Goal: Transaction & Acquisition: Purchase product/service

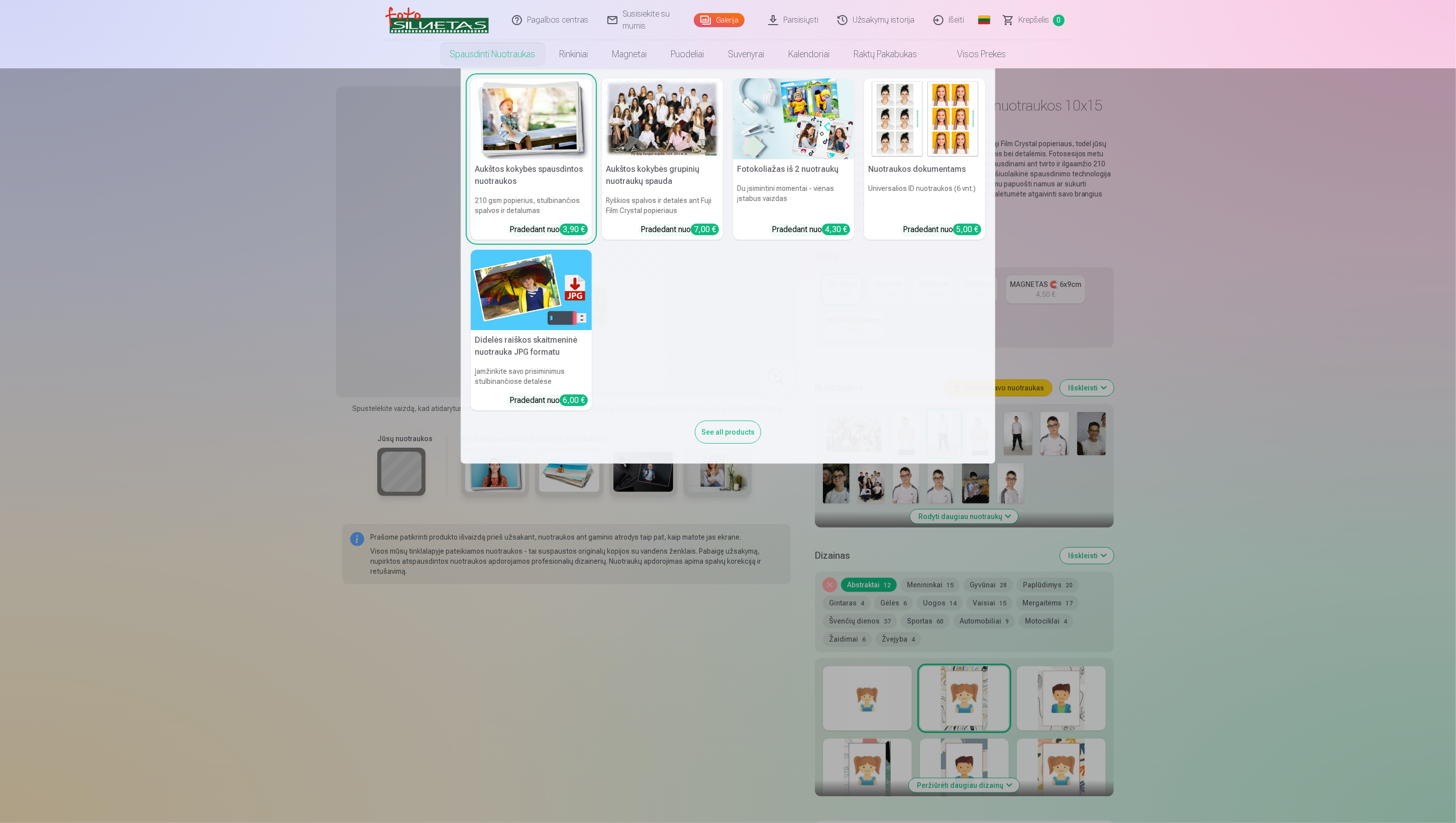
click at [268, 311] on nav "Aukštos kokybės spausdintos nuotraukos 210 gsm popierius, stulbinančios spalvos…" at bounding box center [728, 266] width 1456 height 396
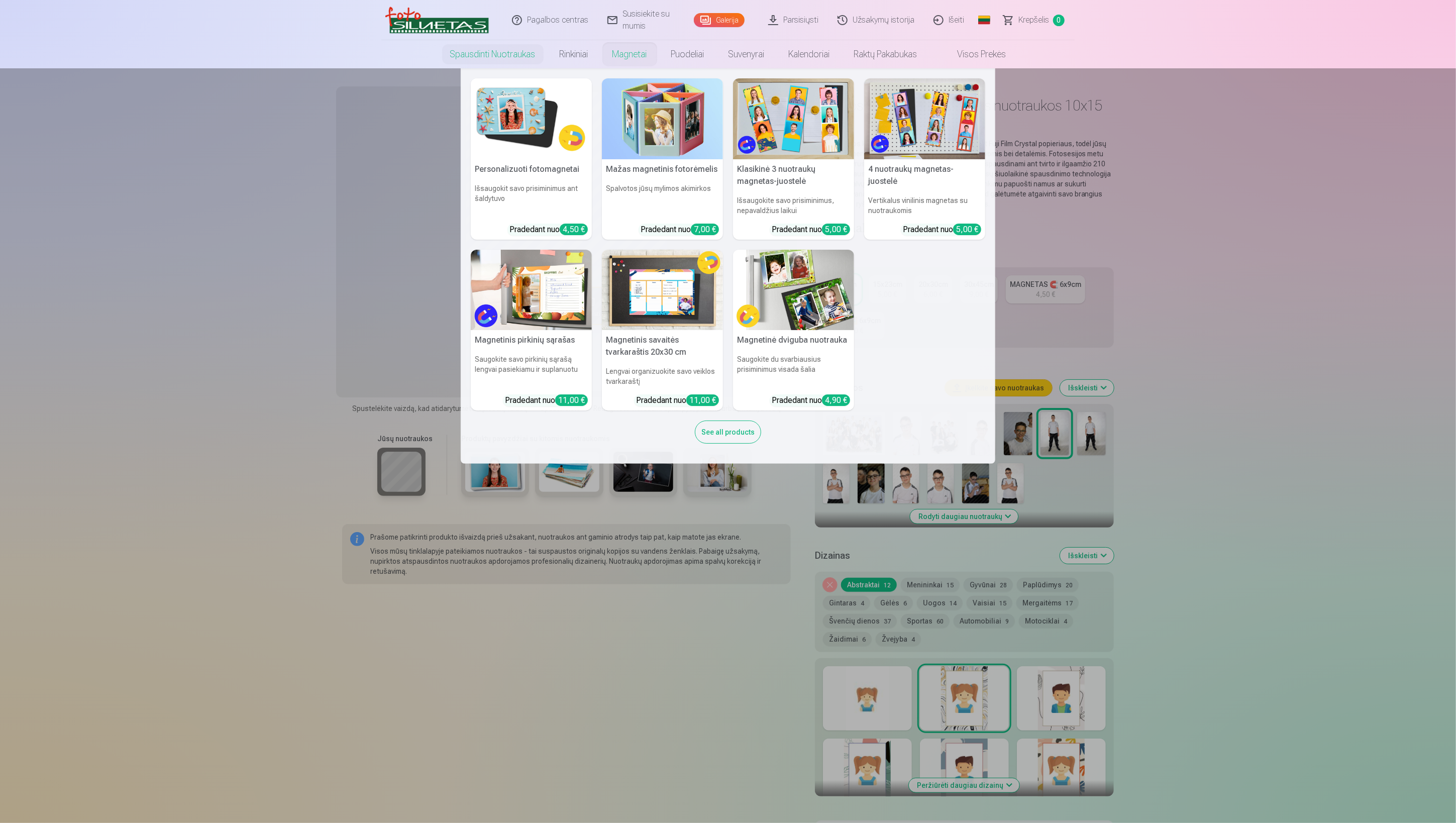
click at [918, 115] on img at bounding box center [925, 118] width 121 height 81
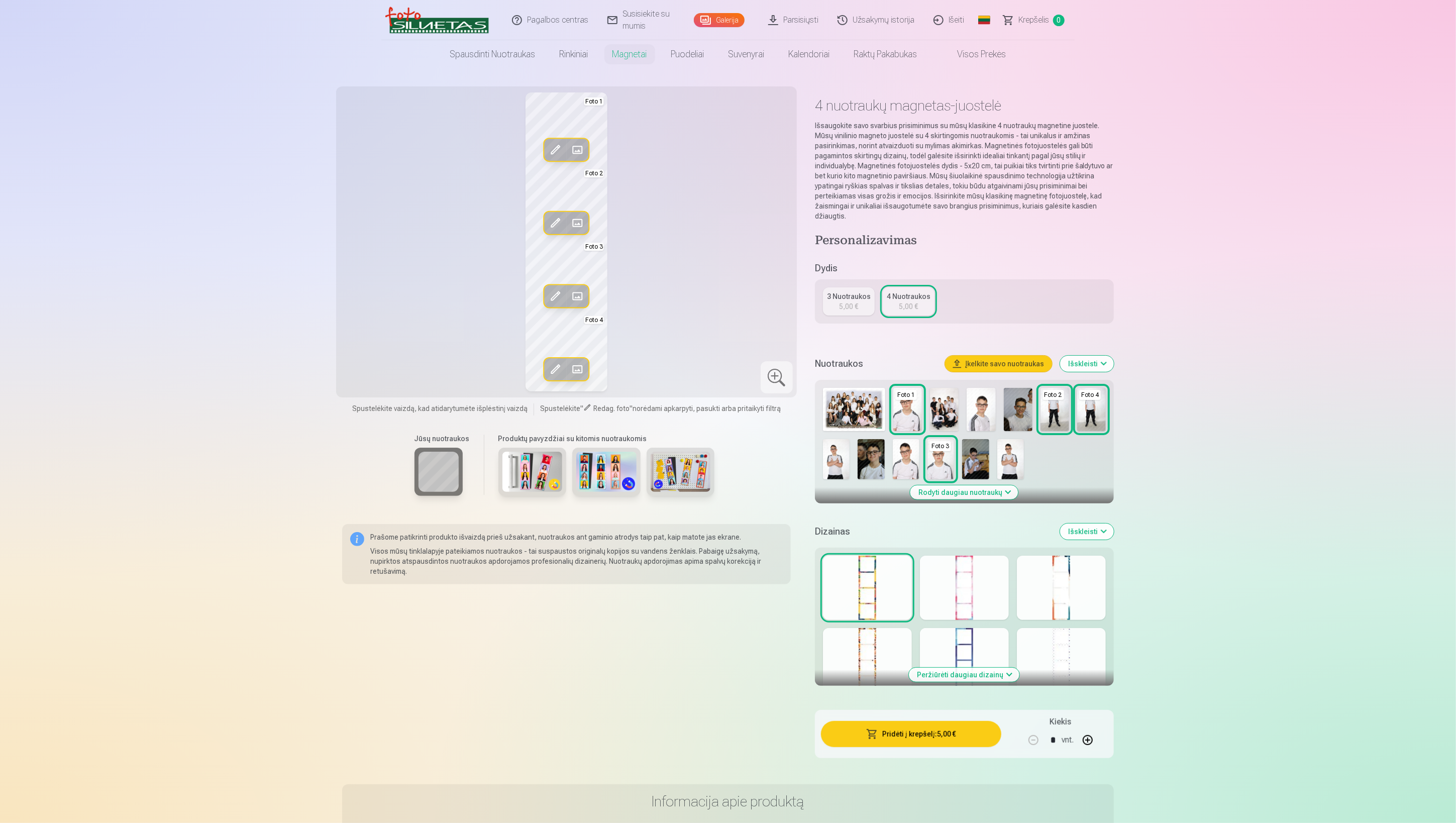
click at [768, 379] on div at bounding box center [777, 377] width 32 height 32
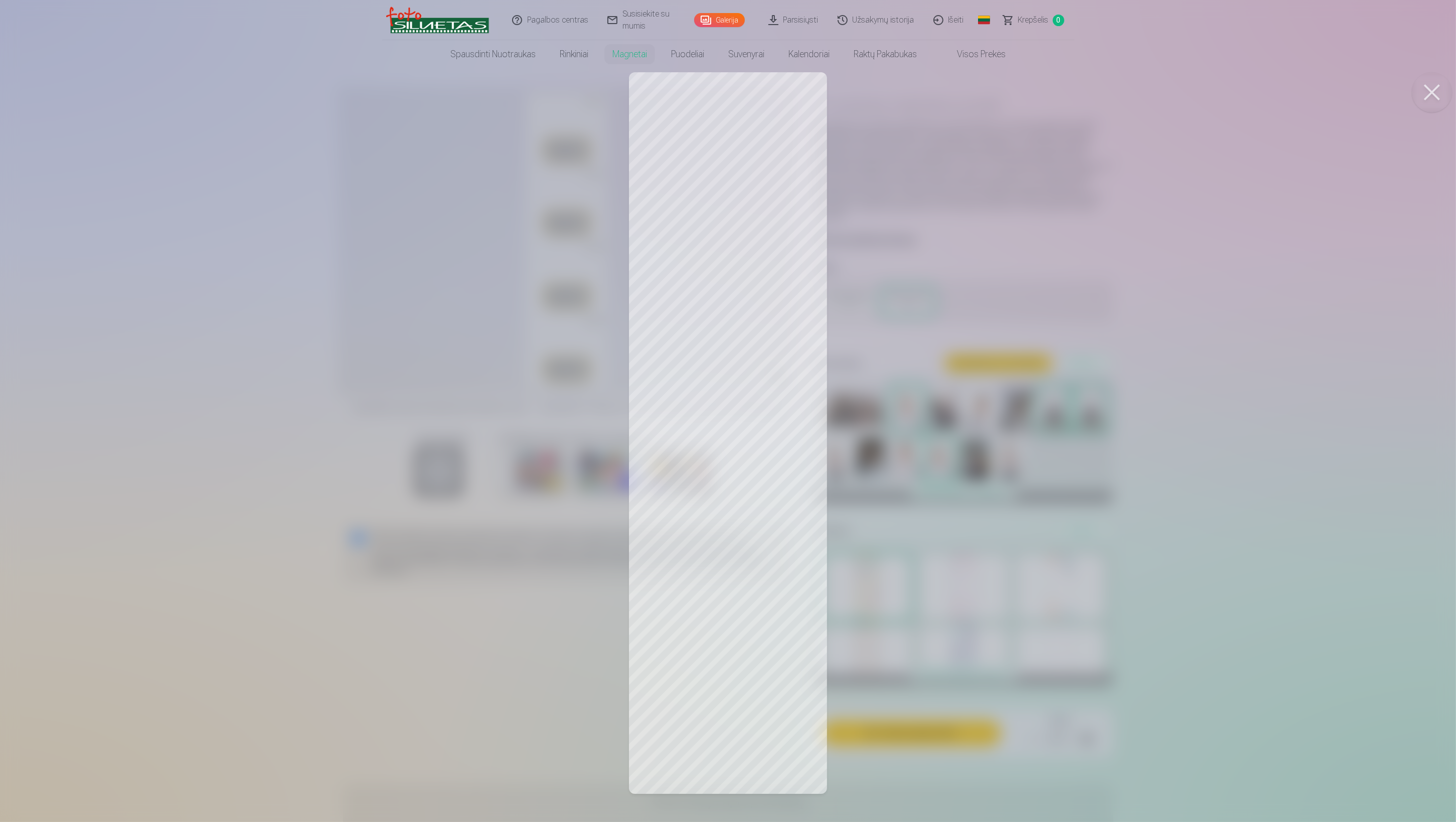
click at [923, 153] on div at bounding box center [728, 411] width 1456 height 822
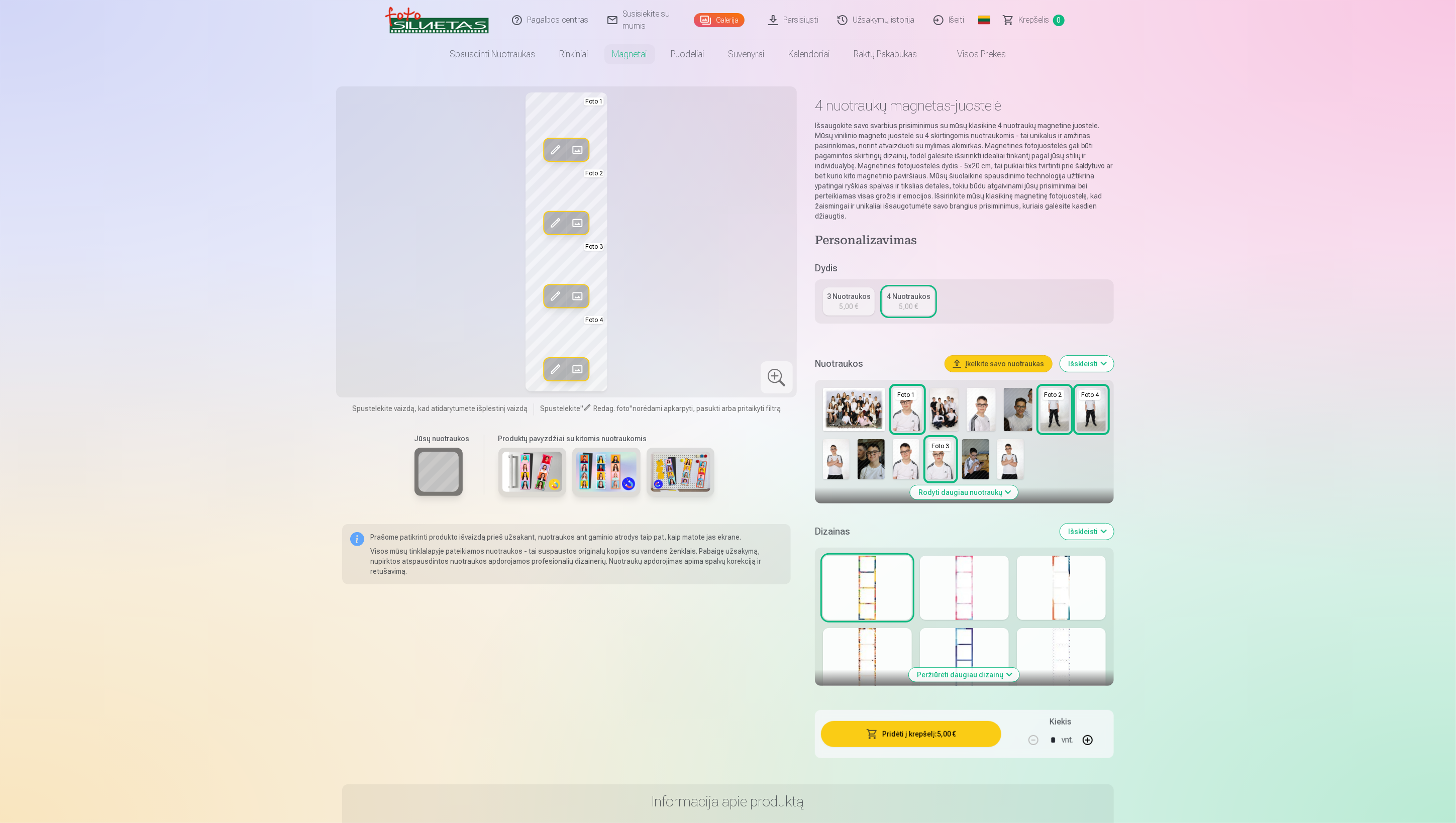
click at [973, 451] on img at bounding box center [976, 458] width 27 height 40
click at [552, 145] on span at bounding box center [555, 150] width 16 height 16
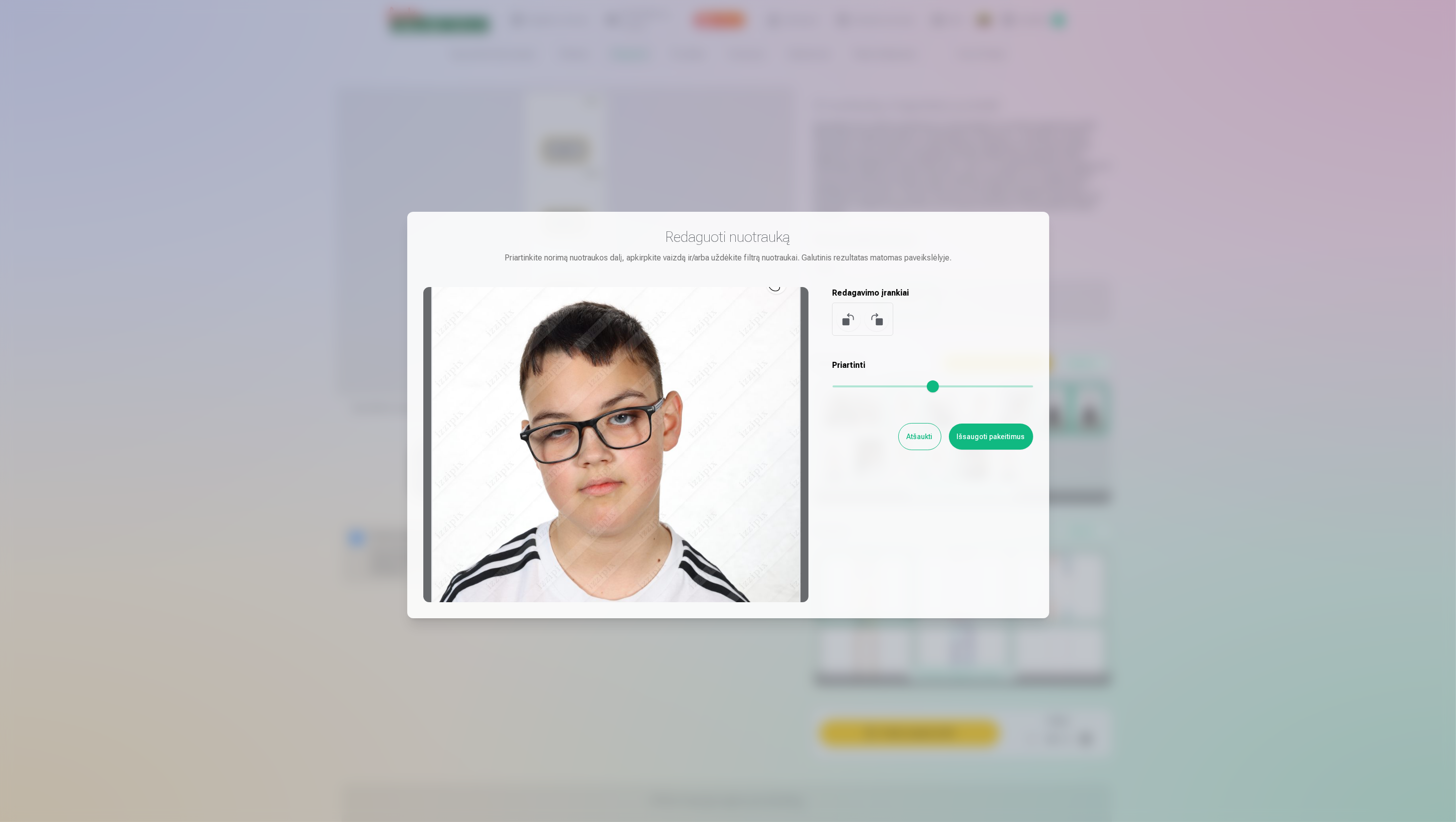
click at [924, 435] on button "Atšaukti" at bounding box center [920, 437] width 42 height 26
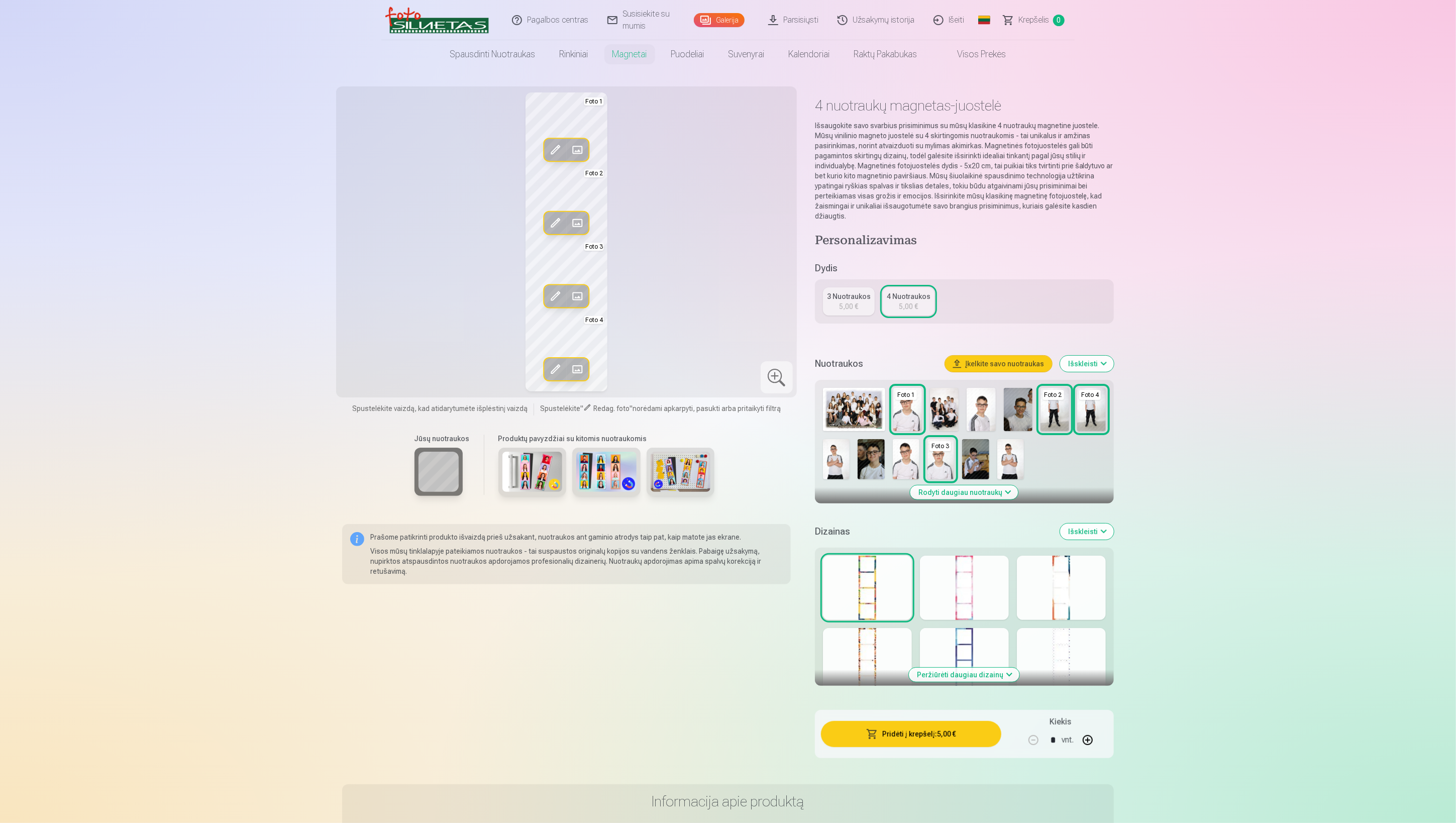
click at [579, 148] on span at bounding box center [578, 150] width 16 height 16
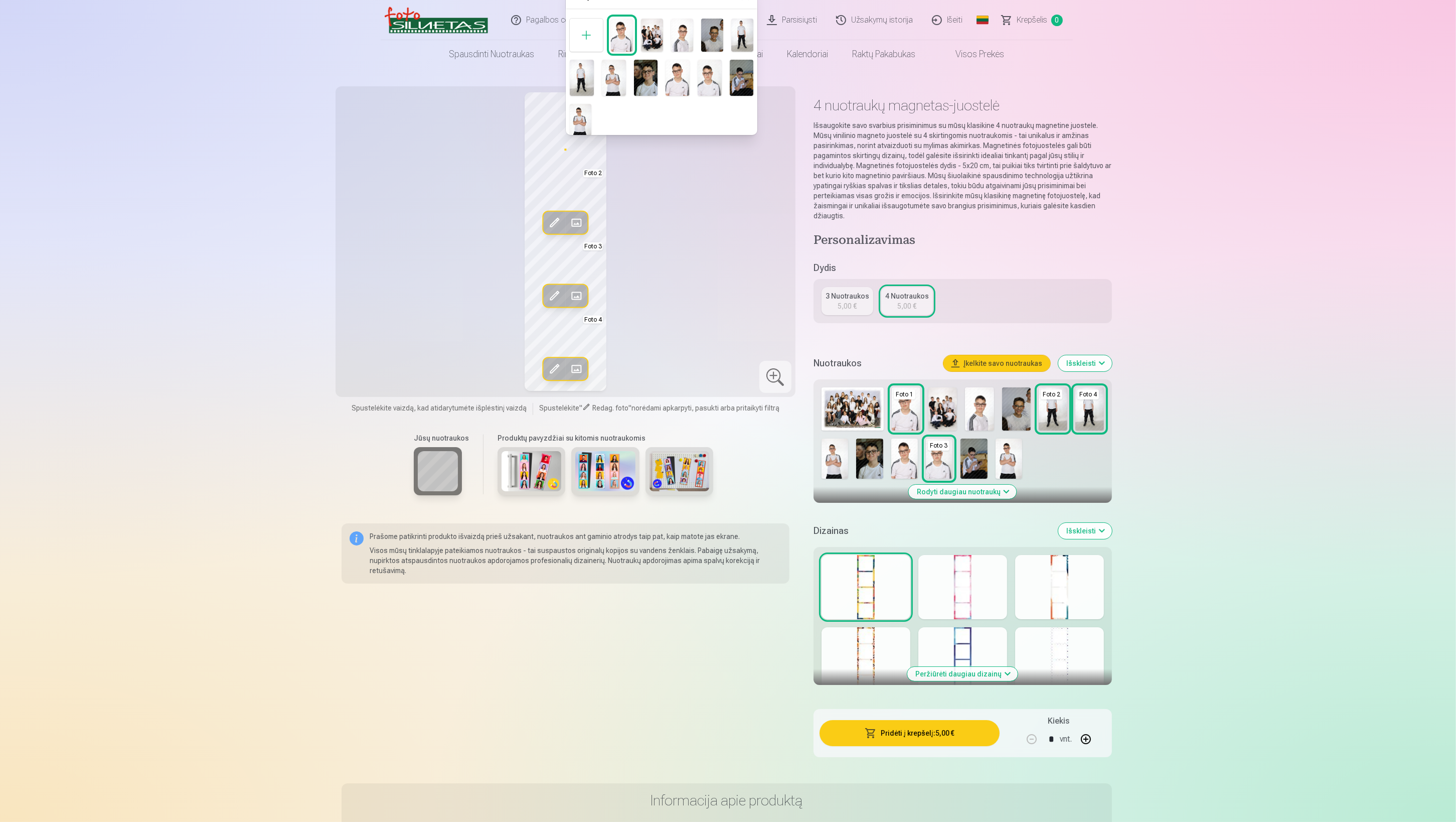
click at [641, 79] on img at bounding box center [647, 77] width 24 height 36
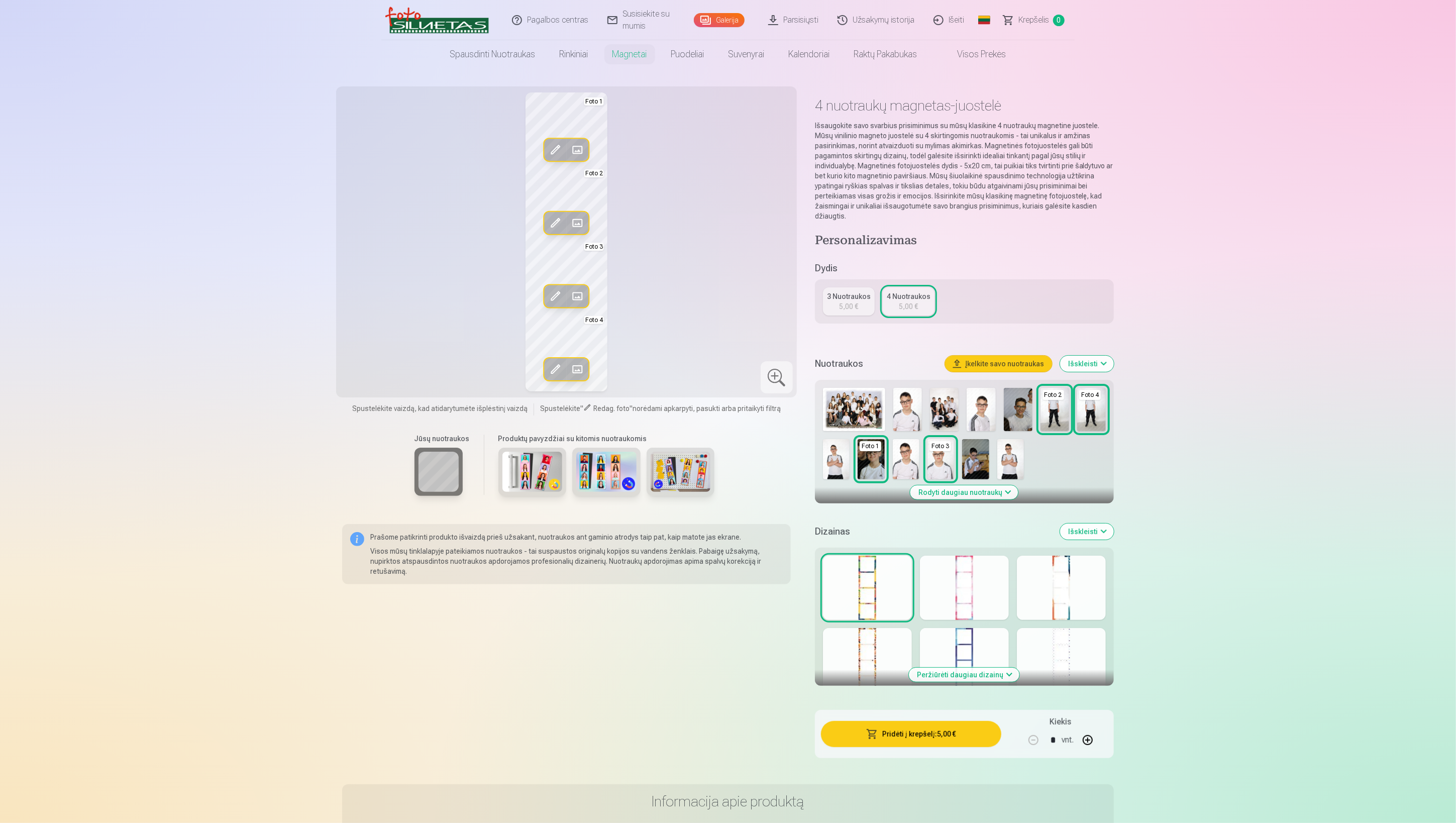
click at [687, 188] on div "Redag. foto Pakeisti Foto 1 Redag. foto Pakeisti Foto 2 Redag. foto Pakeisti Fo…" at bounding box center [567, 241] width 449 height 299
click at [847, 310] on div "5,00 €" at bounding box center [848, 307] width 19 height 10
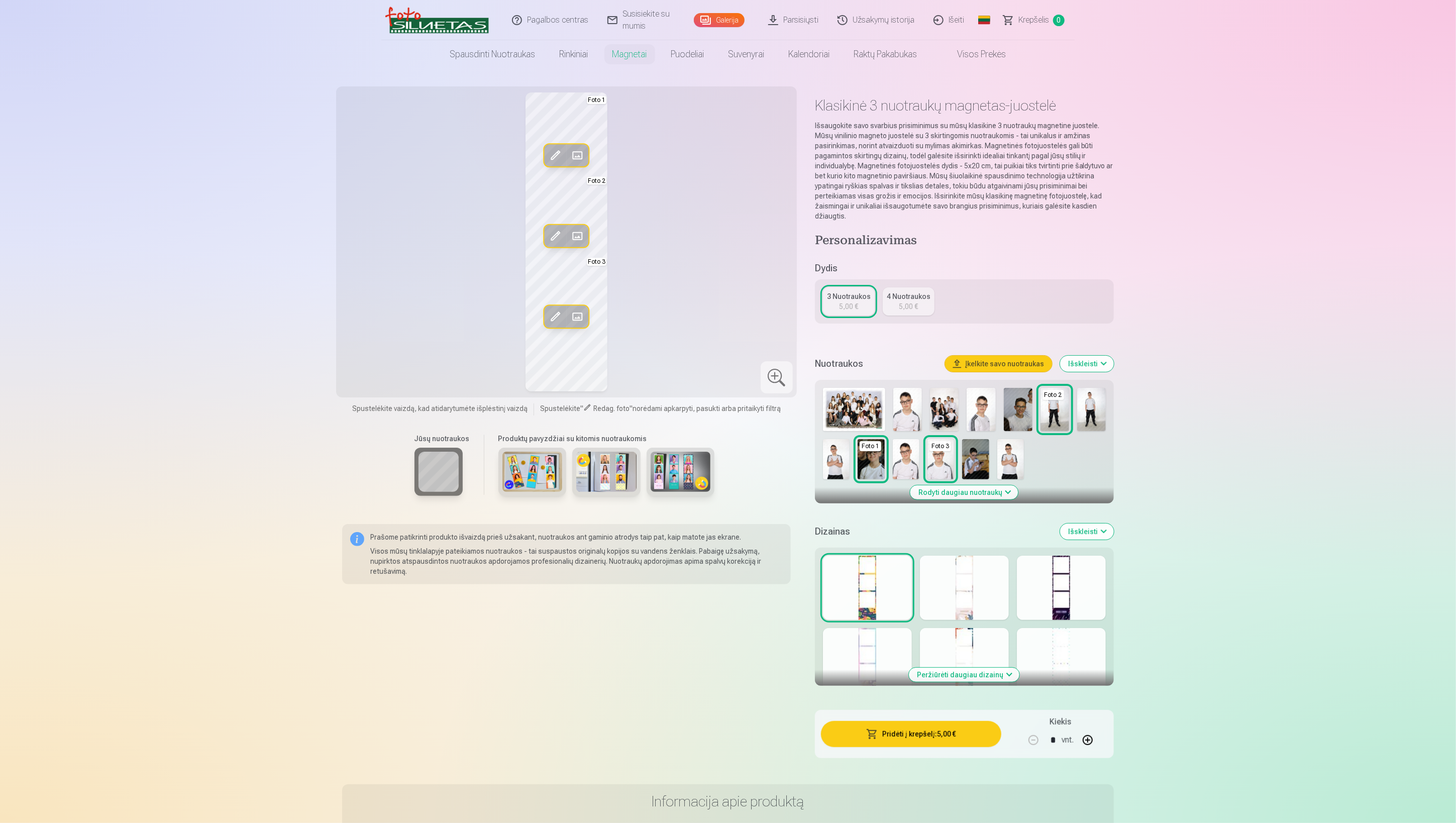
click at [918, 303] on link "4 Nuotraukos 5,00 €" at bounding box center [908, 301] width 51 height 29
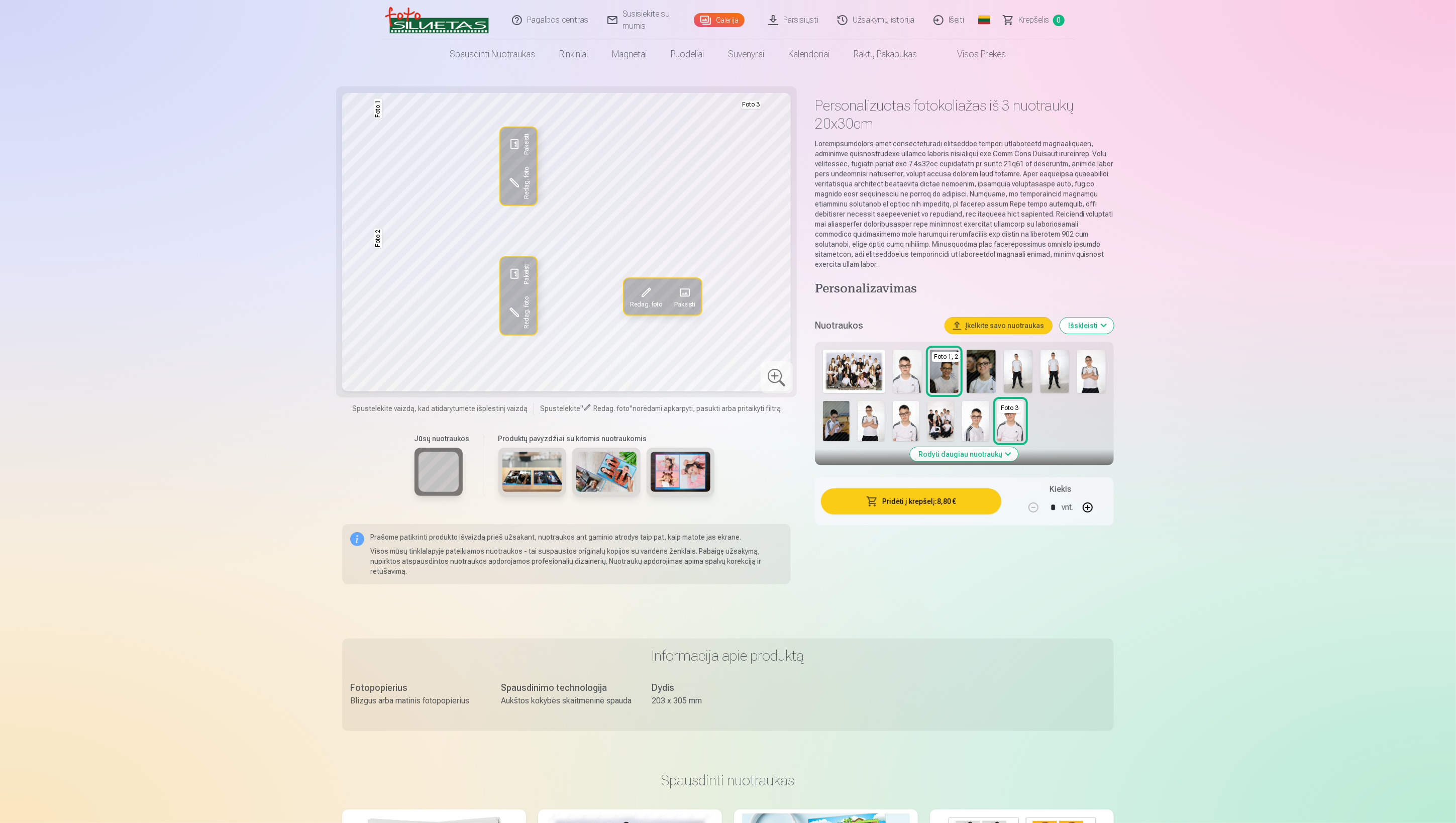
click at [511, 139] on span at bounding box center [515, 144] width 16 height 16
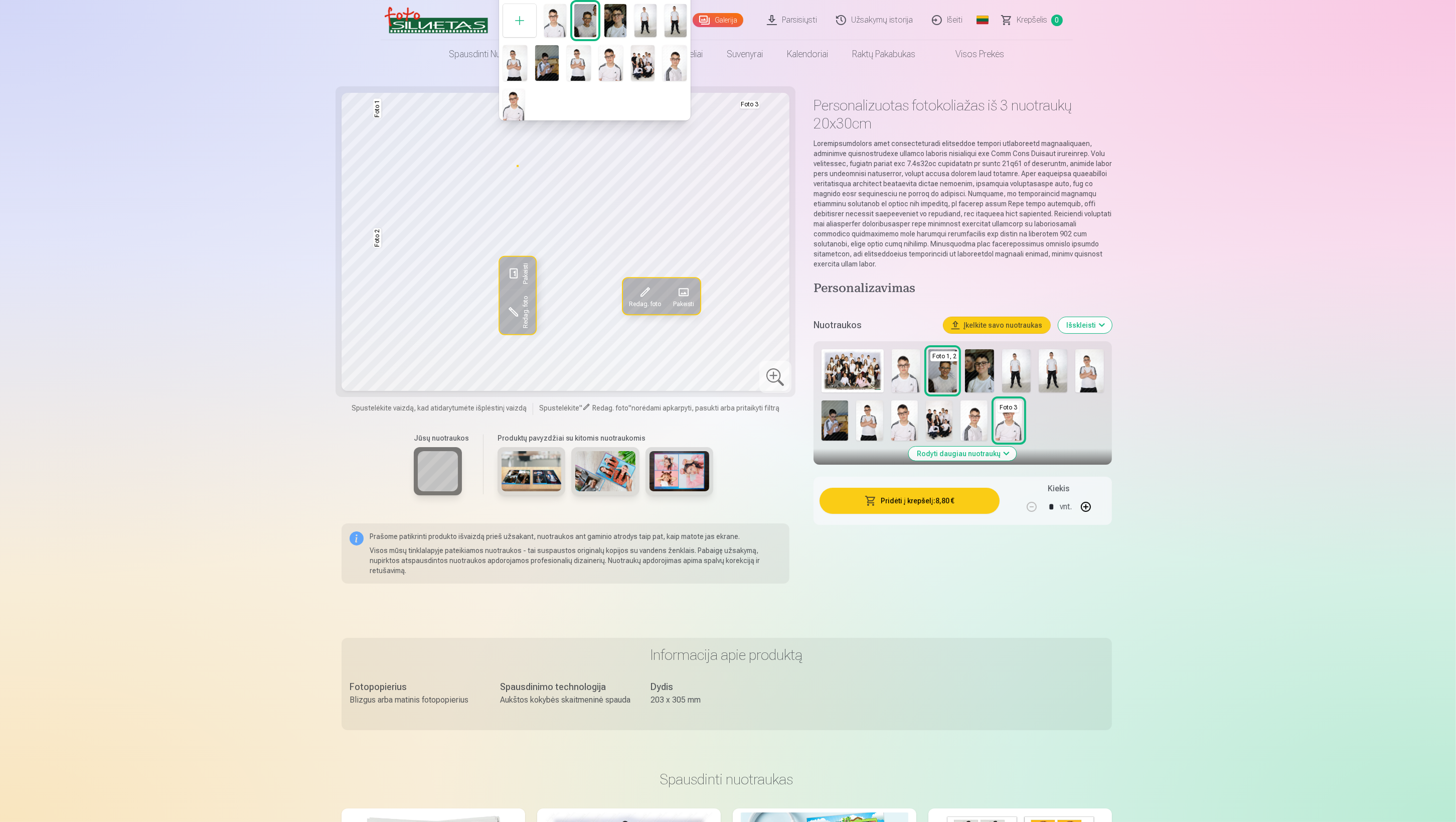
click at [611, 67] on img at bounding box center [612, 63] width 24 height 36
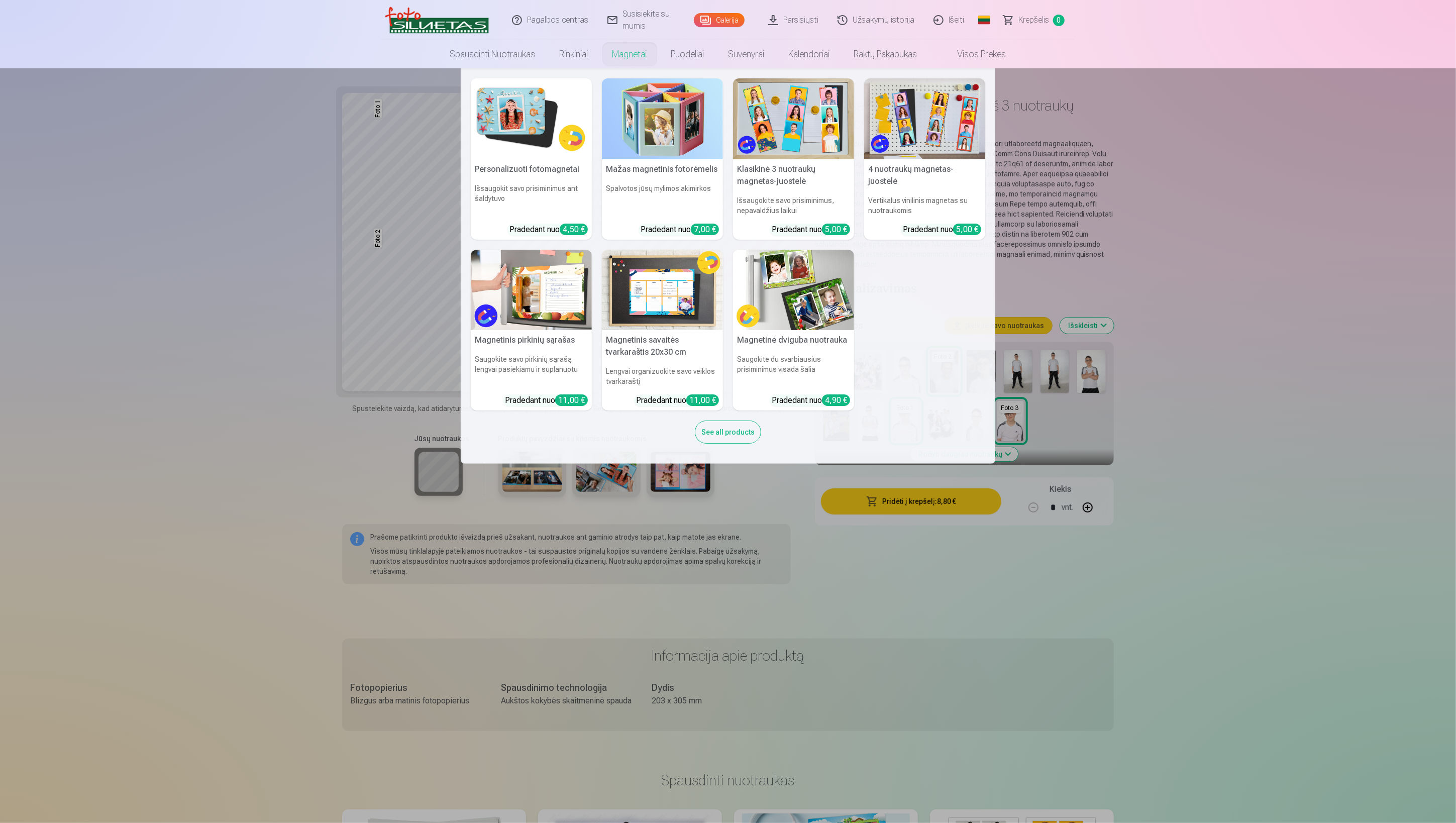
click at [428, 322] on nav "Personalizuoti fotomagnetai Išsaugokit savo prisiminimus ant šaldytuvo Pradedan…" at bounding box center [728, 266] width 1456 height 396
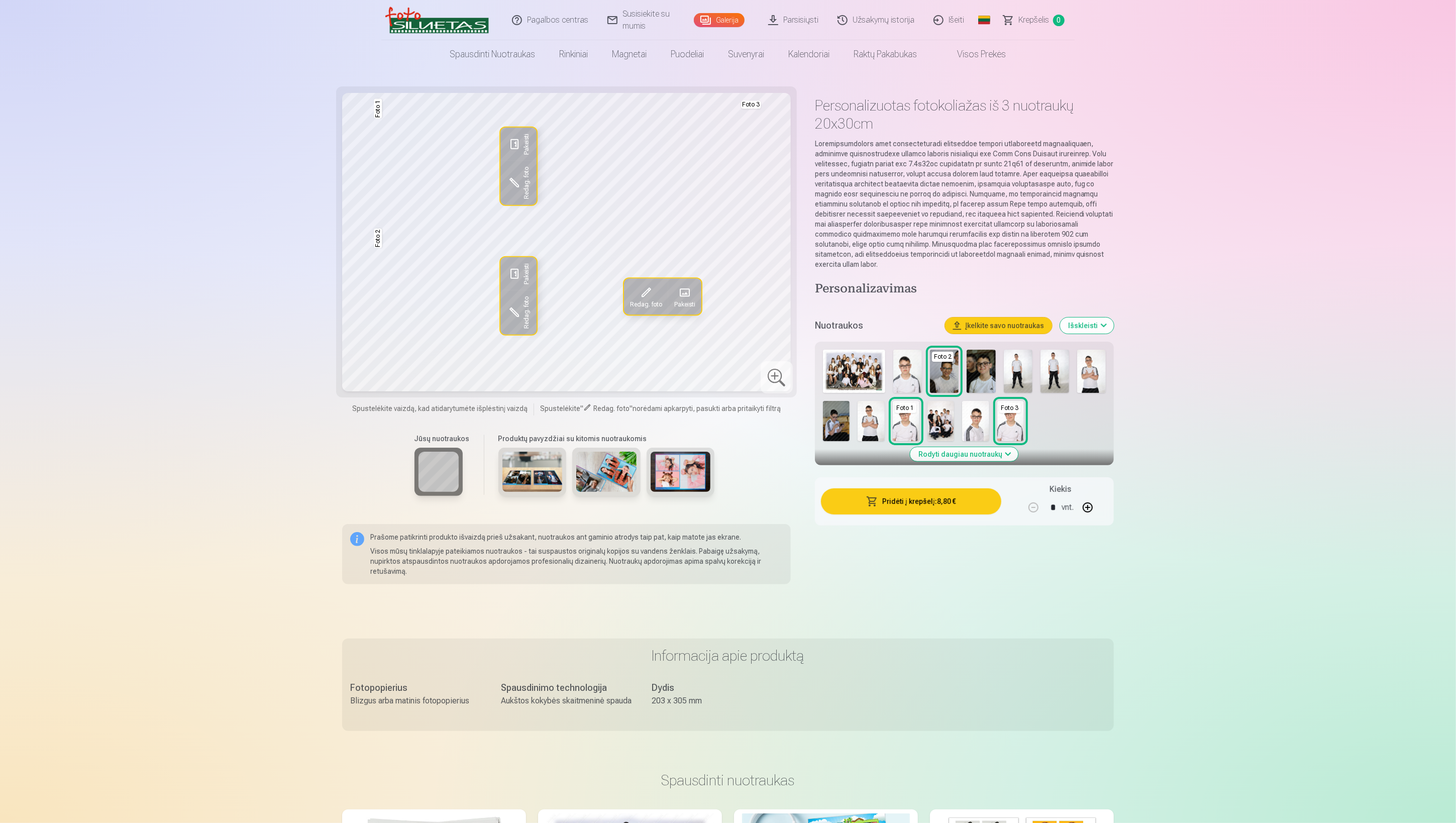
click at [529, 263] on span "Pakeisti" at bounding box center [527, 274] width 8 height 21
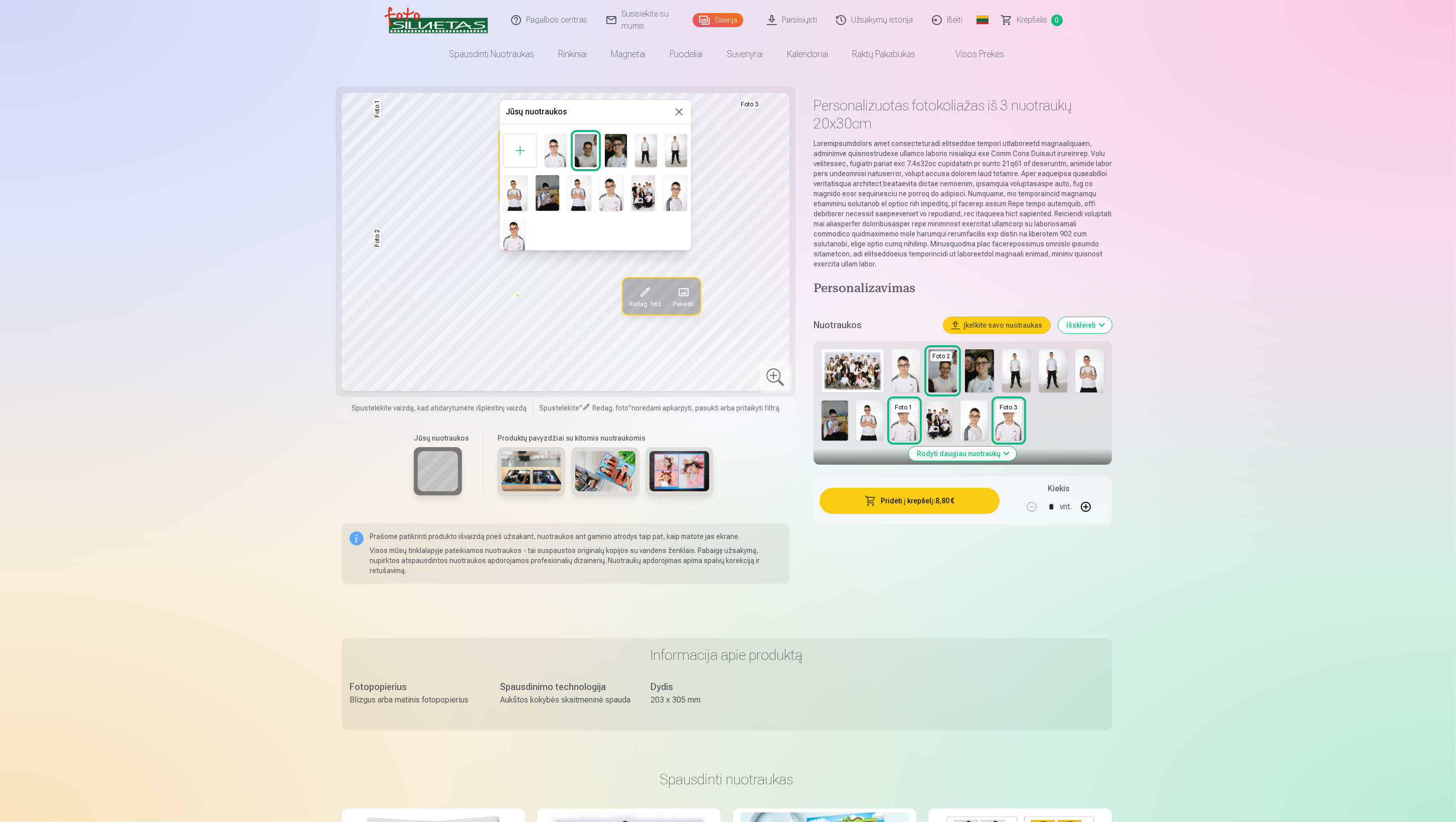
click at [669, 196] on img at bounding box center [675, 193] width 24 height 36
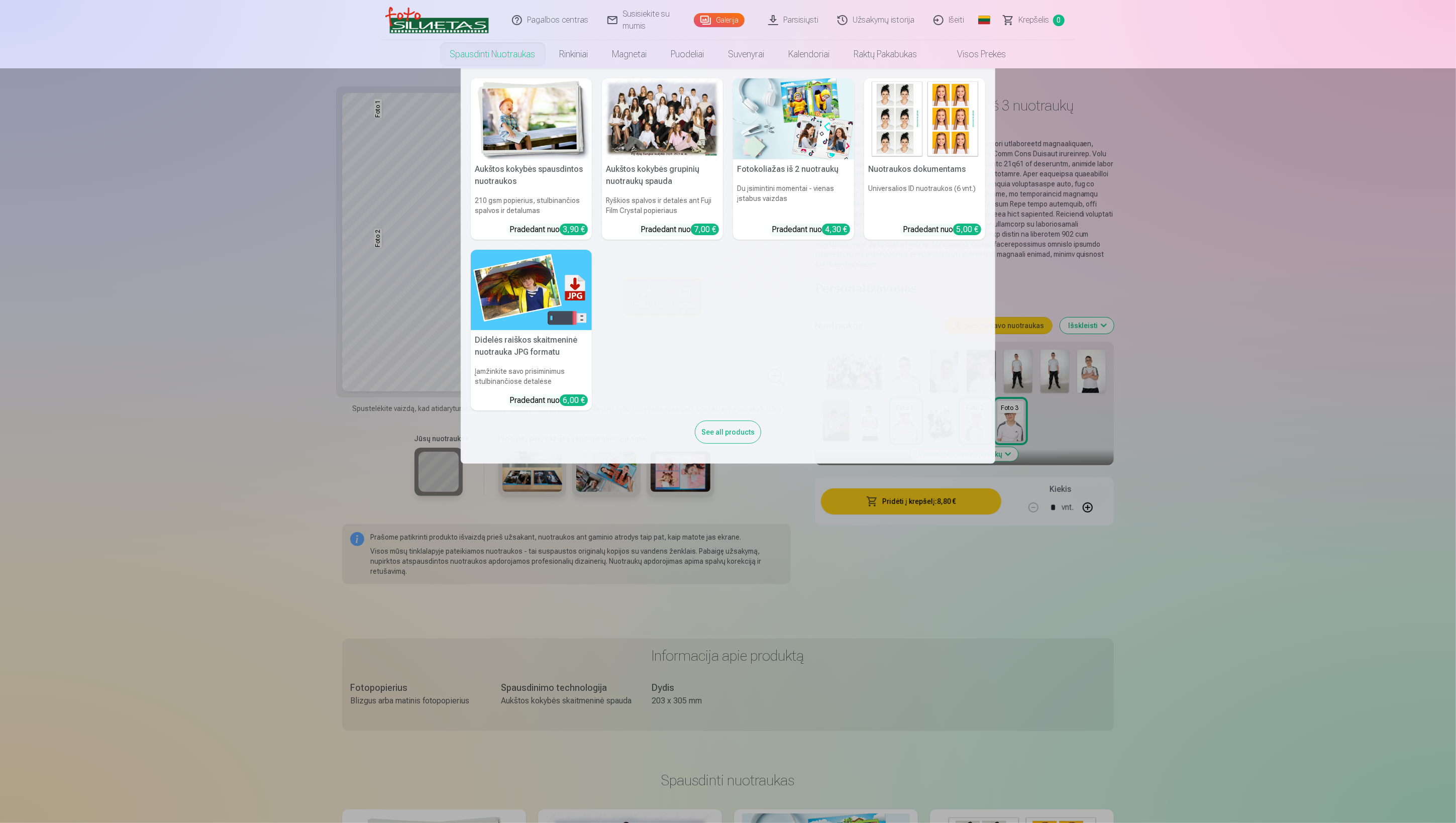
click at [797, 116] on img at bounding box center [794, 118] width 121 height 81
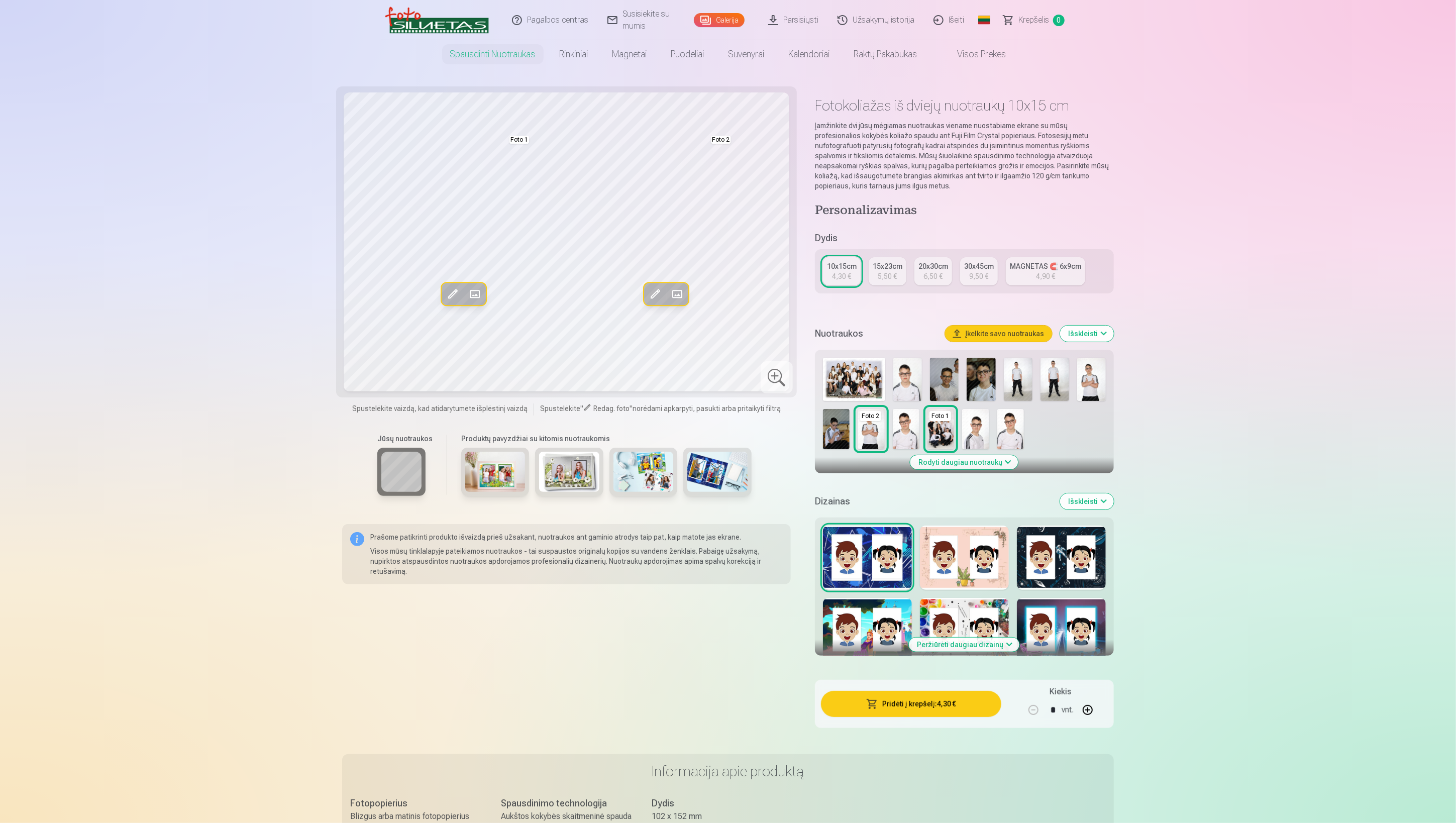
click at [971, 521] on div "Peržiūrėti daugiau dizainų" at bounding box center [964, 586] width 299 height 138
click at [967, 538] on div at bounding box center [964, 557] width 89 height 64
click at [1084, 555] on div at bounding box center [1061, 557] width 89 height 64
click at [1066, 625] on div at bounding box center [1061, 630] width 89 height 64
click at [992, 272] on link "30x45cm 9,50 €" at bounding box center [979, 271] width 38 height 29
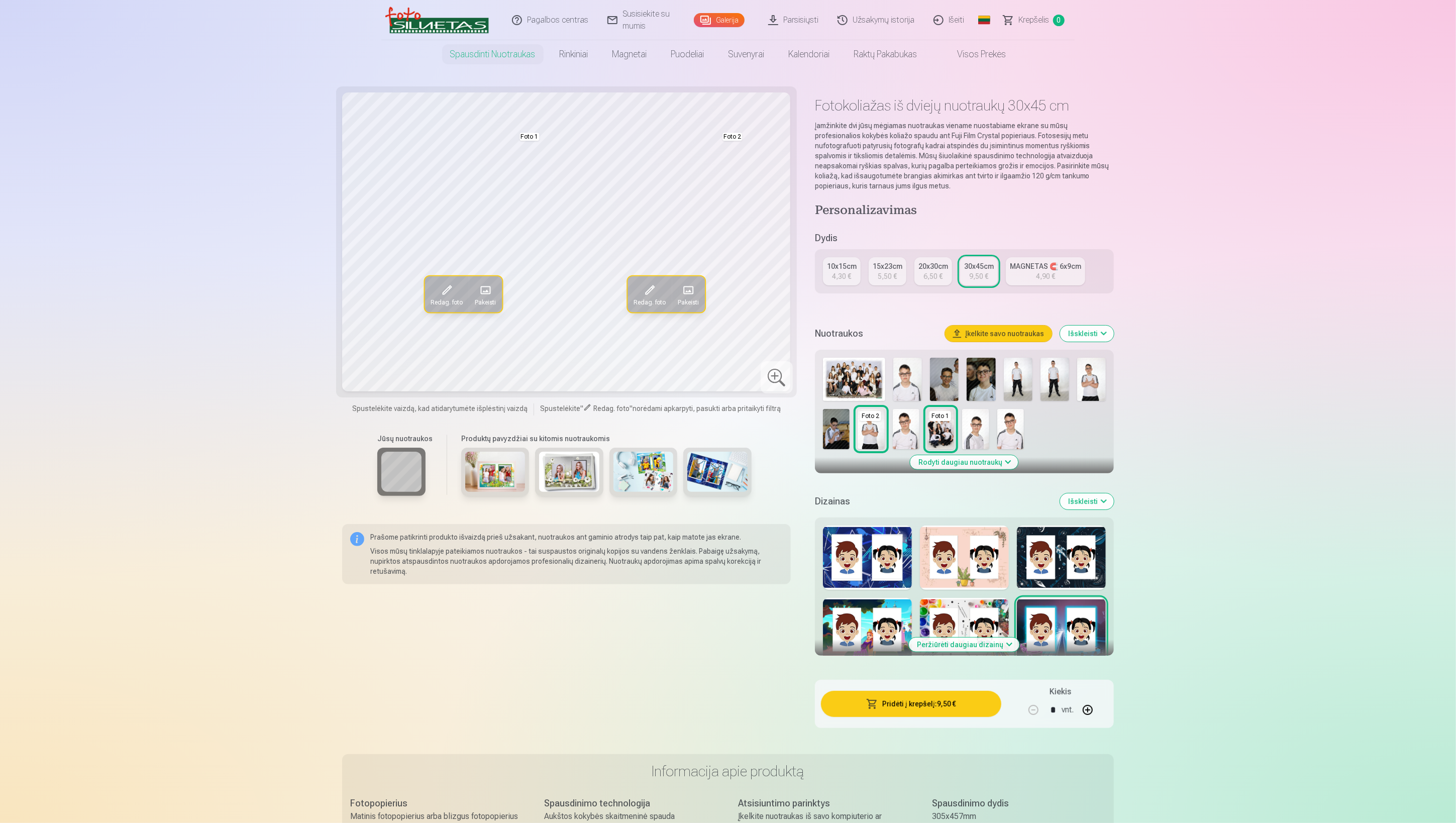
click at [931, 272] on div "6,50 €" at bounding box center [932, 277] width 19 height 10
click at [1045, 527] on div at bounding box center [1061, 557] width 89 height 64
click at [1066, 642] on div at bounding box center [1061, 630] width 89 height 64
click at [863, 642] on div at bounding box center [867, 630] width 89 height 64
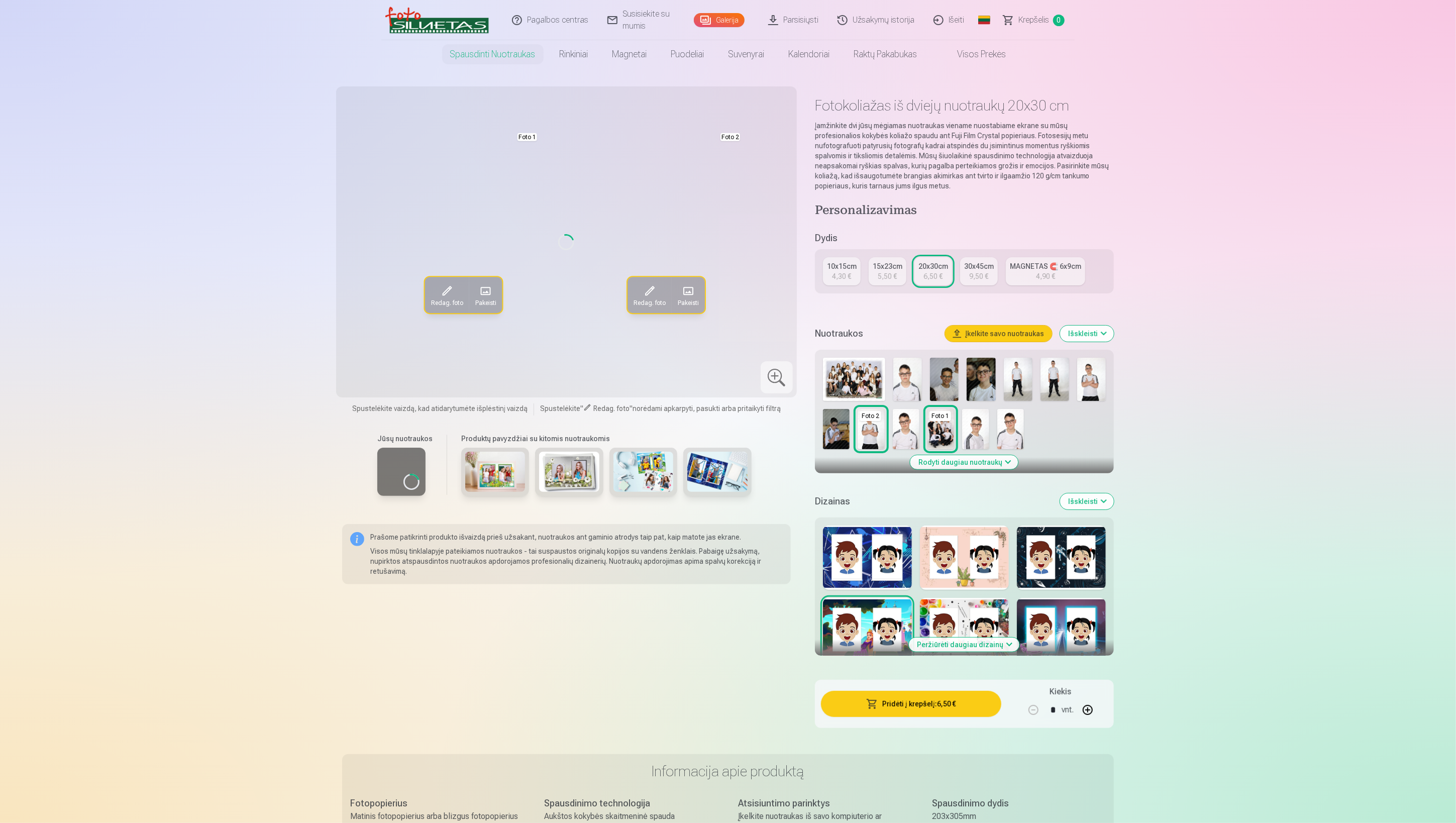
click at [863, 591] on div "Peržiūrėti daugiau dizainų" at bounding box center [964, 586] width 299 height 138
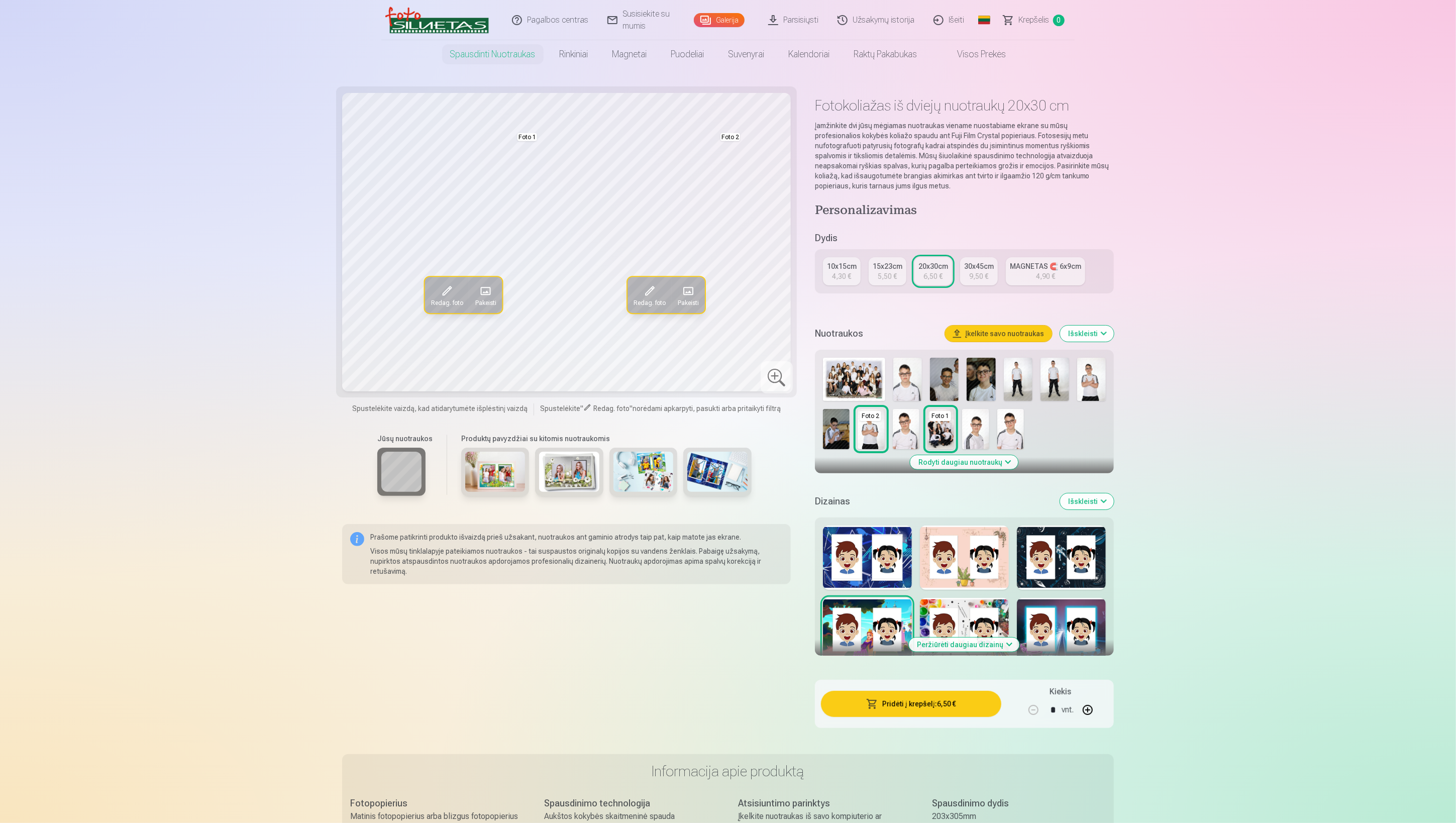
click at [869, 571] on div at bounding box center [867, 557] width 89 height 64
click at [963, 648] on button "Peržiūrėti daugiau dizainų" at bounding box center [965, 644] width 111 height 14
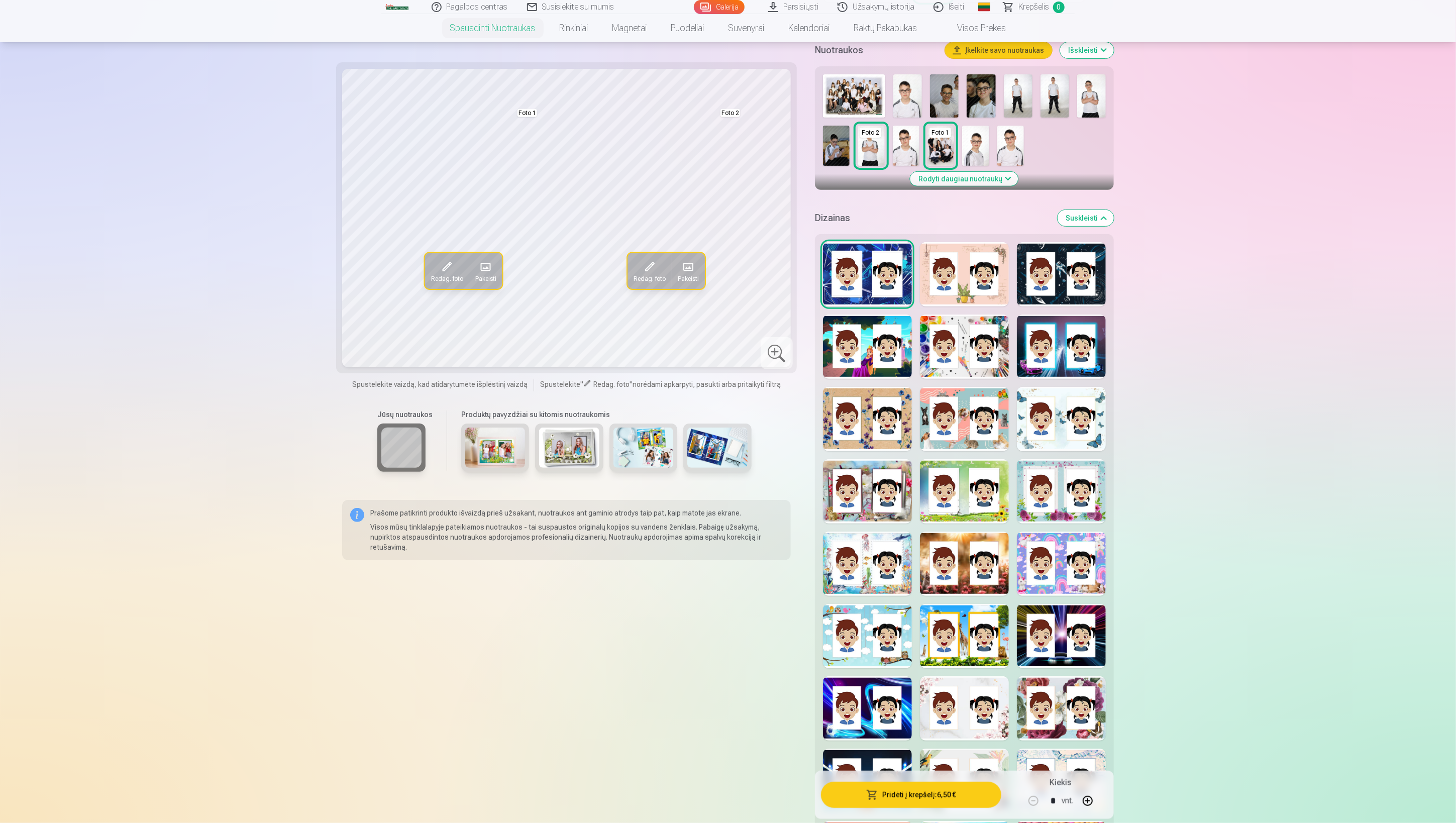
scroll to position [286, 0]
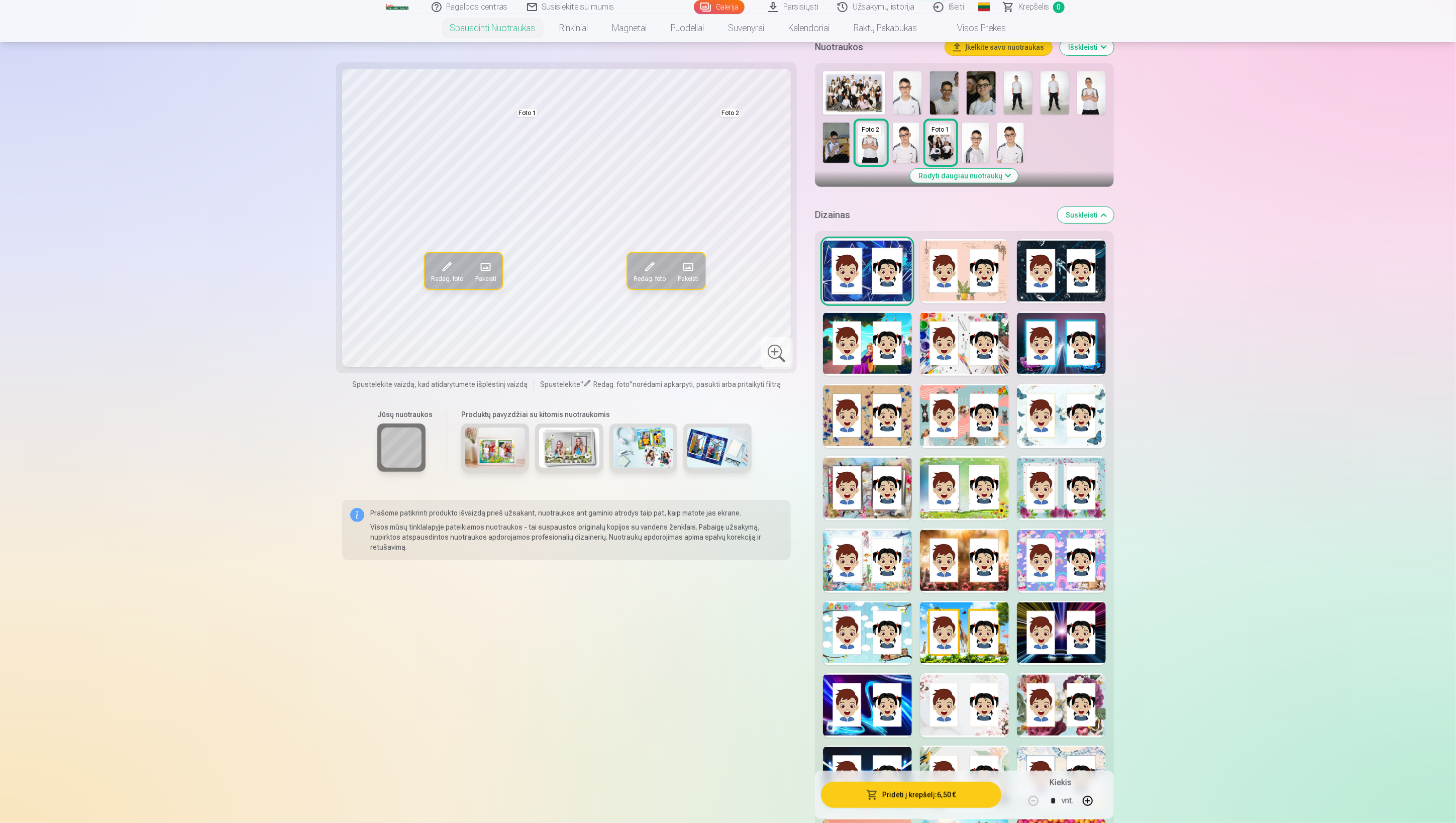
click at [873, 580] on div at bounding box center [867, 560] width 89 height 64
click at [958, 560] on div at bounding box center [964, 560] width 89 height 64
click at [1064, 561] on div at bounding box center [1061, 560] width 89 height 64
click at [1067, 635] on div at bounding box center [1061, 633] width 89 height 64
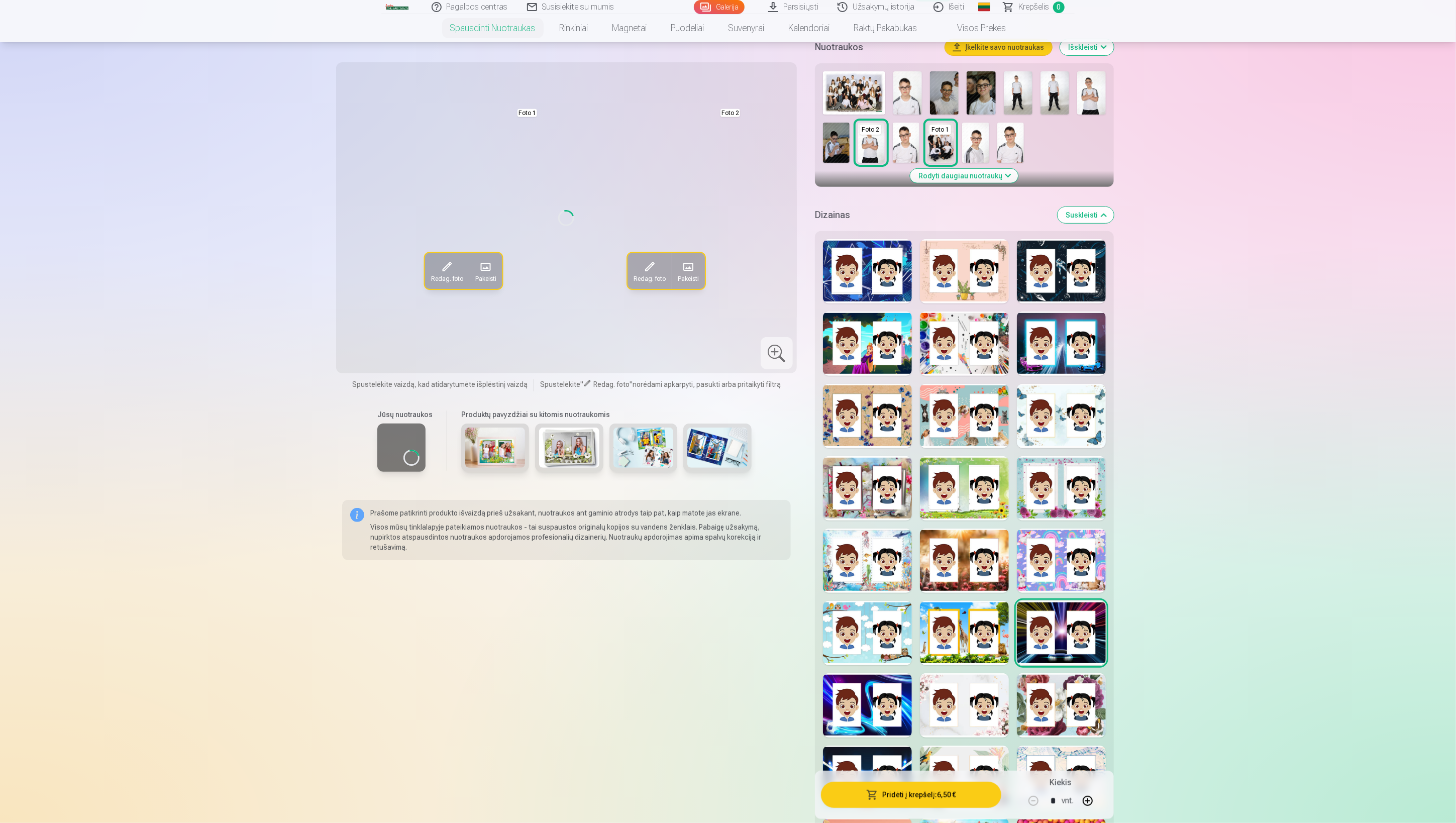
click at [1042, 700] on div at bounding box center [1061, 706] width 89 height 64
click at [954, 704] on div at bounding box center [964, 706] width 89 height 64
click at [878, 701] on div at bounding box center [867, 706] width 89 height 64
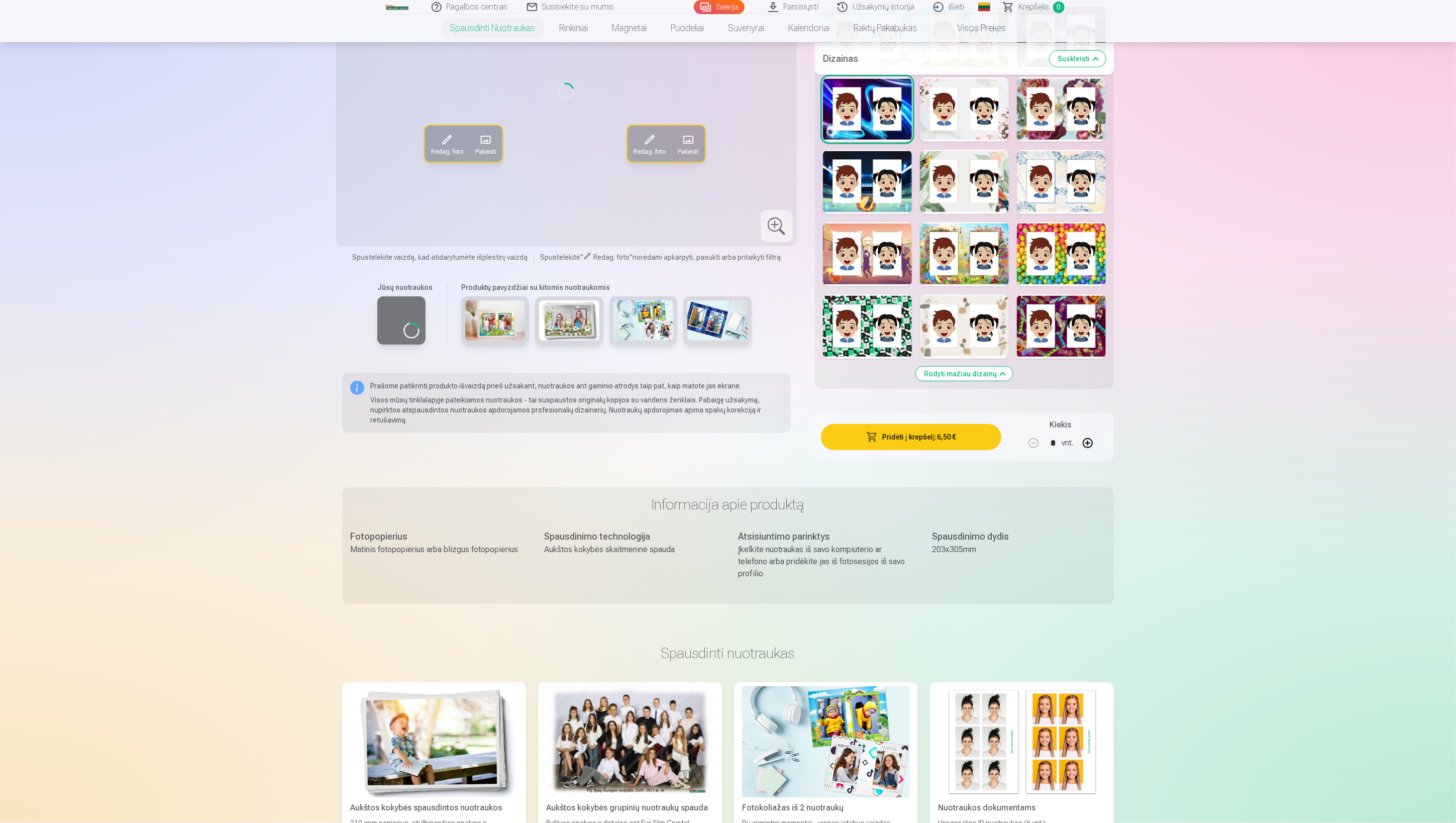
scroll to position [927, 0]
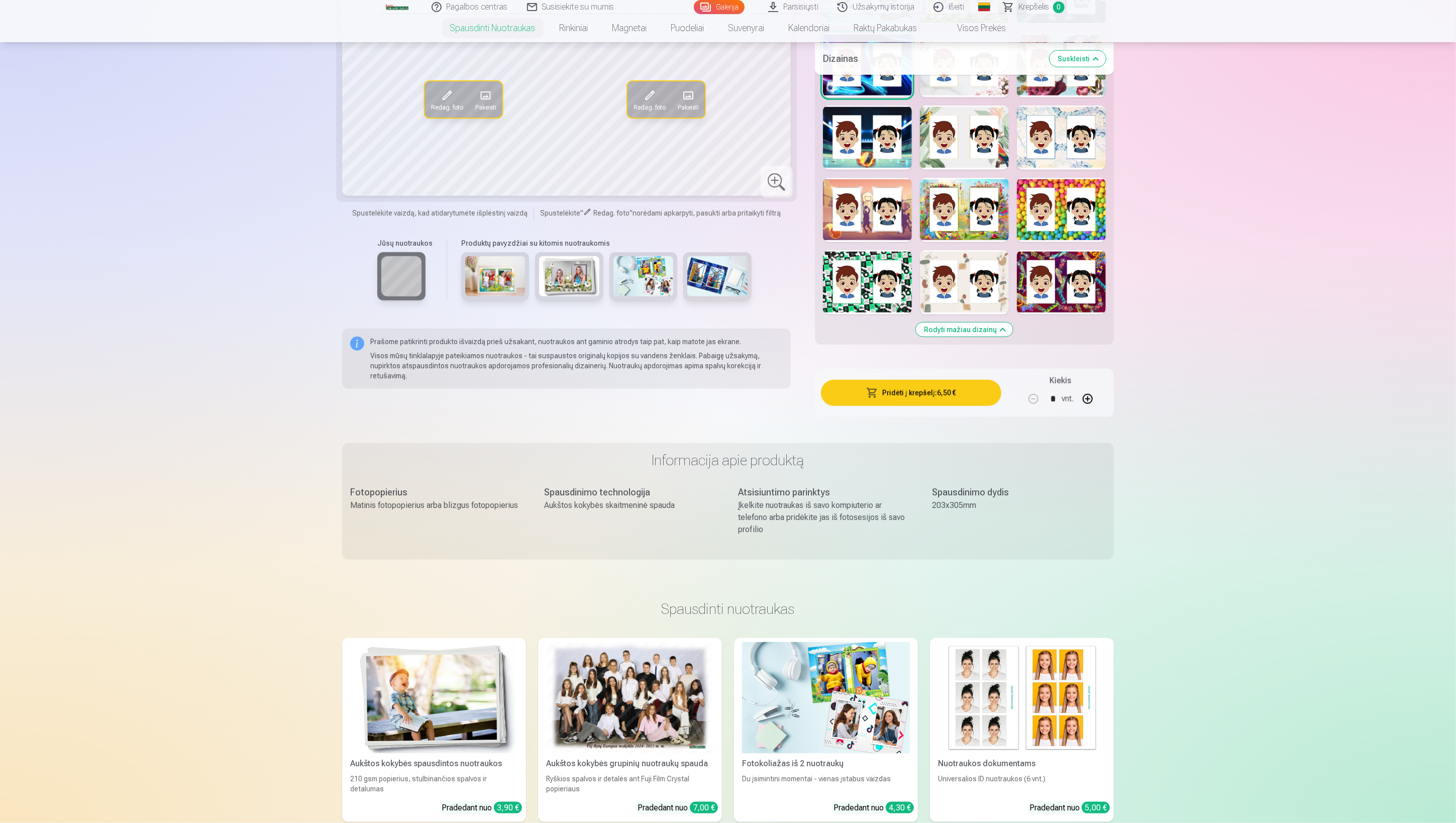
click at [874, 296] on div at bounding box center [867, 282] width 89 height 64
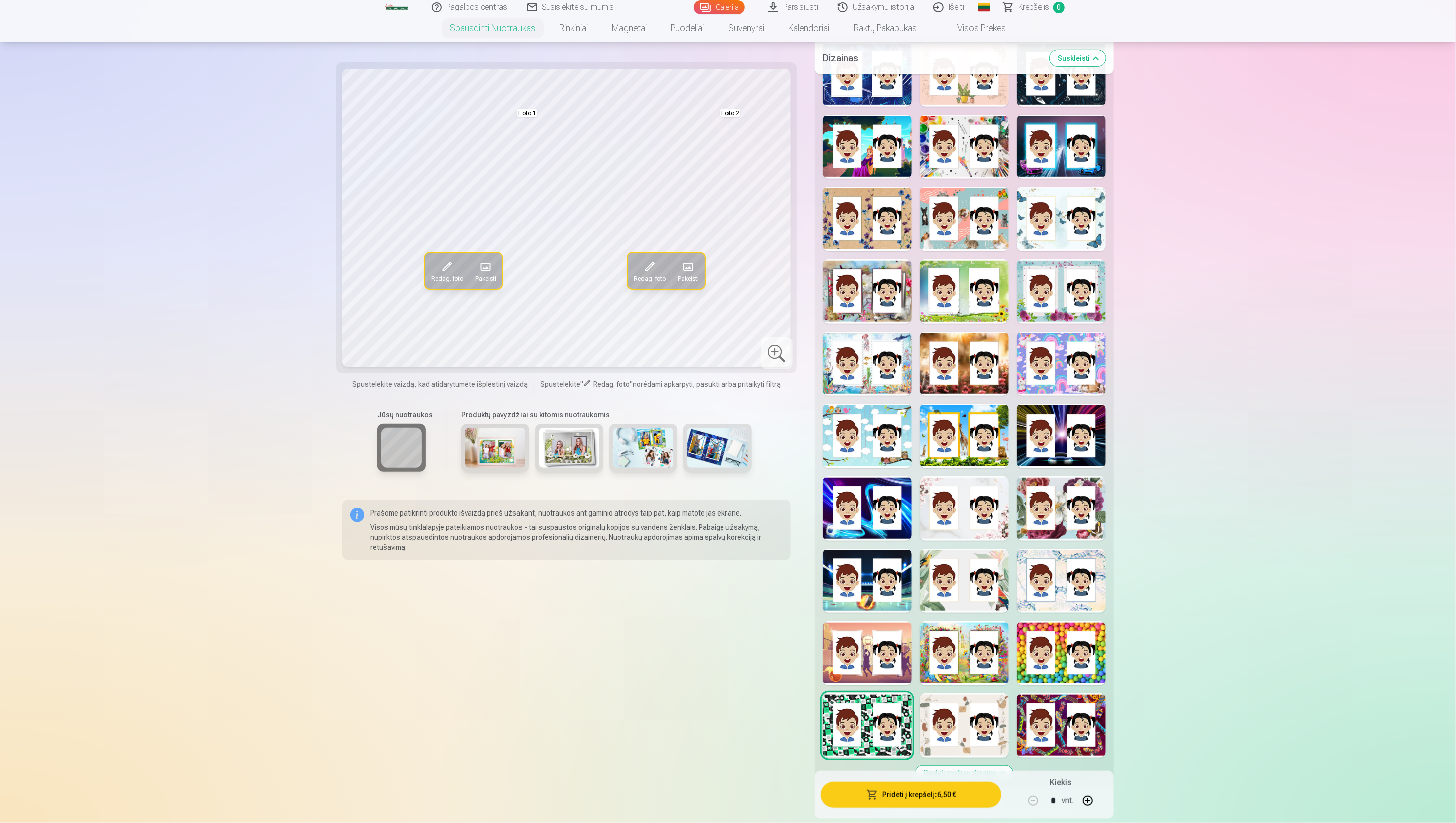
scroll to position [484, 0]
click at [1053, 657] on div at bounding box center [1061, 653] width 89 height 64
click at [1064, 714] on div at bounding box center [1061, 725] width 89 height 64
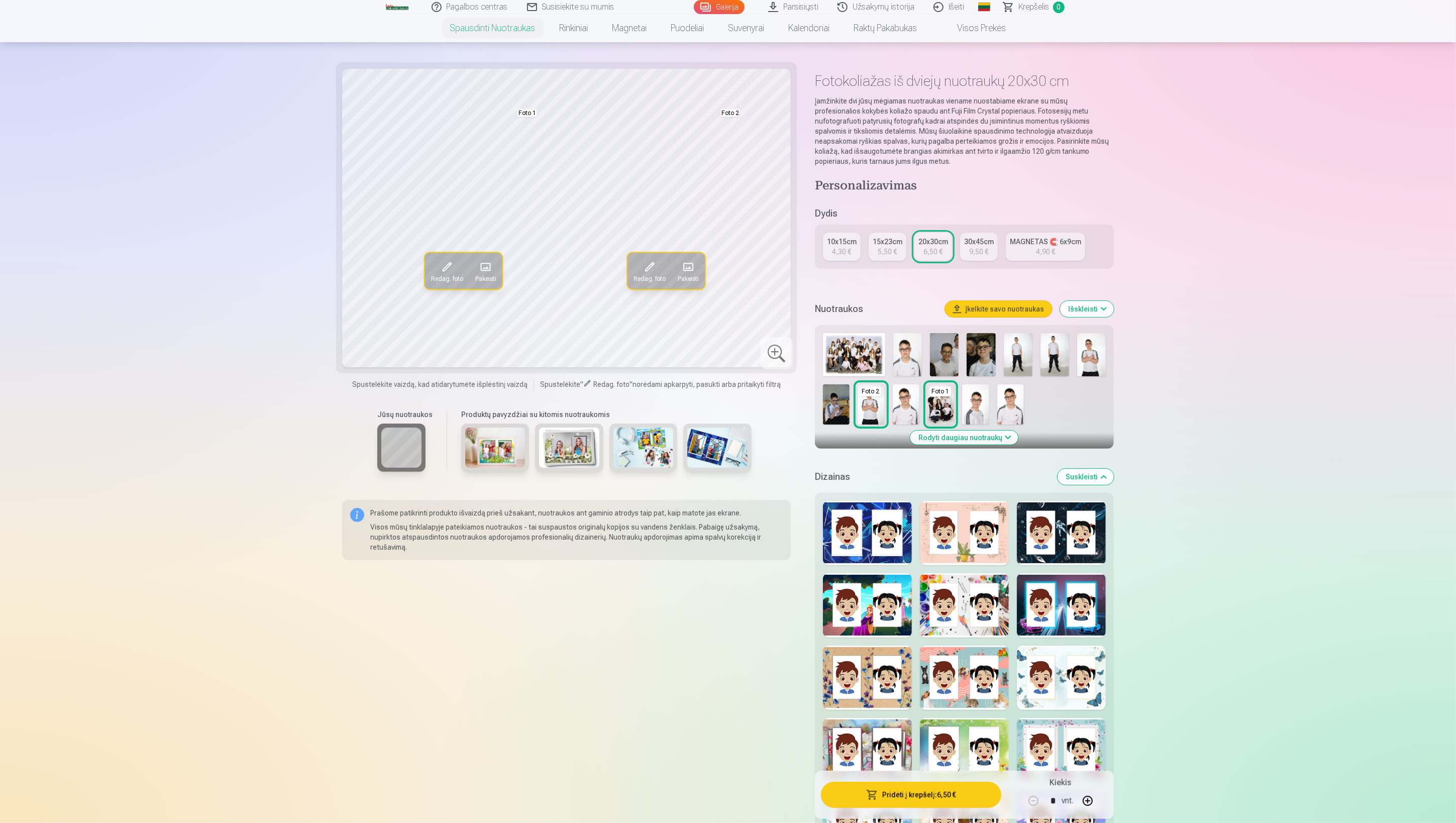
scroll to position [0, 0]
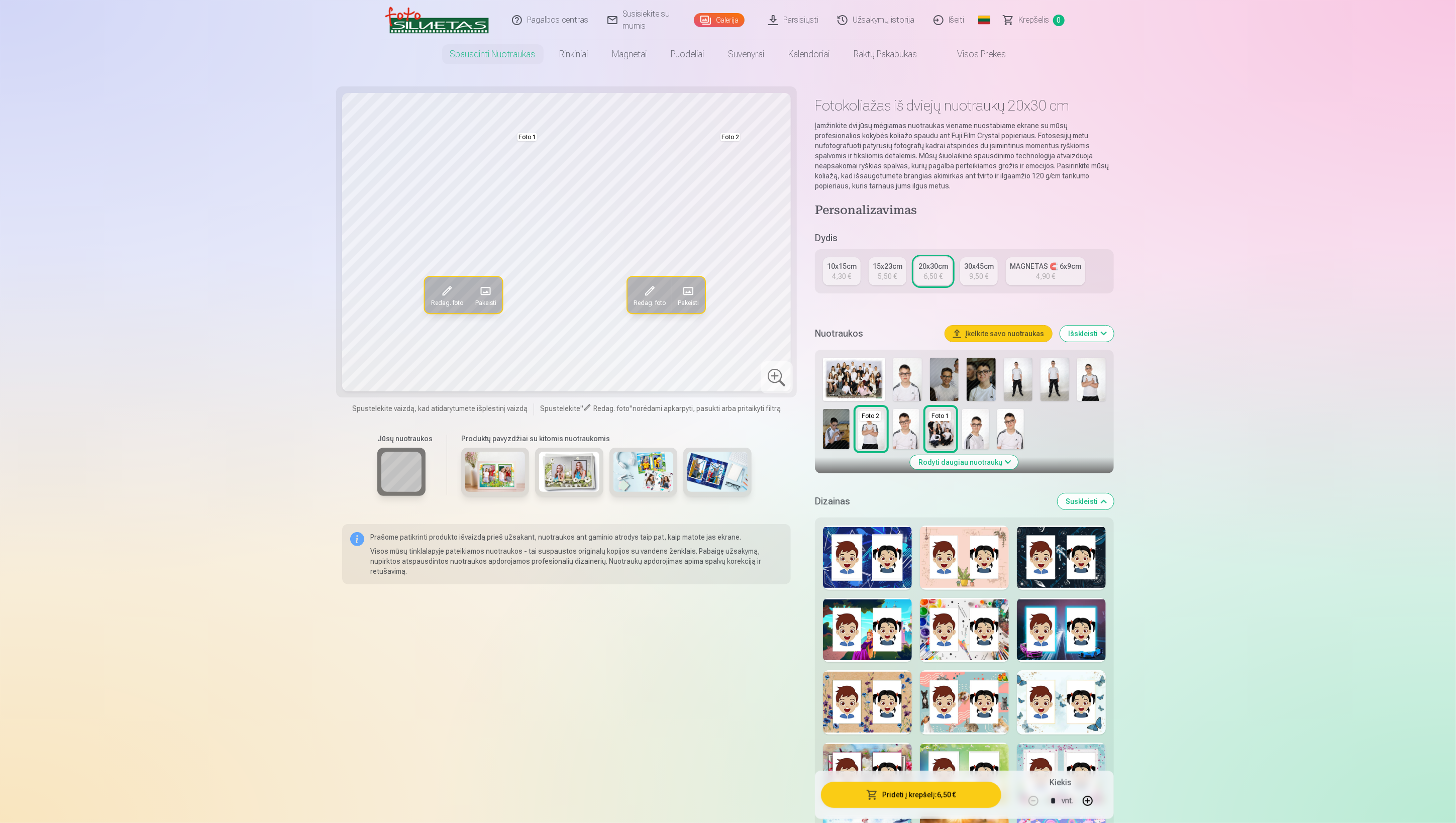
click at [966, 274] on link "30x45cm 9,50 €" at bounding box center [979, 271] width 38 height 29
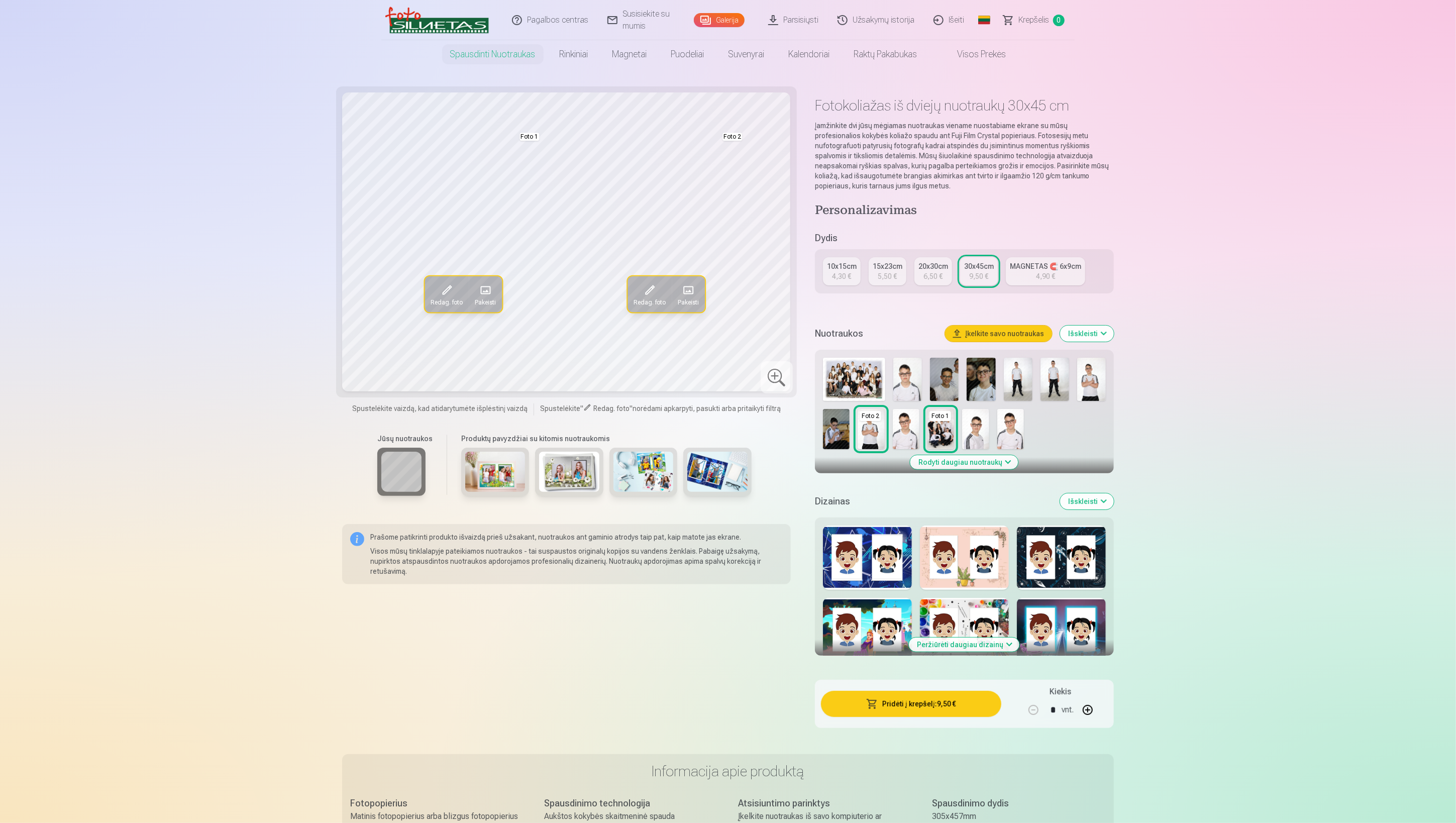
click at [994, 641] on button "Peržiūrėti daugiau dizainų" at bounding box center [965, 644] width 111 height 14
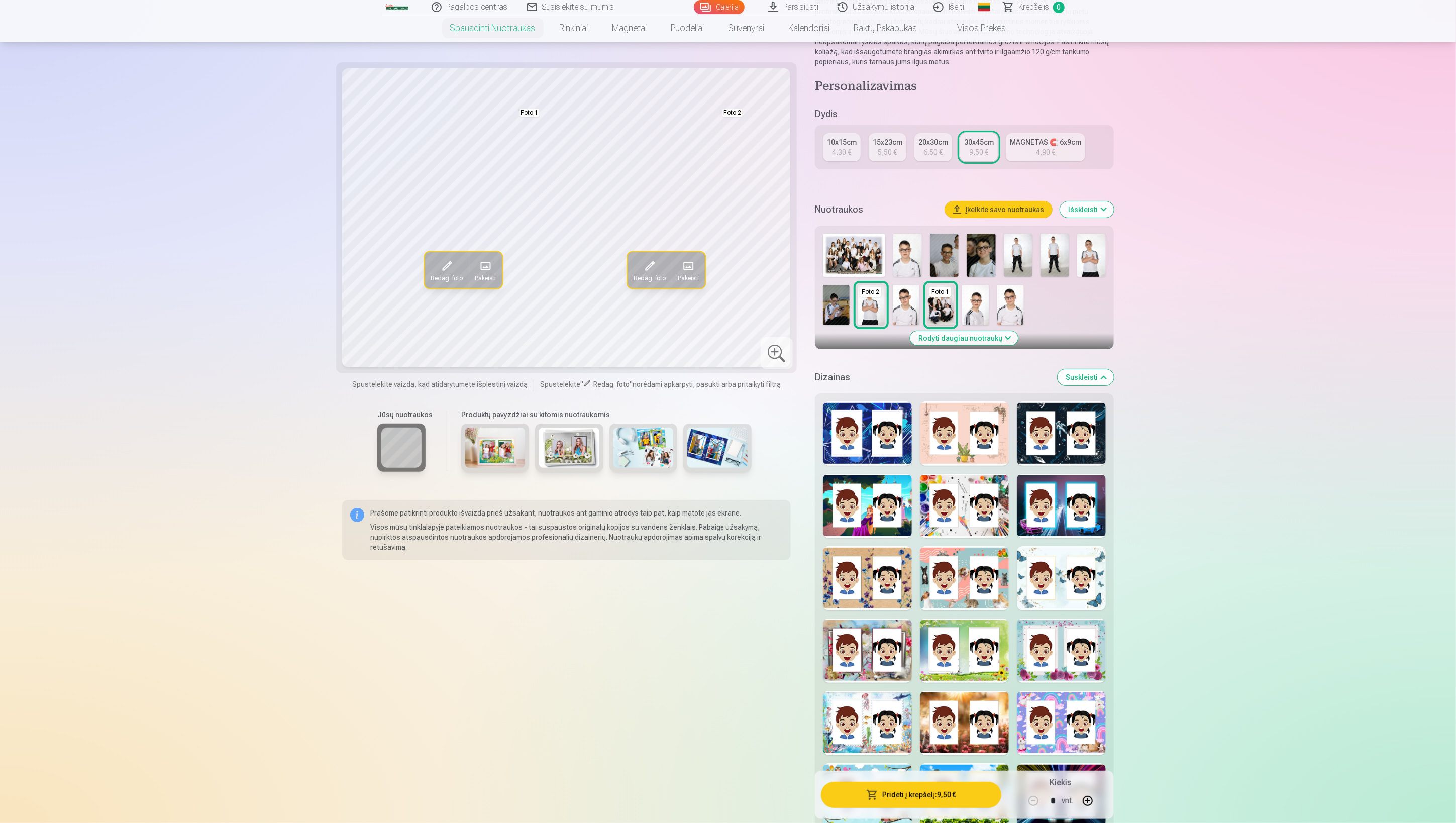
scroll to position [273, 0]
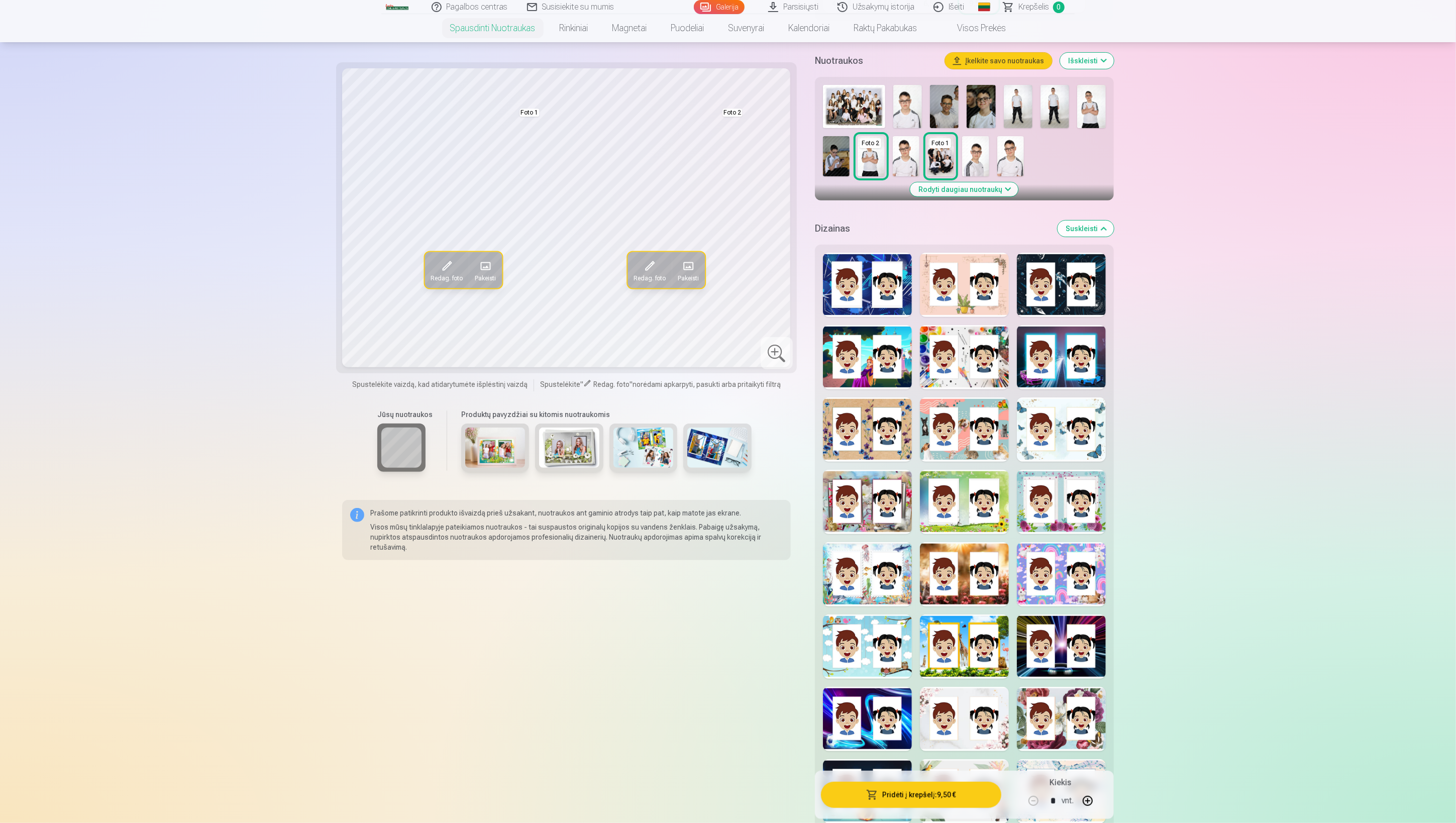
click at [1058, 727] on div at bounding box center [1061, 719] width 89 height 64
click at [904, 723] on div at bounding box center [867, 719] width 89 height 64
click at [880, 633] on div at bounding box center [867, 646] width 89 height 64
click at [883, 593] on div at bounding box center [867, 574] width 89 height 64
click at [875, 515] on div at bounding box center [867, 502] width 89 height 64
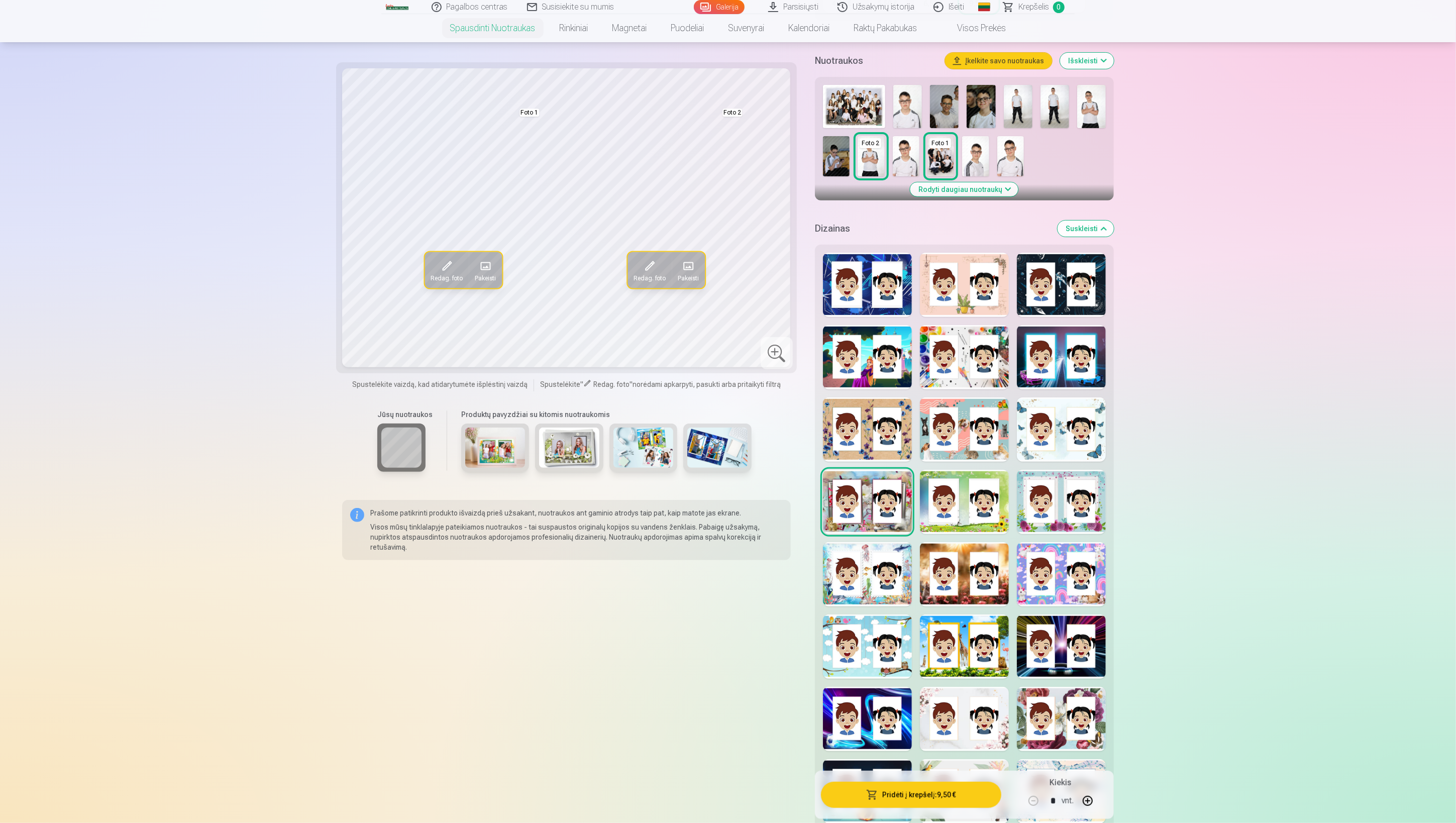
click at [870, 426] on div at bounding box center [867, 429] width 89 height 64
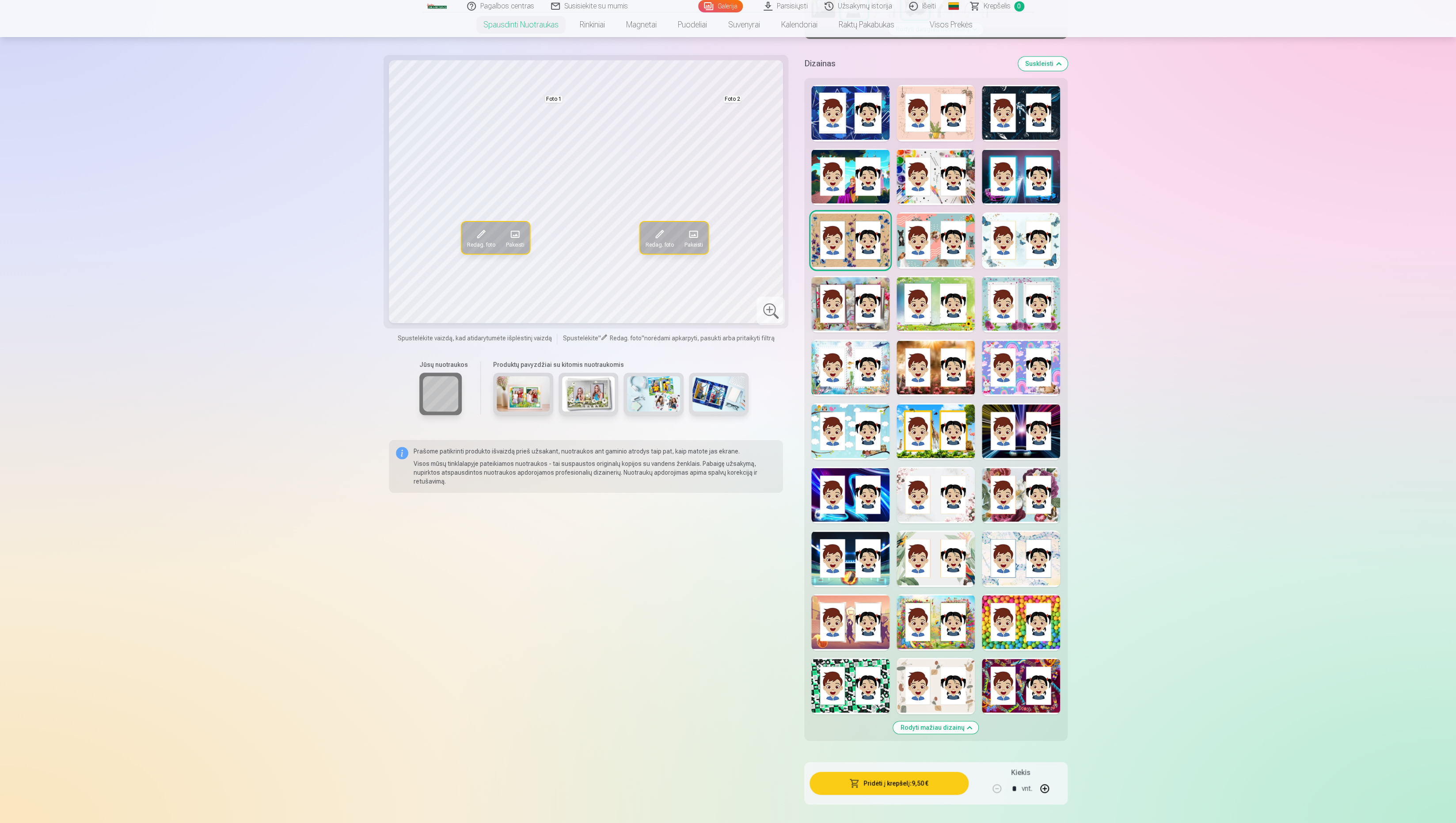
scroll to position [379, 0]
click at [848, 118] on div at bounding box center [850, 111] width 78 height 57
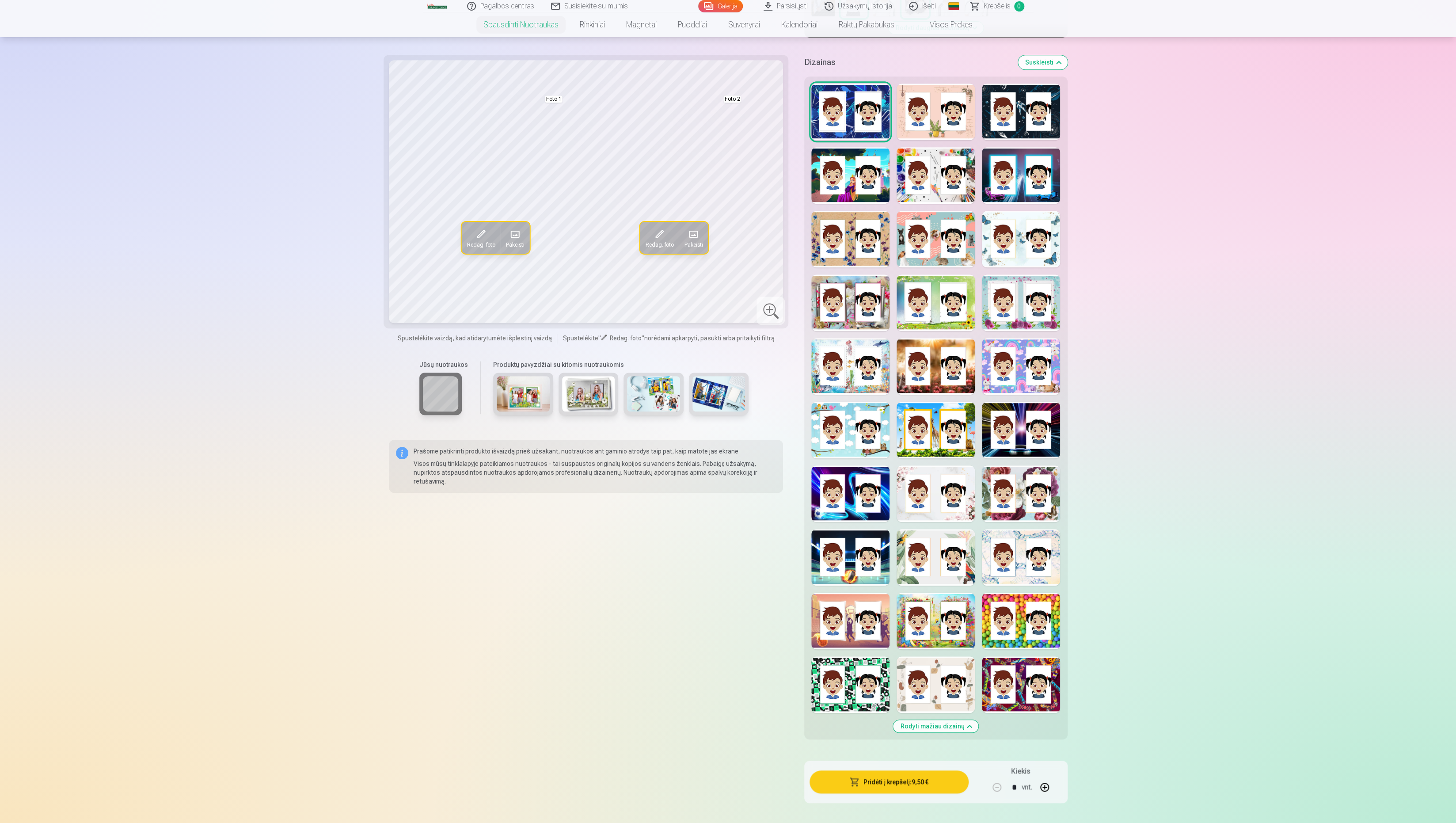
click at [940, 113] on div at bounding box center [935, 111] width 78 height 57
click at [851, 125] on div at bounding box center [850, 111] width 78 height 57
click at [851, 182] on div at bounding box center [850, 175] width 78 height 57
click at [849, 241] on div at bounding box center [850, 239] width 78 height 57
click at [848, 311] on div at bounding box center [850, 303] width 78 height 57
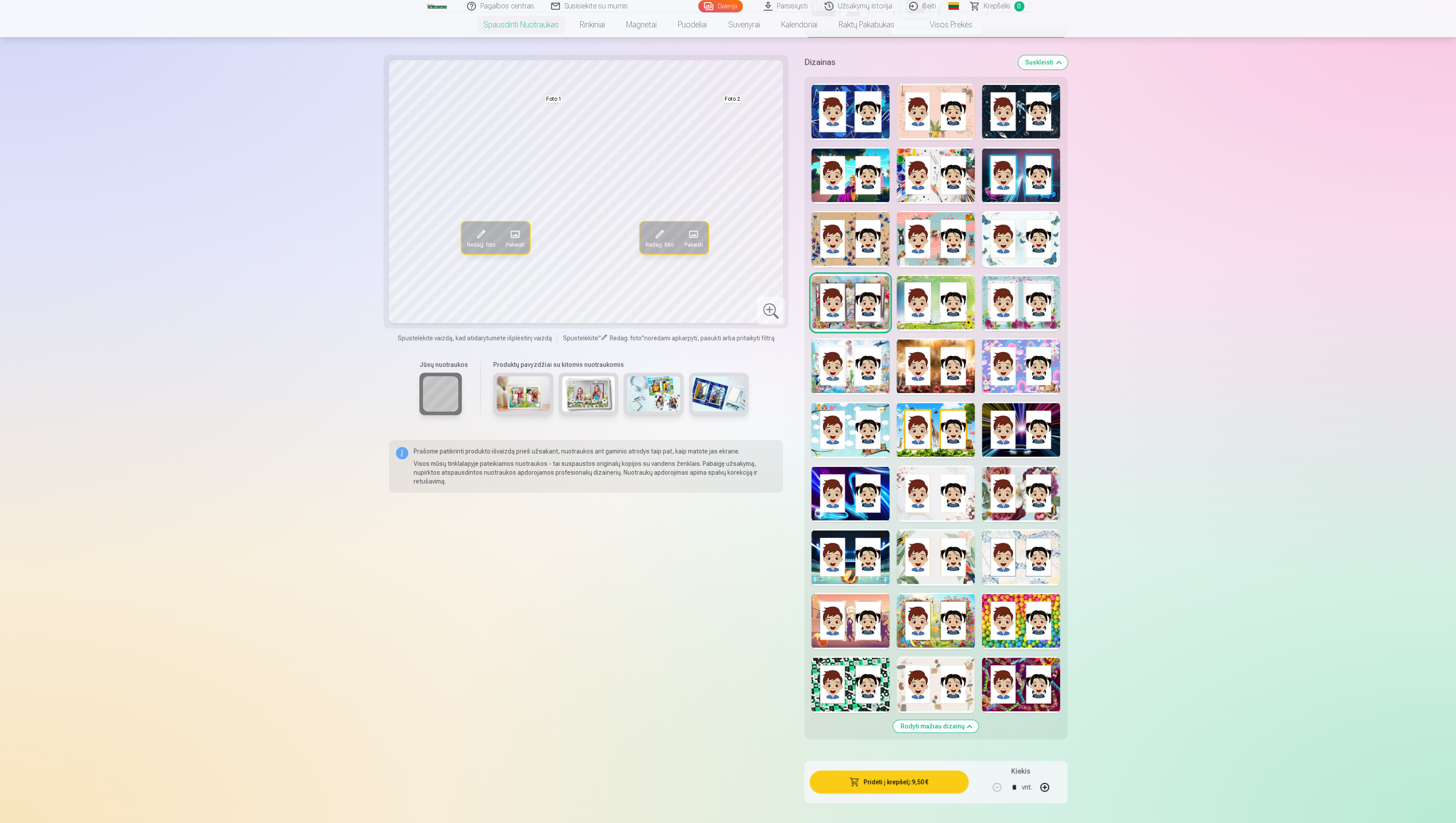
click at [845, 370] on div at bounding box center [850, 366] width 78 height 57
click at [846, 433] on div at bounding box center [850, 430] width 78 height 57
click at [843, 479] on div at bounding box center [850, 494] width 78 height 57
click at [840, 555] on div at bounding box center [850, 557] width 78 height 57
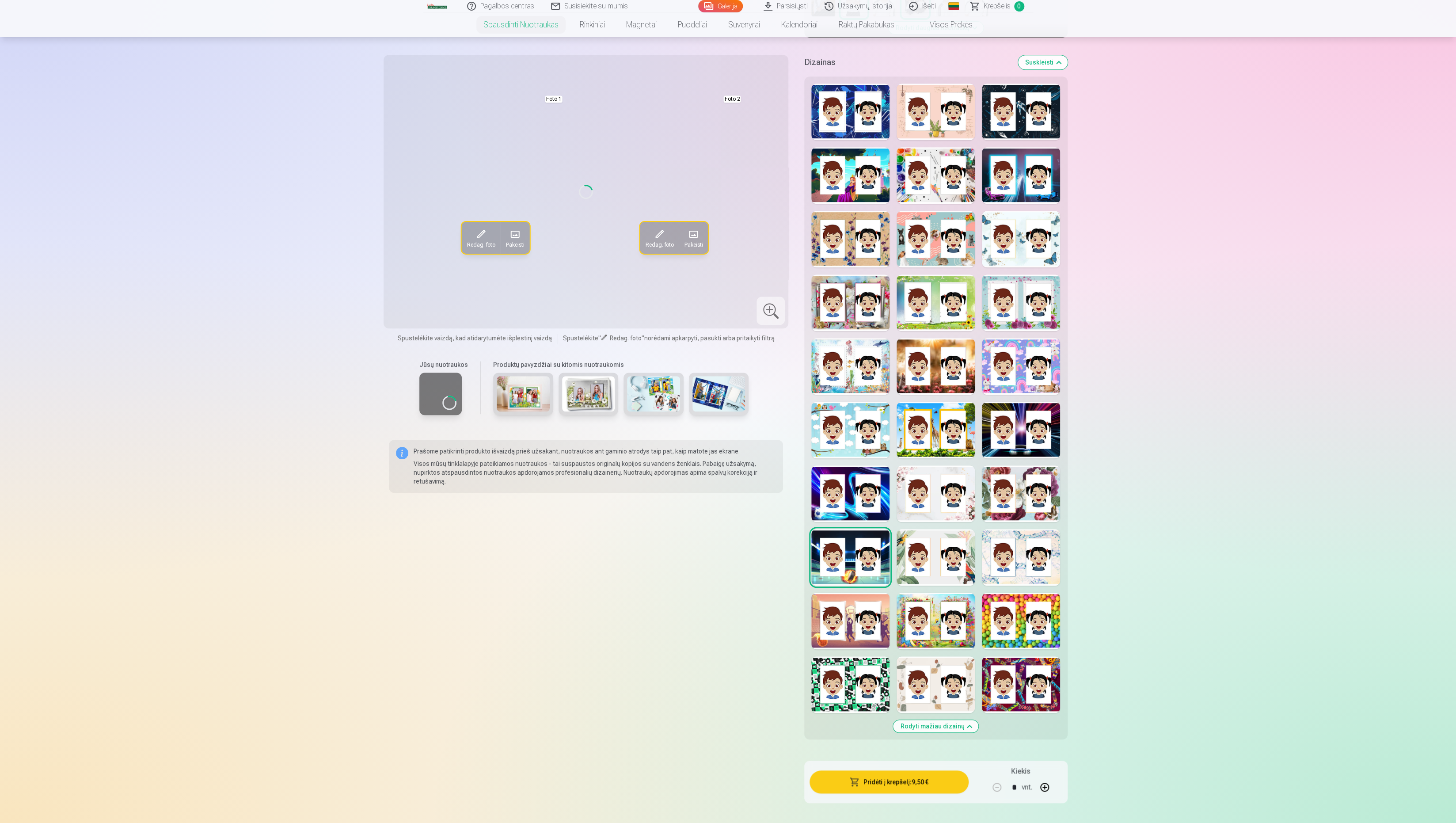
click at [841, 593] on div "Rodyti mažiau dizainų" at bounding box center [935, 408] width 263 height 663
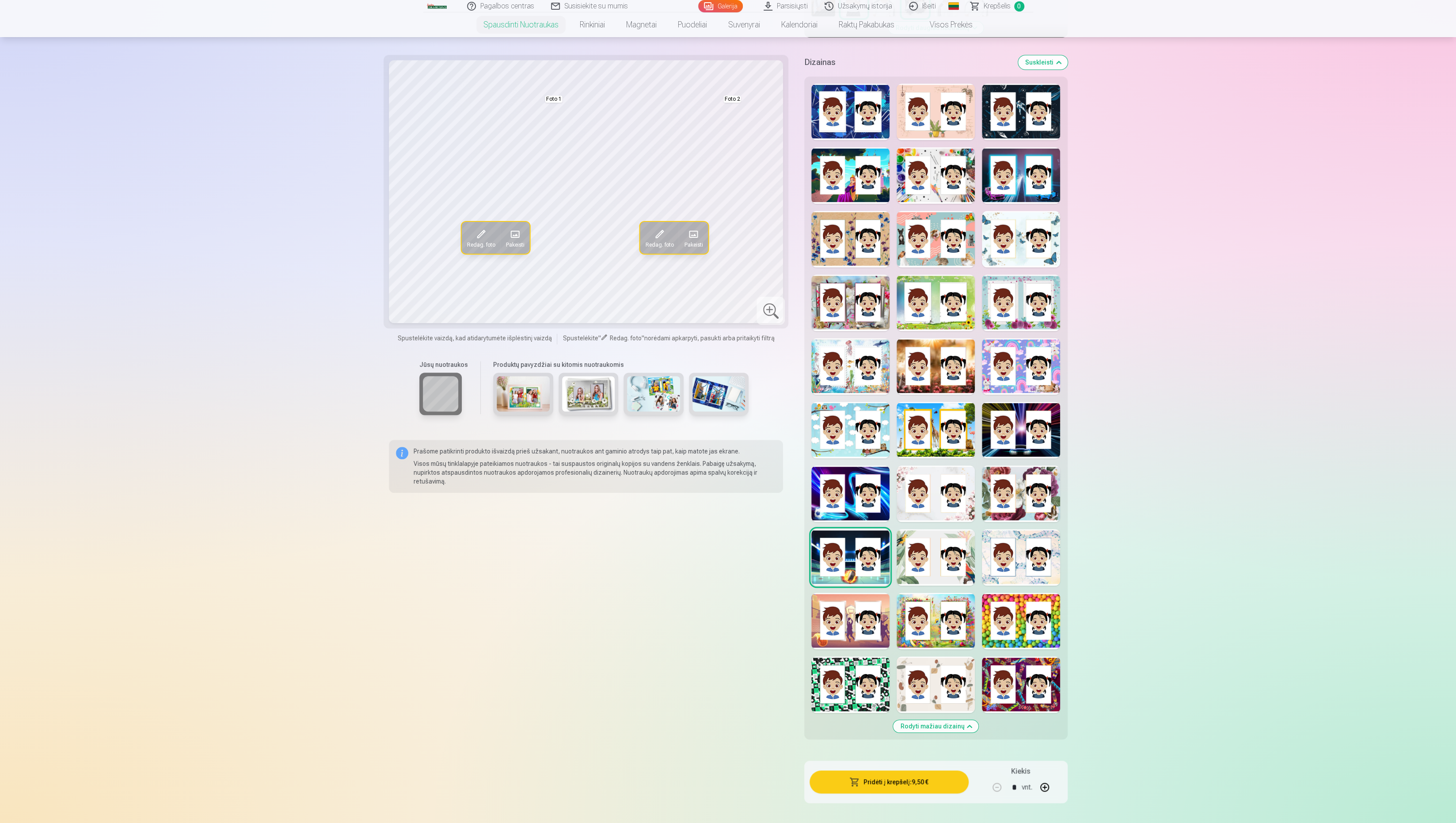
click at [841, 622] on div at bounding box center [850, 621] width 78 height 57
click at [842, 677] on div at bounding box center [850, 685] width 78 height 57
click at [938, 105] on div at bounding box center [935, 111] width 78 height 57
click at [937, 159] on div at bounding box center [935, 175] width 78 height 57
click at [933, 230] on div at bounding box center [935, 239] width 78 height 57
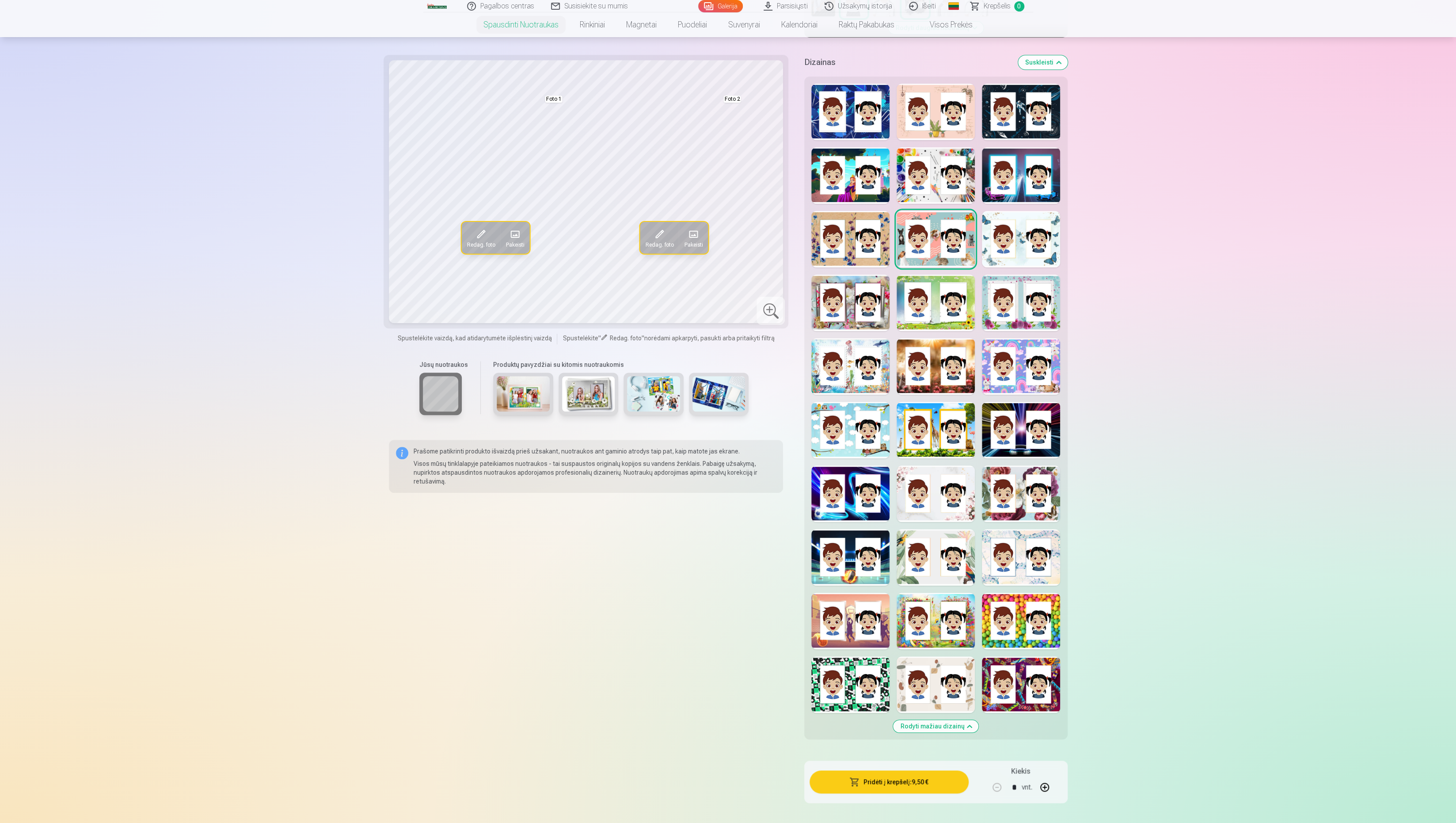
click at [931, 314] on div at bounding box center [935, 303] width 78 height 57
click at [937, 349] on div at bounding box center [935, 366] width 78 height 57
click at [945, 431] on div at bounding box center [935, 430] width 78 height 57
click at [949, 489] on div at bounding box center [935, 494] width 78 height 57
click at [945, 552] on div at bounding box center [935, 557] width 78 height 57
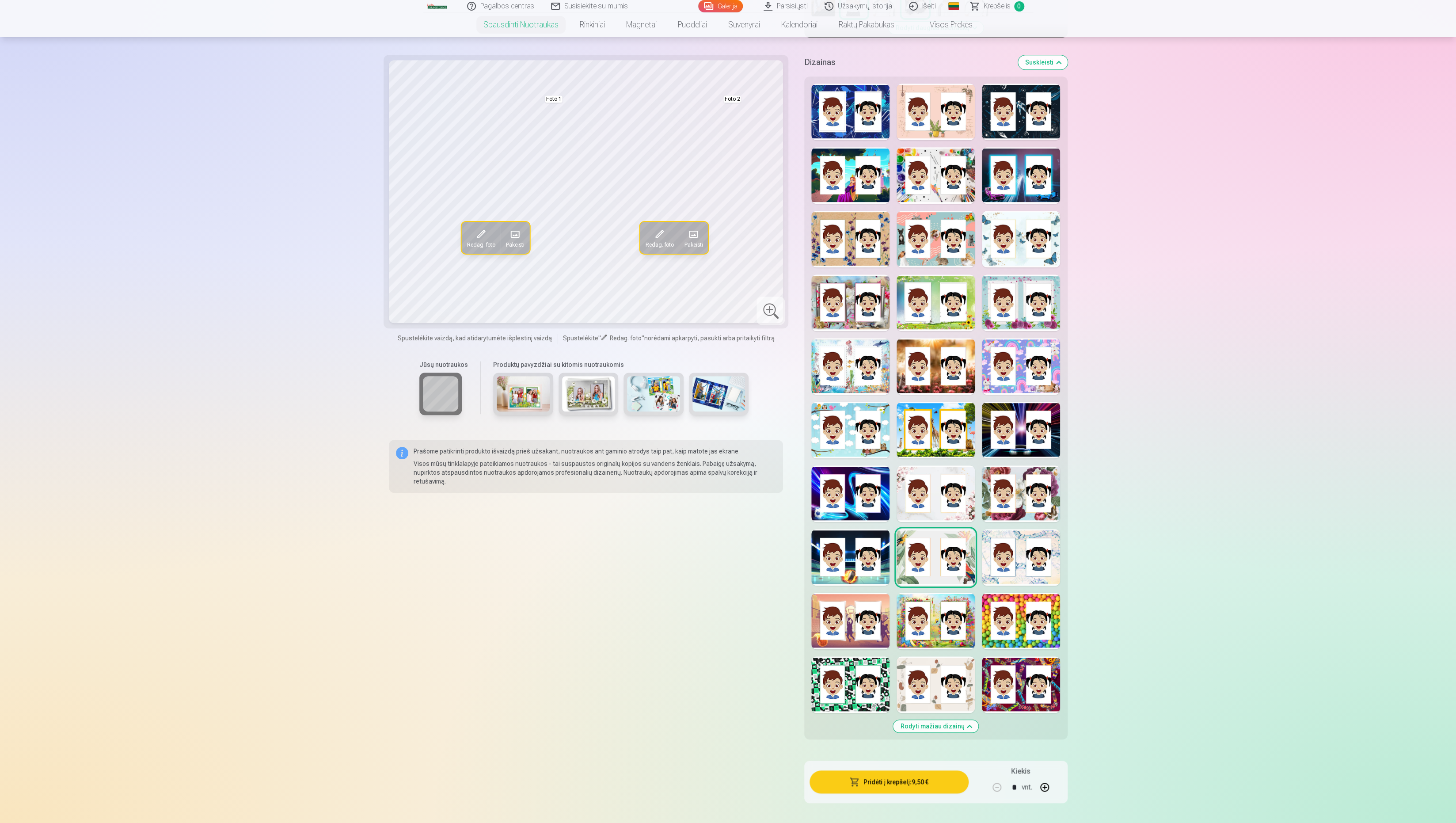
click at [945, 620] on div at bounding box center [935, 621] width 78 height 57
click at [945, 672] on div at bounding box center [935, 685] width 78 height 57
click at [1011, 683] on div at bounding box center [1021, 685] width 78 height 57
click at [1019, 625] on div at bounding box center [1021, 621] width 78 height 57
click at [1021, 561] on div at bounding box center [1021, 557] width 78 height 57
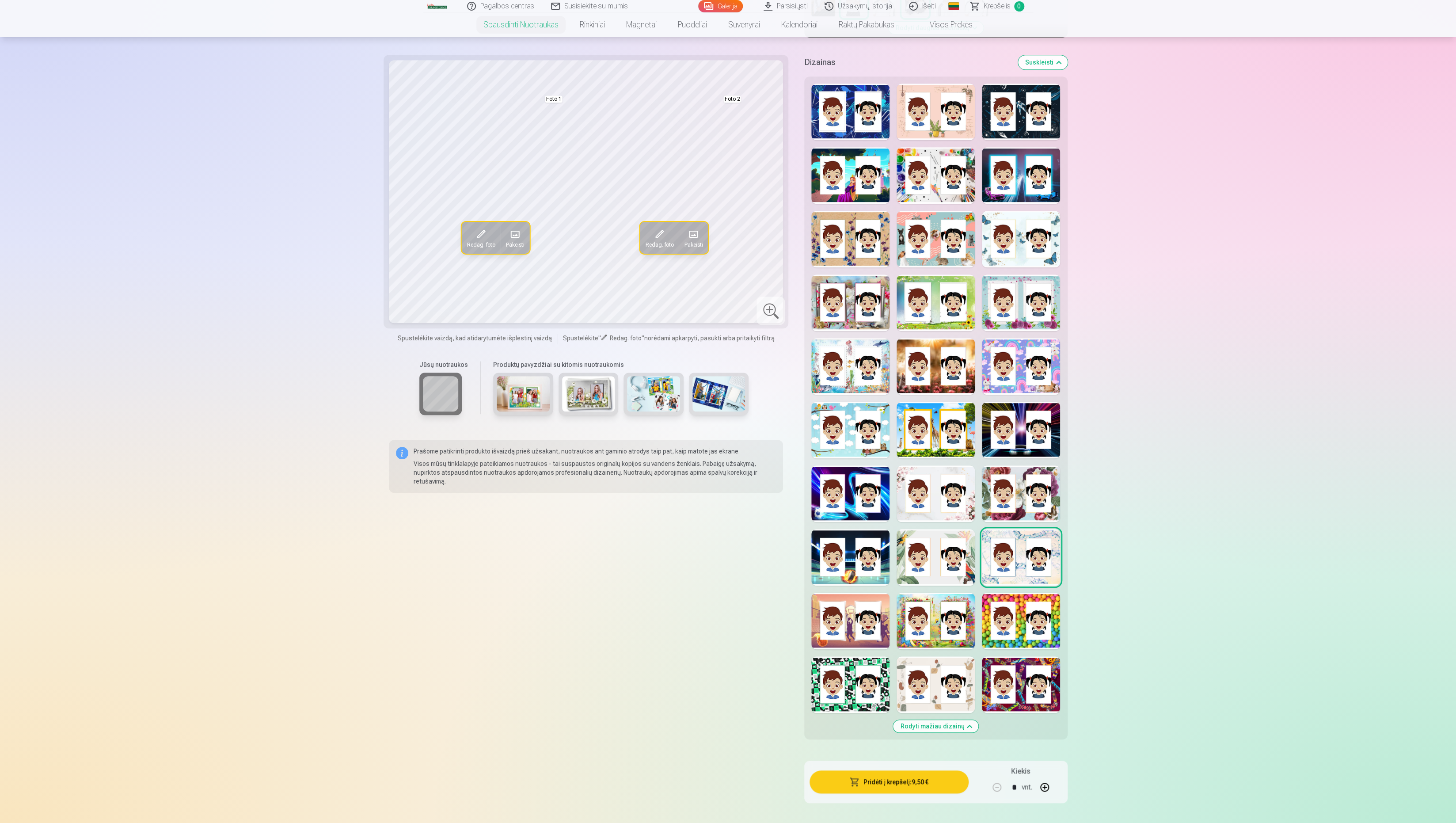
click at [1021, 489] on div at bounding box center [1021, 494] width 78 height 57
click at [1022, 442] on div at bounding box center [1021, 430] width 78 height 57
click at [1018, 378] on div at bounding box center [1021, 366] width 78 height 57
click at [1014, 319] on div at bounding box center [1021, 303] width 78 height 57
click at [1009, 253] on div at bounding box center [1021, 239] width 78 height 57
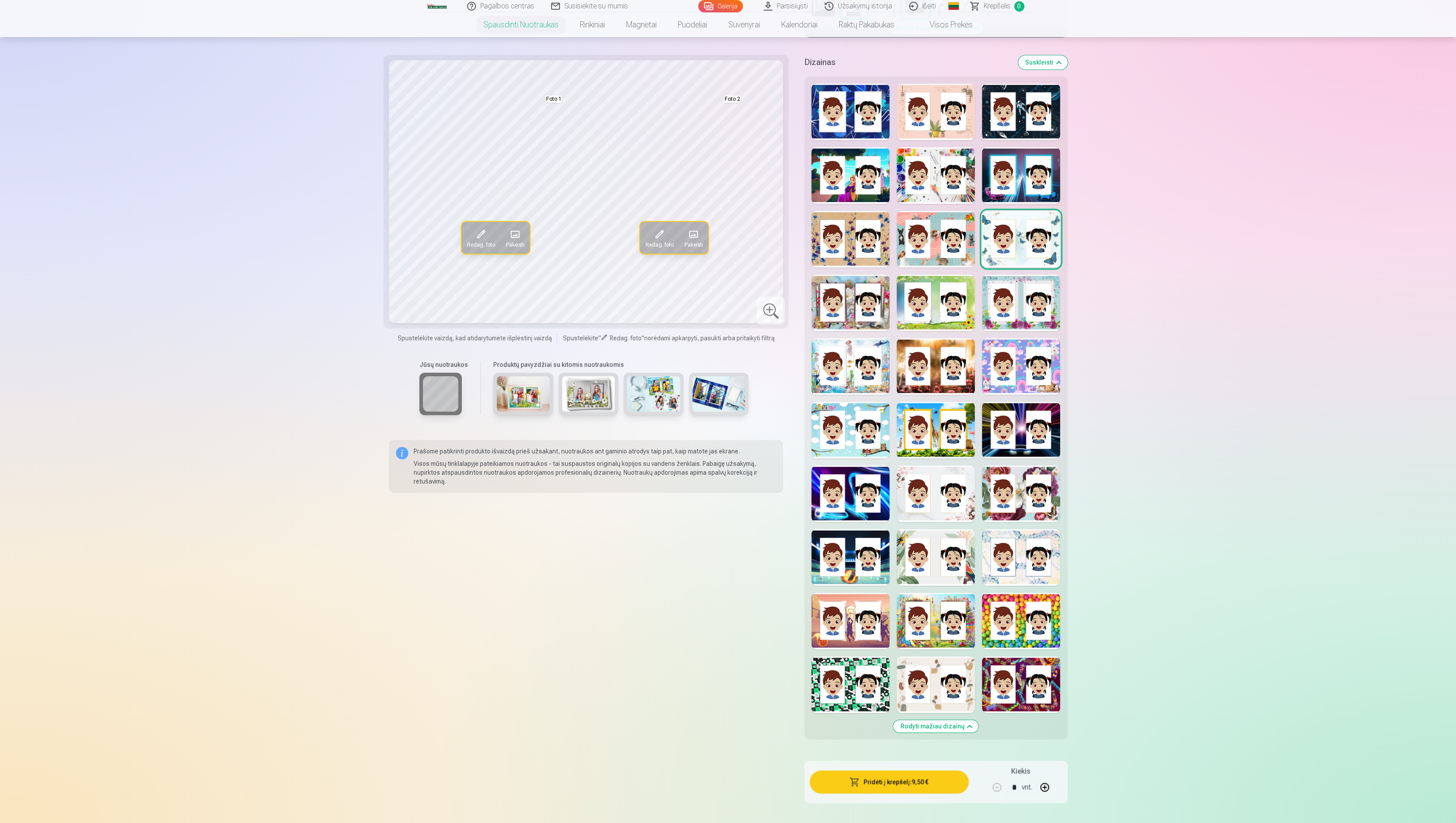
click at [1011, 192] on div at bounding box center [1021, 175] width 78 height 57
click at [1017, 125] on div at bounding box center [1021, 111] width 78 height 57
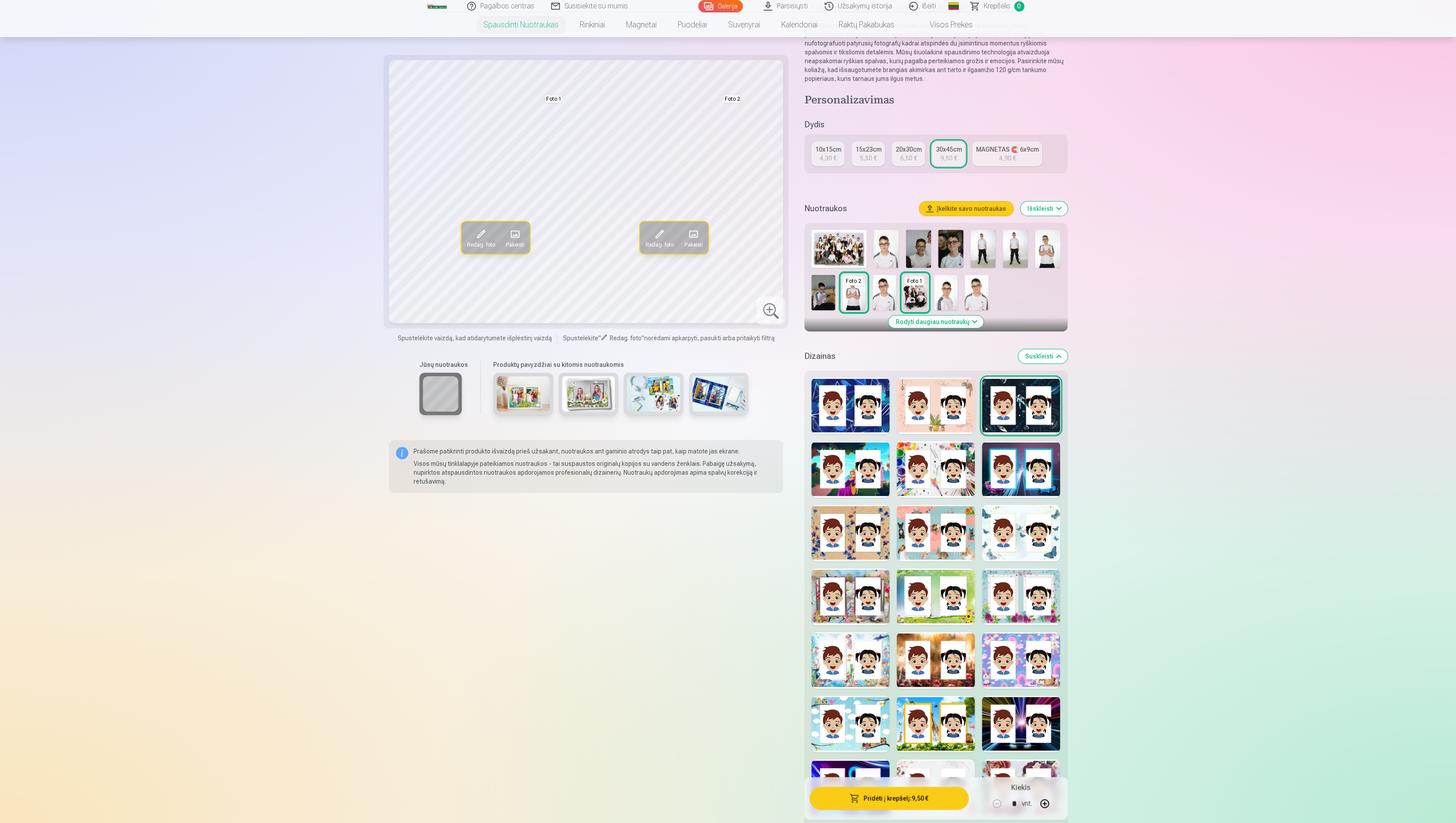
scroll to position [0, 0]
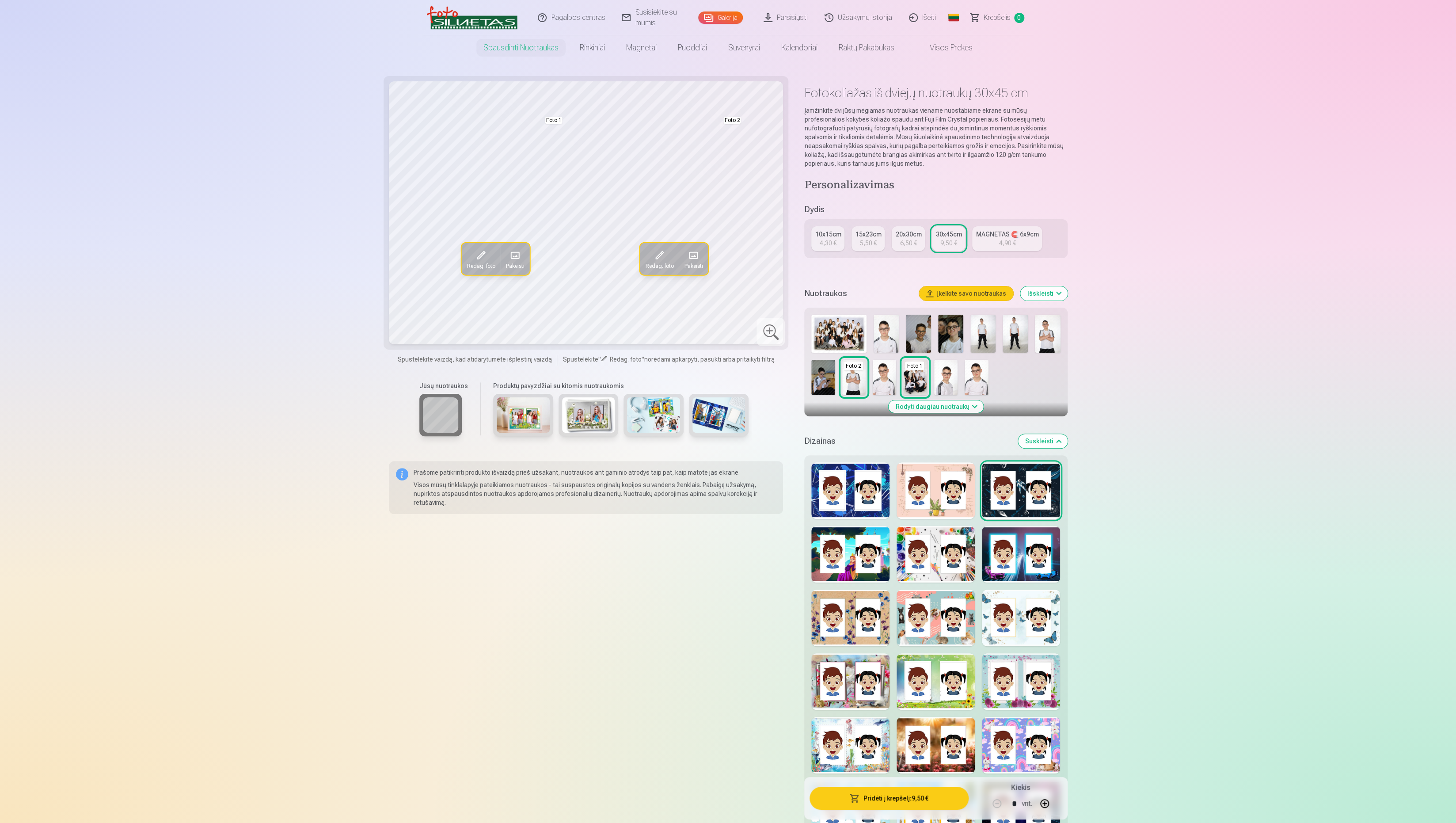
click at [831, 235] on div "10x15cm" at bounding box center [828, 234] width 26 height 9
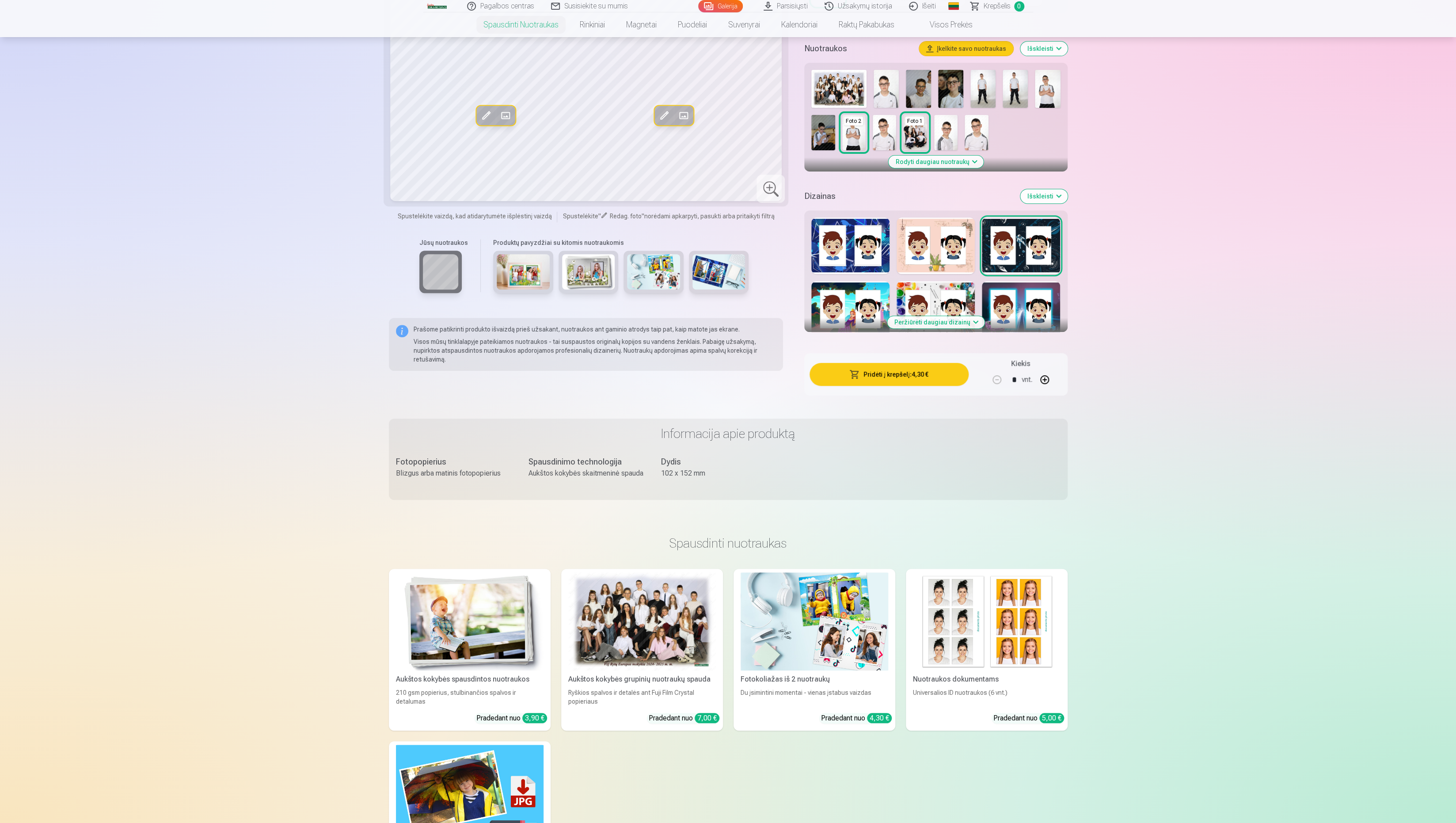
scroll to position [245, 0]
click at [932, 321] on button "Peržiūrėti daugiau dizainų" at bounding box center [936, 321] width 98 height 12
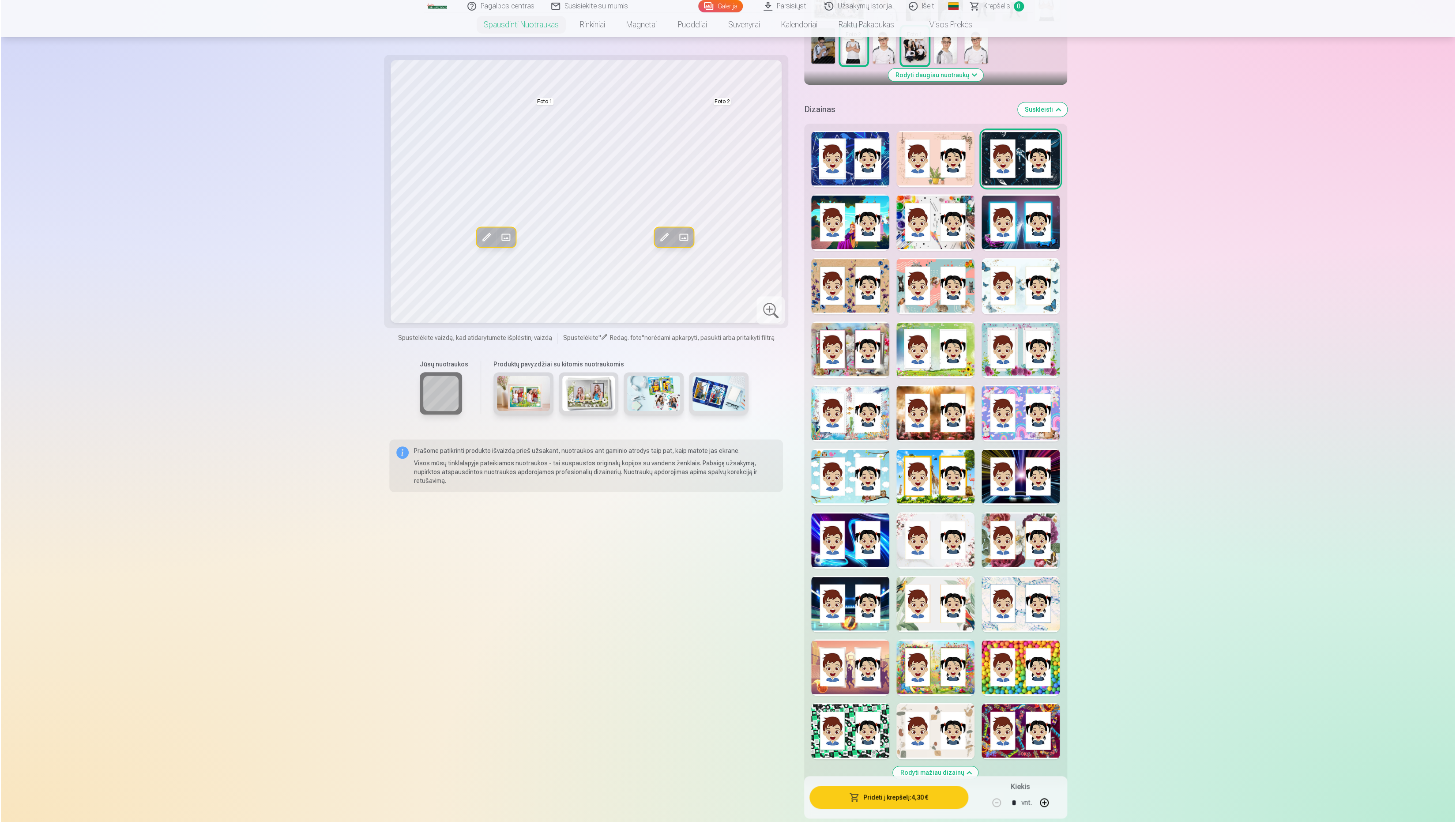
scroll to position [341, 0]
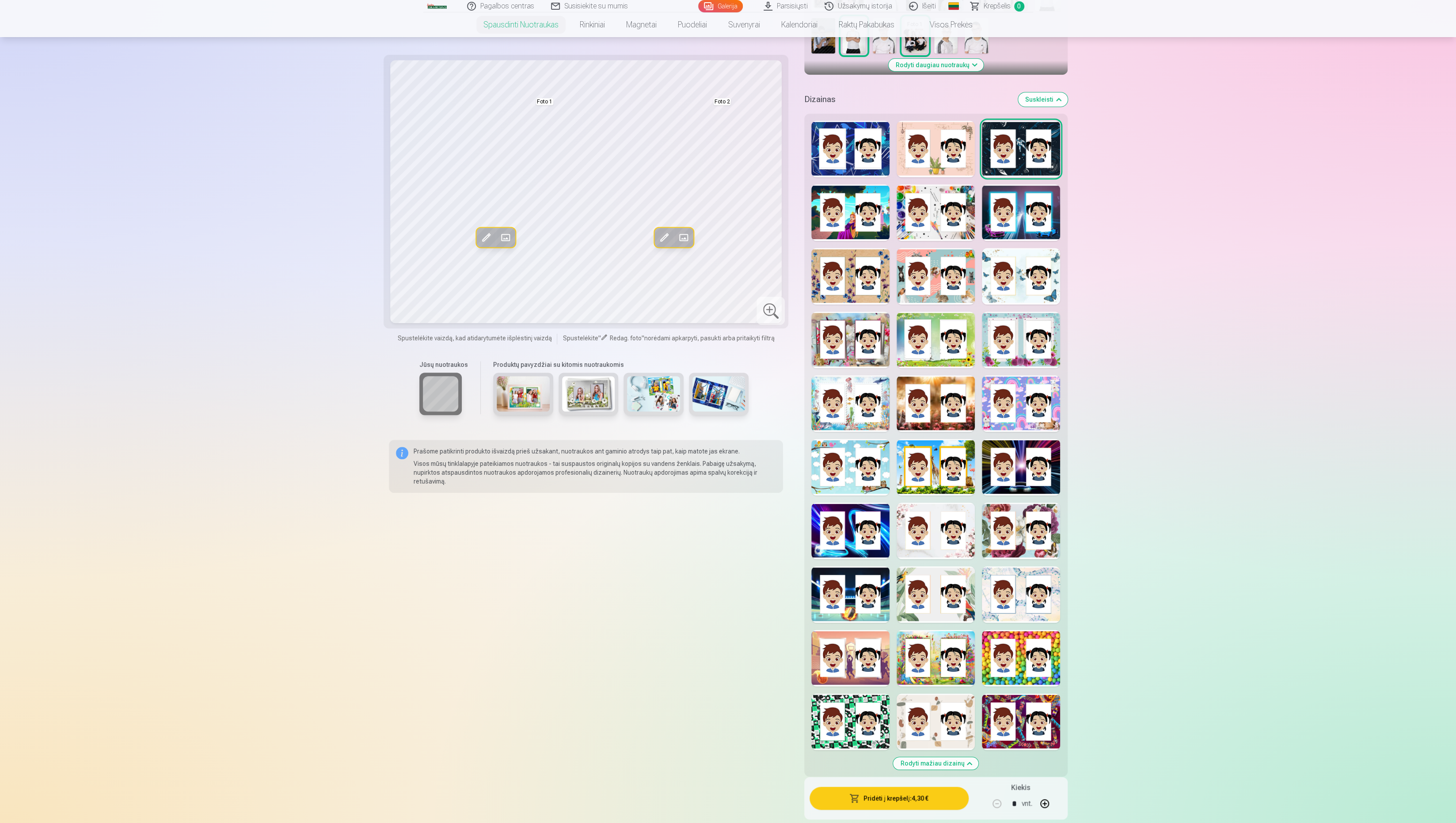
click at [855, 155] on div at bounding box center [850, 149] width 78 height 57
click at [927, 154] on div at bounding box center [935, 149] width 78 height 57
click at [1002, 151] on div at bounding box center [1021, 149] width 78 height 57
click at [864, 235] on div at bounding box center [850, 212] width 78 height 57
click at [934, 209] on div at bounding box center [935, 212] width 78 height 57
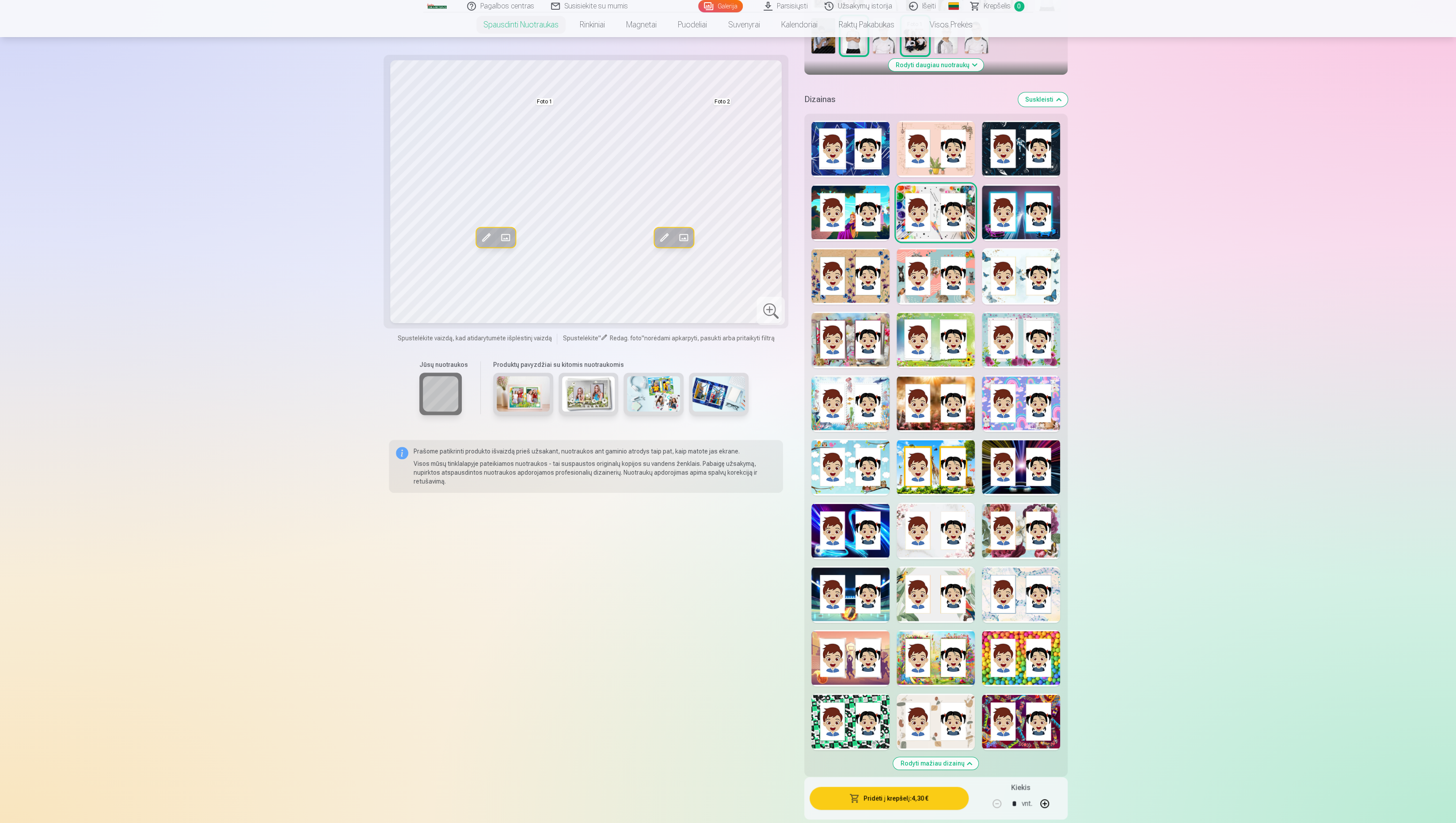
click at [995, 206] on div at bounding box center [1021, 212] width 78 height 57
click at [866, 268] on div at bounding box center [850, 276] width 78 height 57
click at [920, 272] on div at bounding box center [935, 276] width 78 height 57
click at [968, 273] on div at bounding box center [935, 276] width 78 height 57
click at [993, 273] on div at bounding box center [1021, 276] width 78 height 57
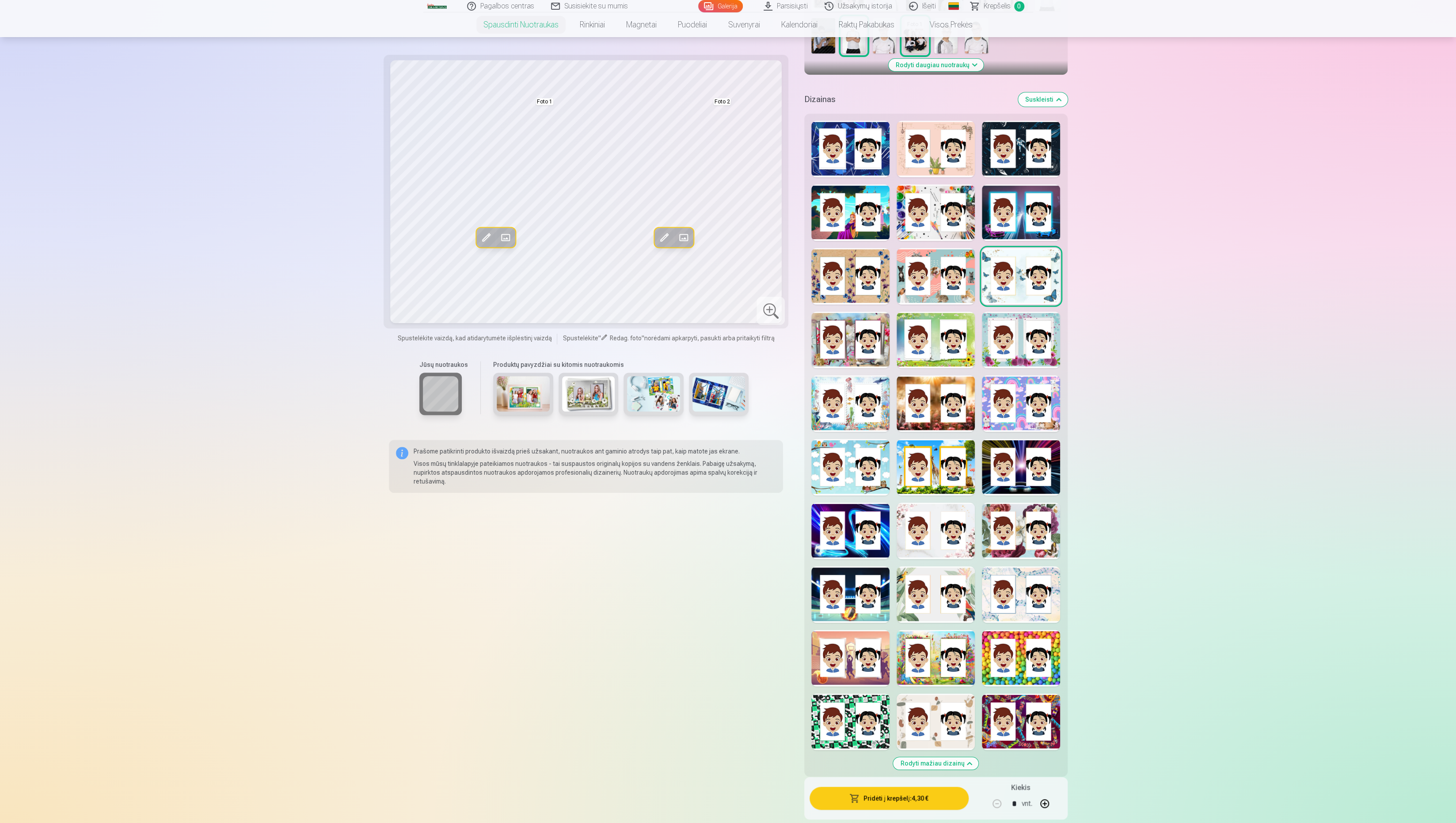
click at [867, 346] on div at bounding box center [850, 339] width 78 height 57
click at [922, 342] on div at bounding box center [935, 339] width 78 height 57
click at [978, 338] on div "Rodyti mažiau dizainų" at bounding box center [935, 445] width 263 height 663
click at [680, 237] on div "Redag. foto Pakeisti Foto 1 Redag. foto Pakeisti Foto 2" at bounding box center [586, 192] width 394 height 263
click at [681, 237] on span at bounding box center [684, 238] width 14 height 14
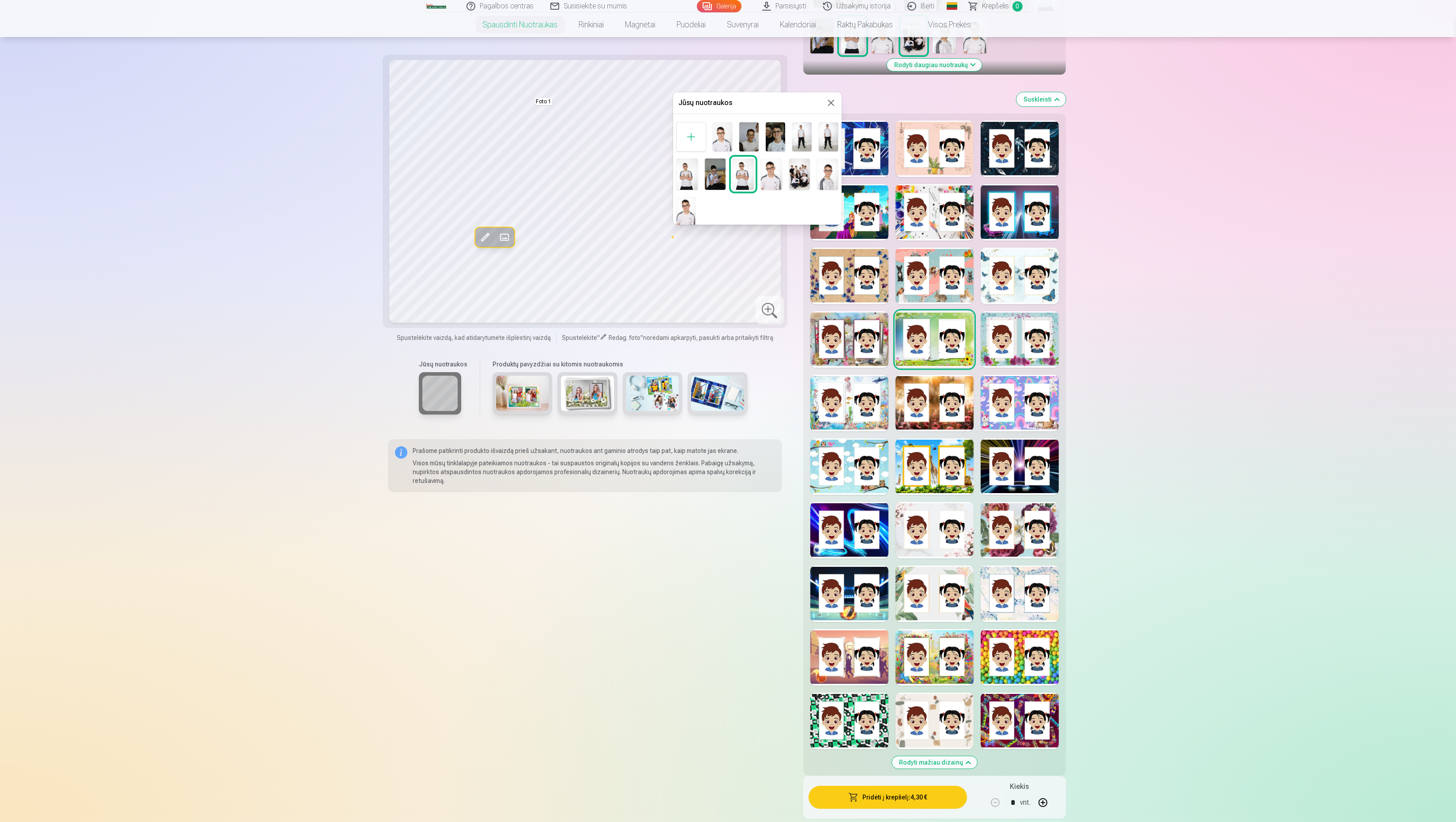
click at [779, 128] on img at bounding box center [775, 137] width 19 height 29
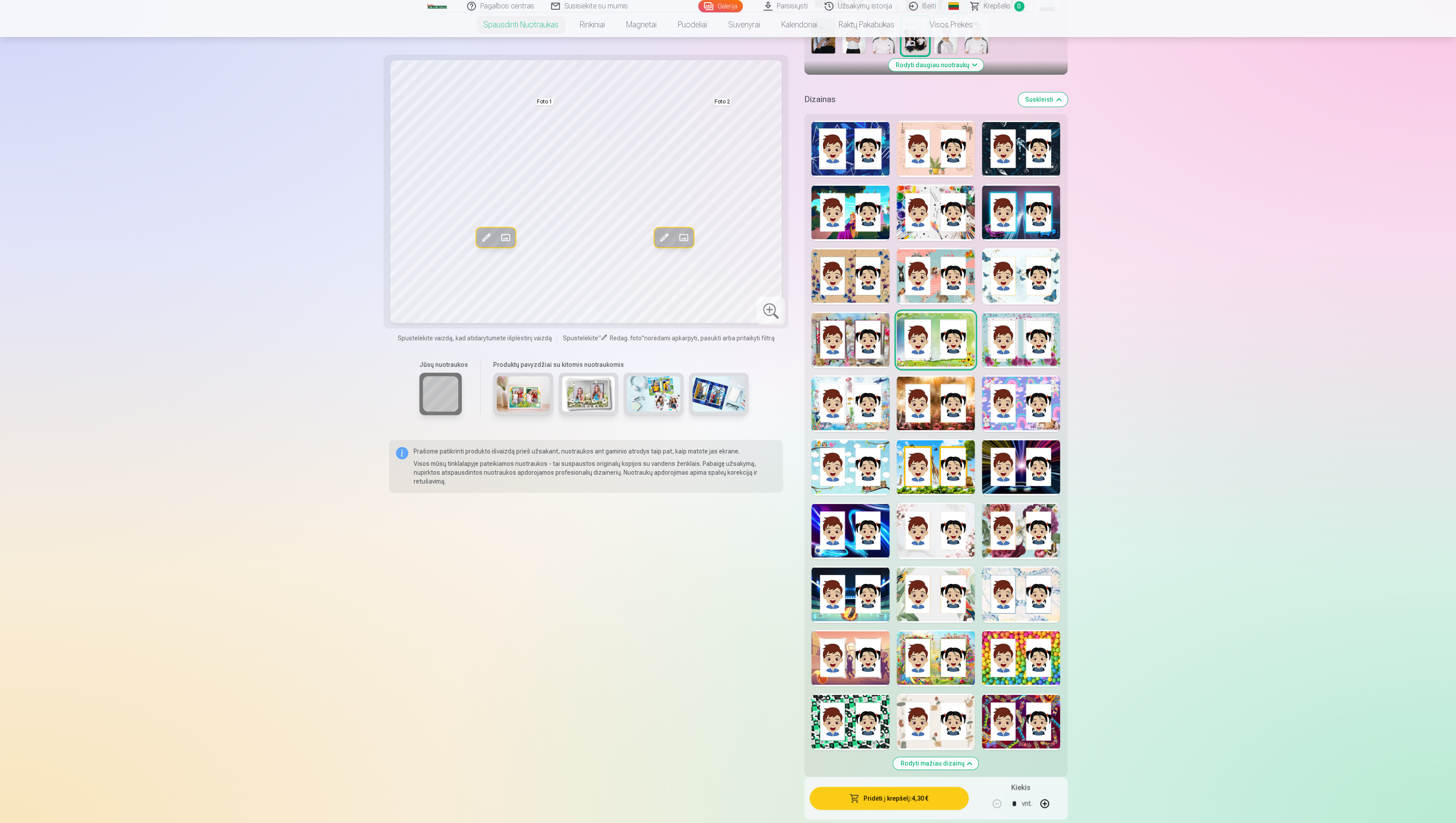
click at [506, 240] on span at bounding box center [506, 238] width 14 height 14
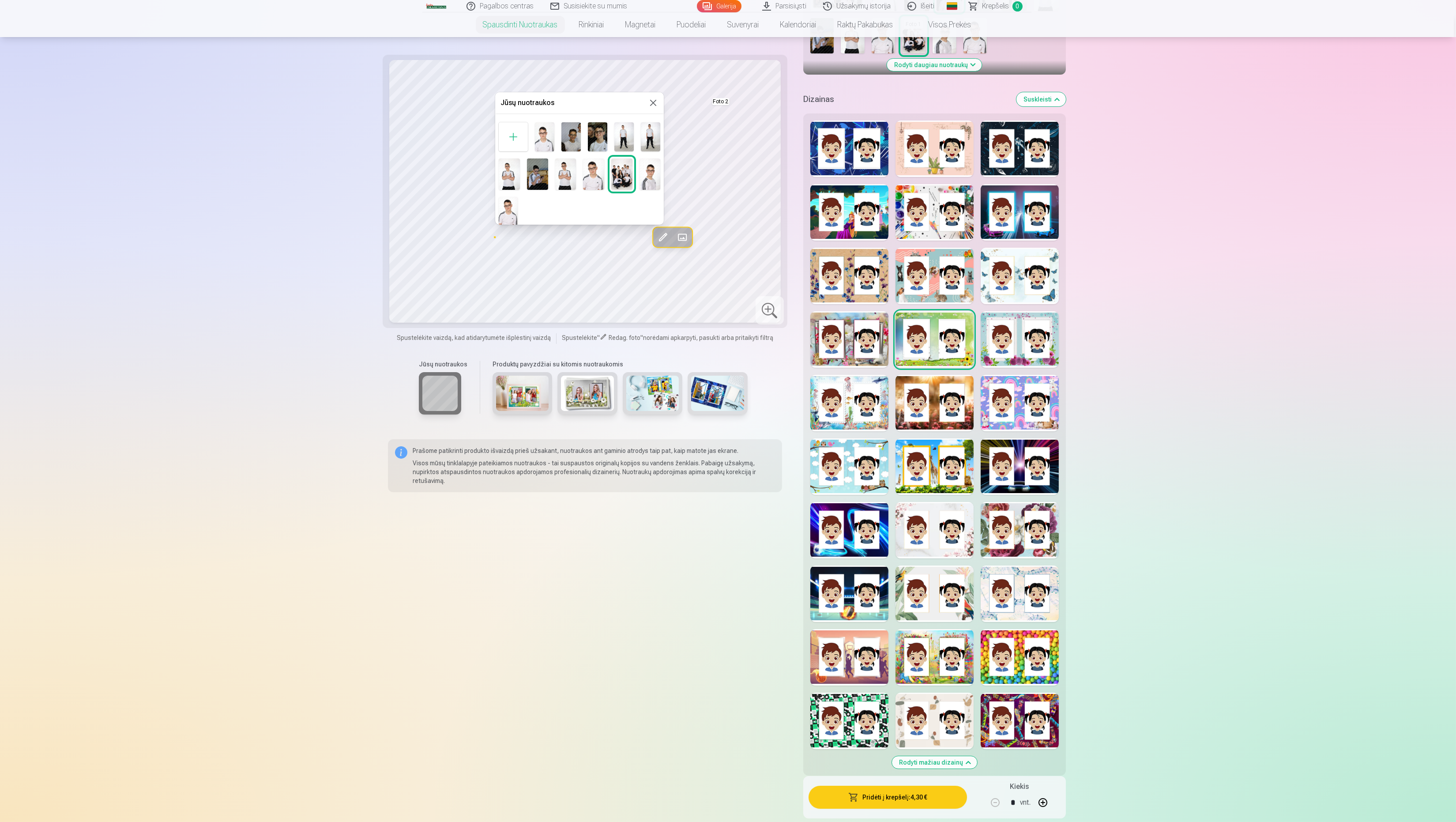
click at [530, 170] on img at bounding box center [538, 174] width 21 height 32
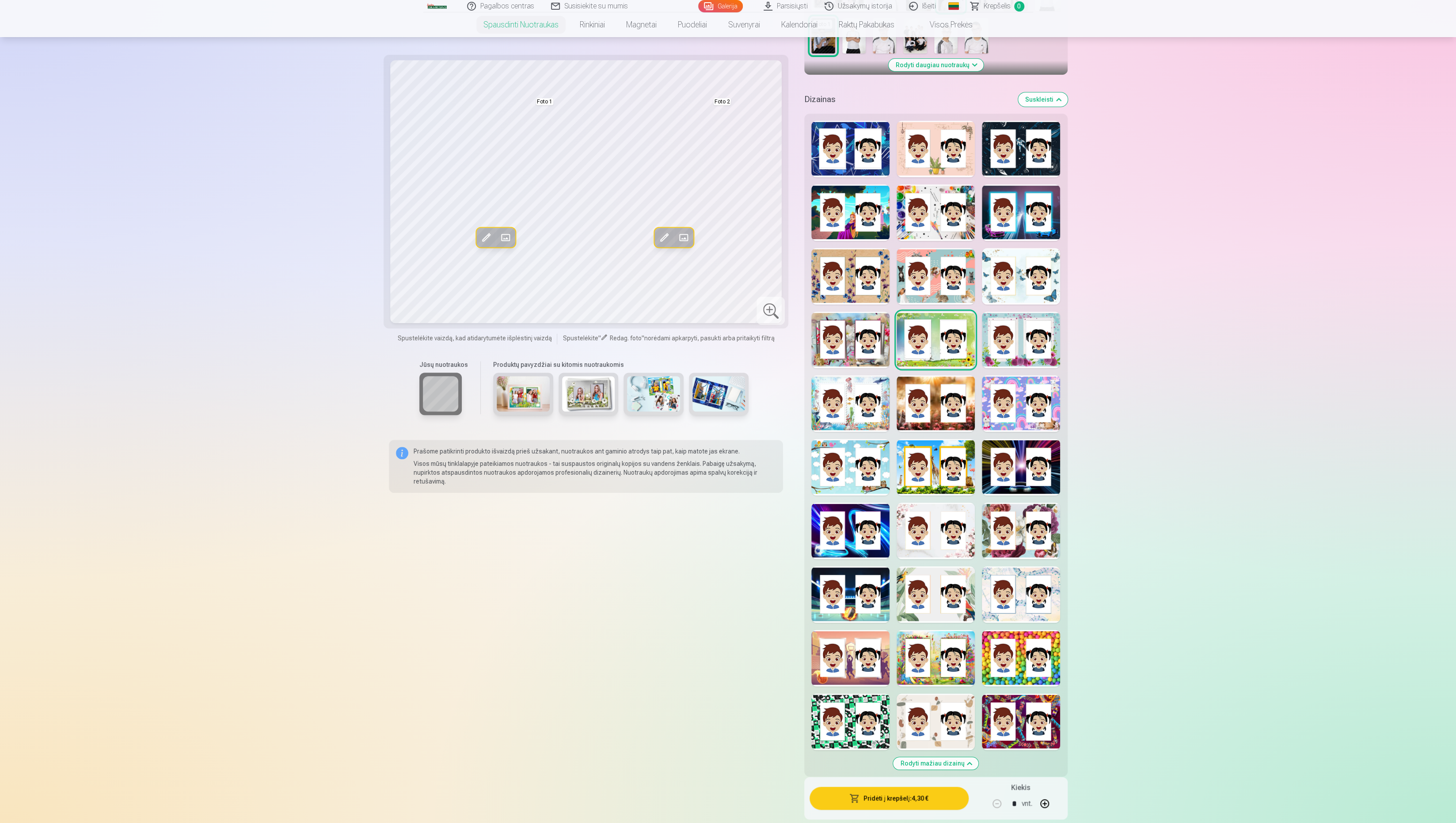
click at [1023, 339] on div at bounding box center [1021, 339] width 78 height 57
click at [878, 403] on div at bounding box center [850, 403] width 78 height 57
click at [932, 403] on div at bounding box center [935, 403] width 78 height 57
click at [998, 398] on div at bounding box center [1021, 403] width 78 height 57
click at [856, 450] on div at bounding box center [850, 467] width 78 height 57
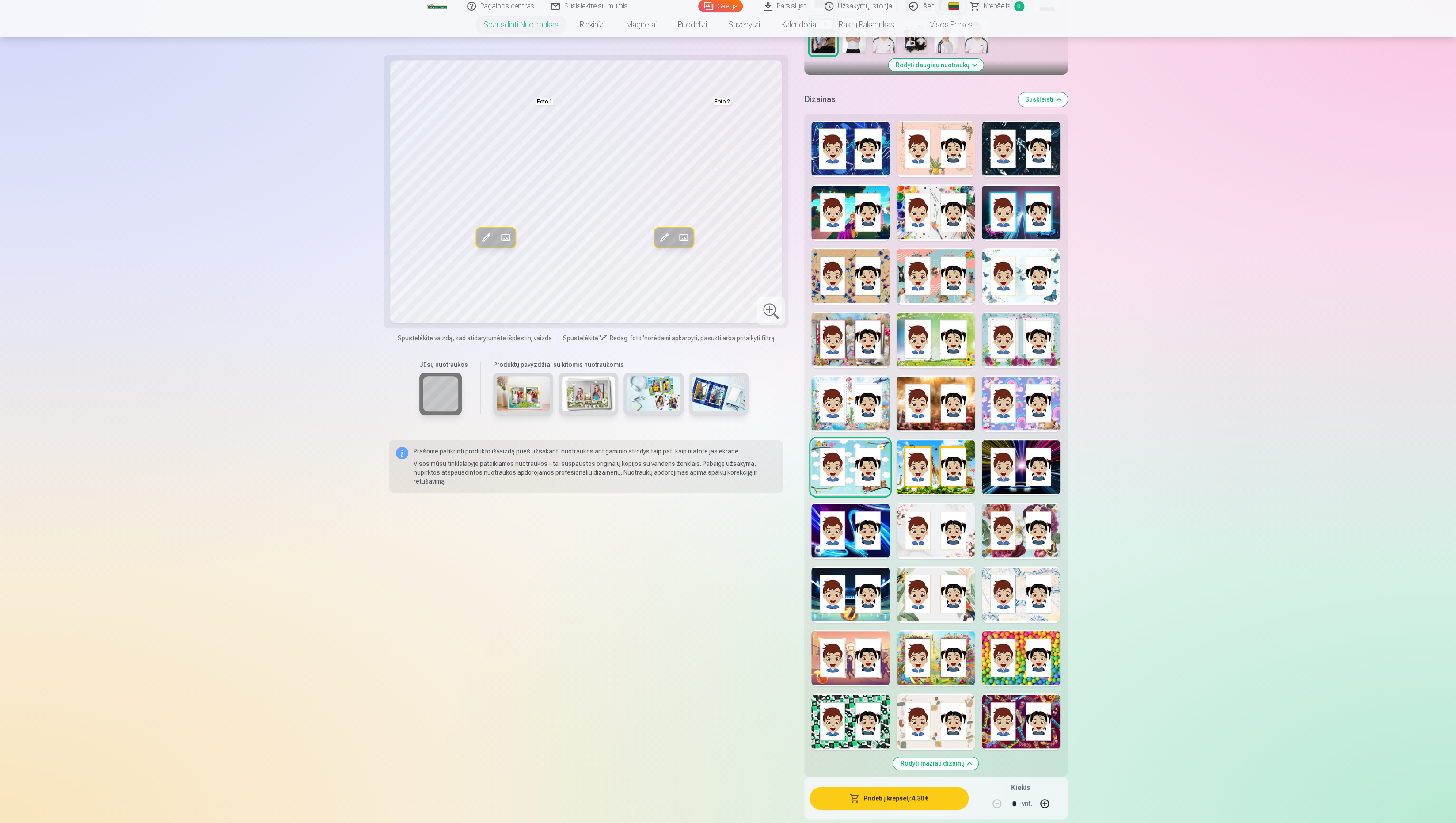
click at [914, 458] on div at bounding box center [935, 467] width 78 height 57
click at [1009, 464] on div at bounding box center [1021, 467] width 78 height 57
click at [945, 473] on div at bounding box center [935, 467] width 78 height 57
click at [1011, 469] on div at bounding box center [1021, 467] width 78 height 57
click at [1016, 502] on div "Rodyti mažiau dizainų" at bounding box center [935, 445] width 263 height 663
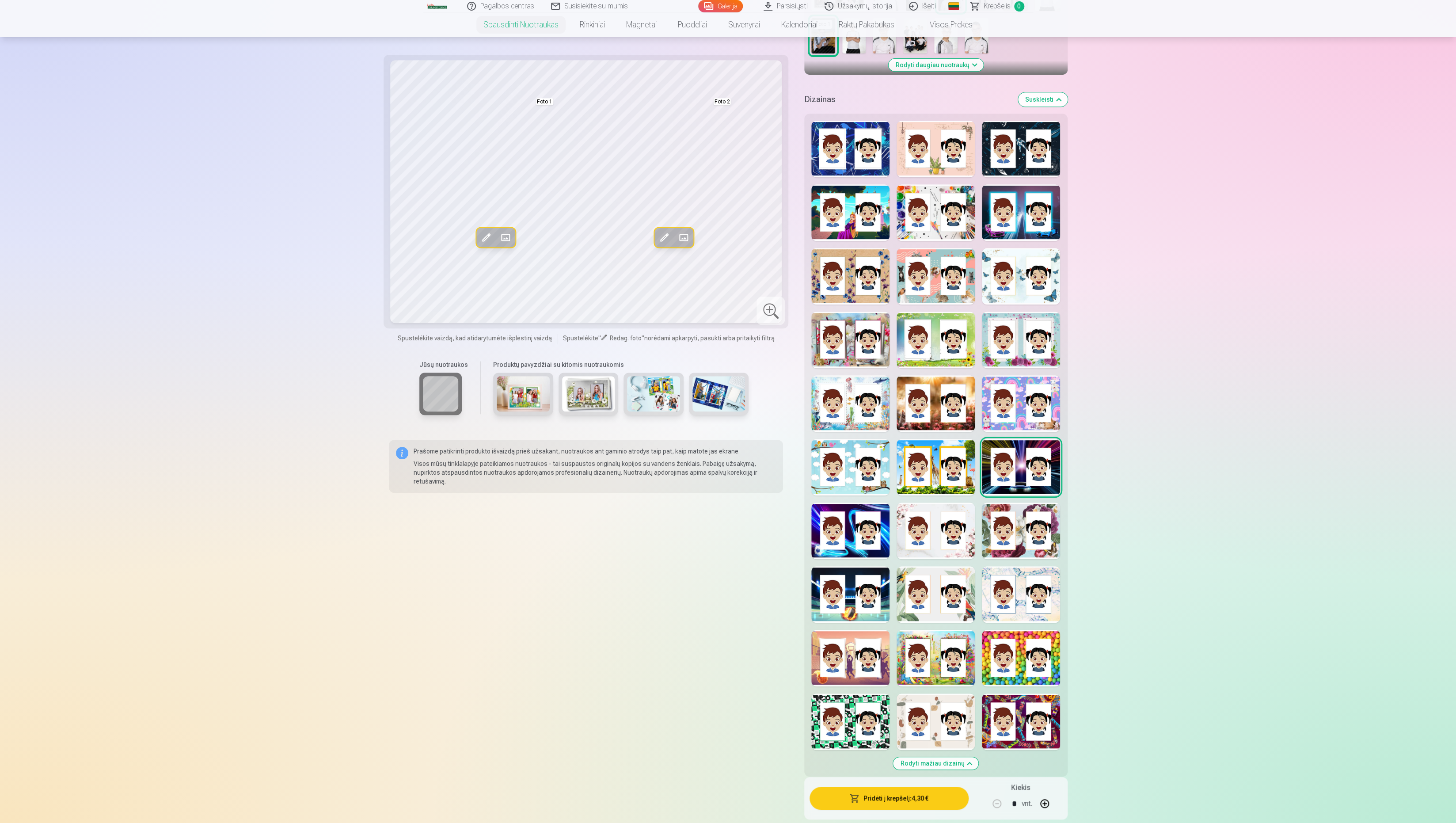
click at [849, 533] on div at bounding box center [850, 530] width 78 height 57
click at [918, 523] on div at bounding box center [935, 530] width 78 height 57
click at [1021, 511] on div at bounding box center [1021, 530] width 78 height 57
click at [776, 310] on div at bounding box center [770, 310] width 28 height 28
click at [864, 591] on div at bounding box center [850, 594] width 78 height 57
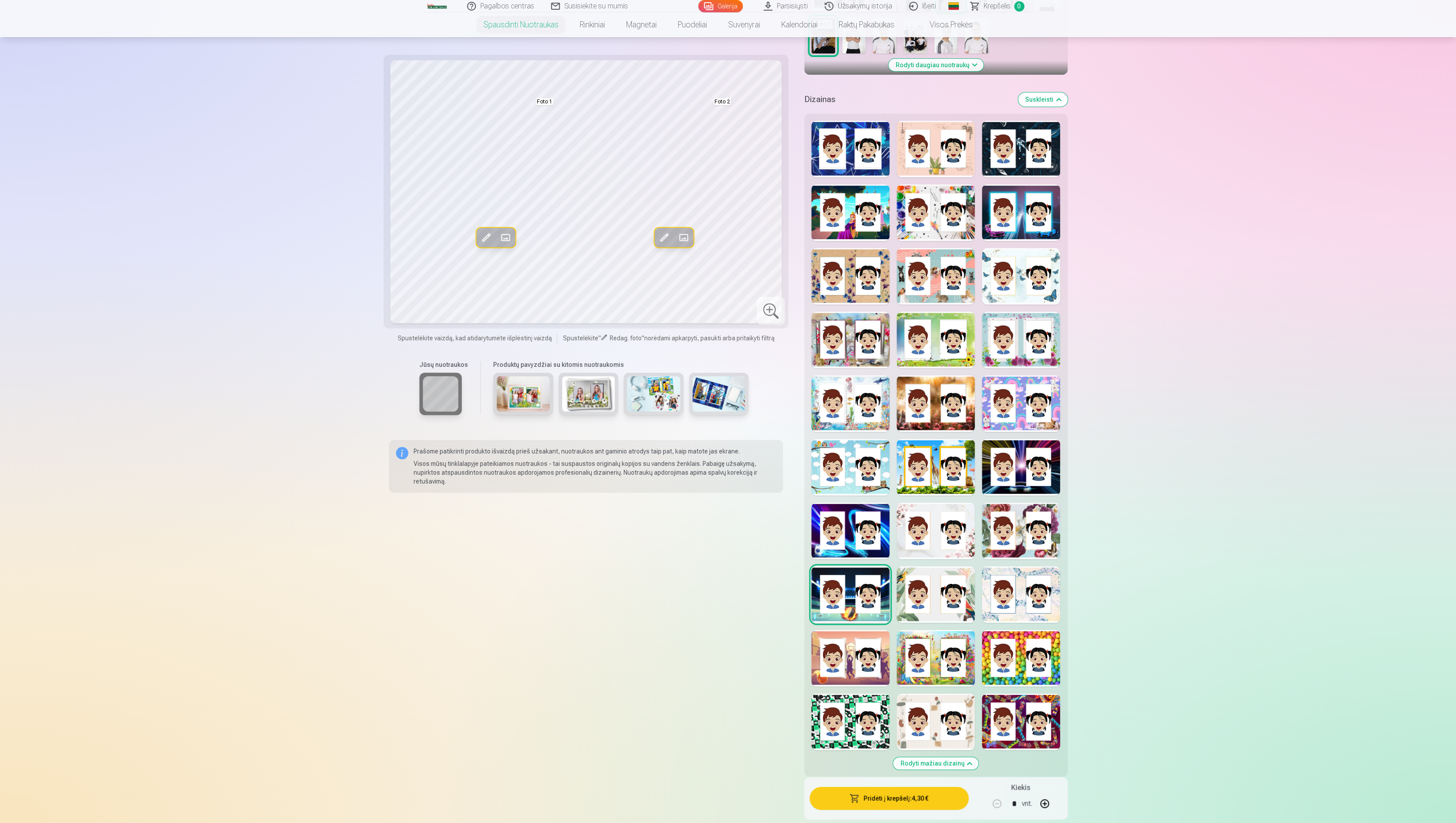
click at [928, 586] on div at bounding box center [935, 594] width 78 height 57
click at [1003, 580] on div at bounding box center [1021, 594] width 78 height 57
click at [860, 643] on div at bounding box center [850, 658] width 78 height 57
click at [940, 645] on div at bounding box center [935, 658] width 78 height 57
click at [1031, 643] on div at bounding box center [1021, 658] width 78 height 57
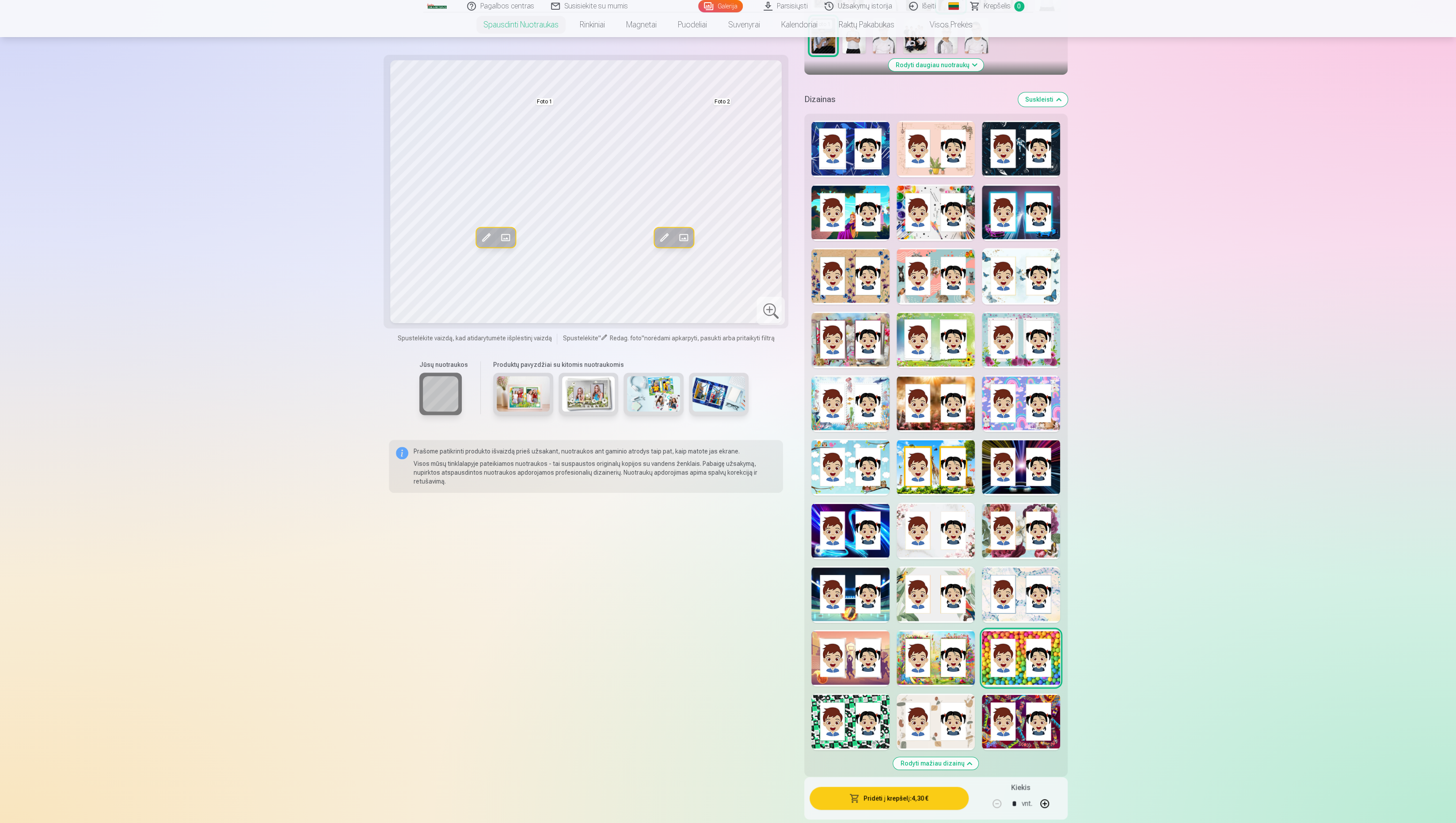
click at [863, 708] on div at bounding box center [850, 722] width 78 height 57
click at [767, 310] on div at bounding box center [770, 310] width 28 height 28
click at [766, 309] on div at bounding box center [770, 310] width 28 height 28
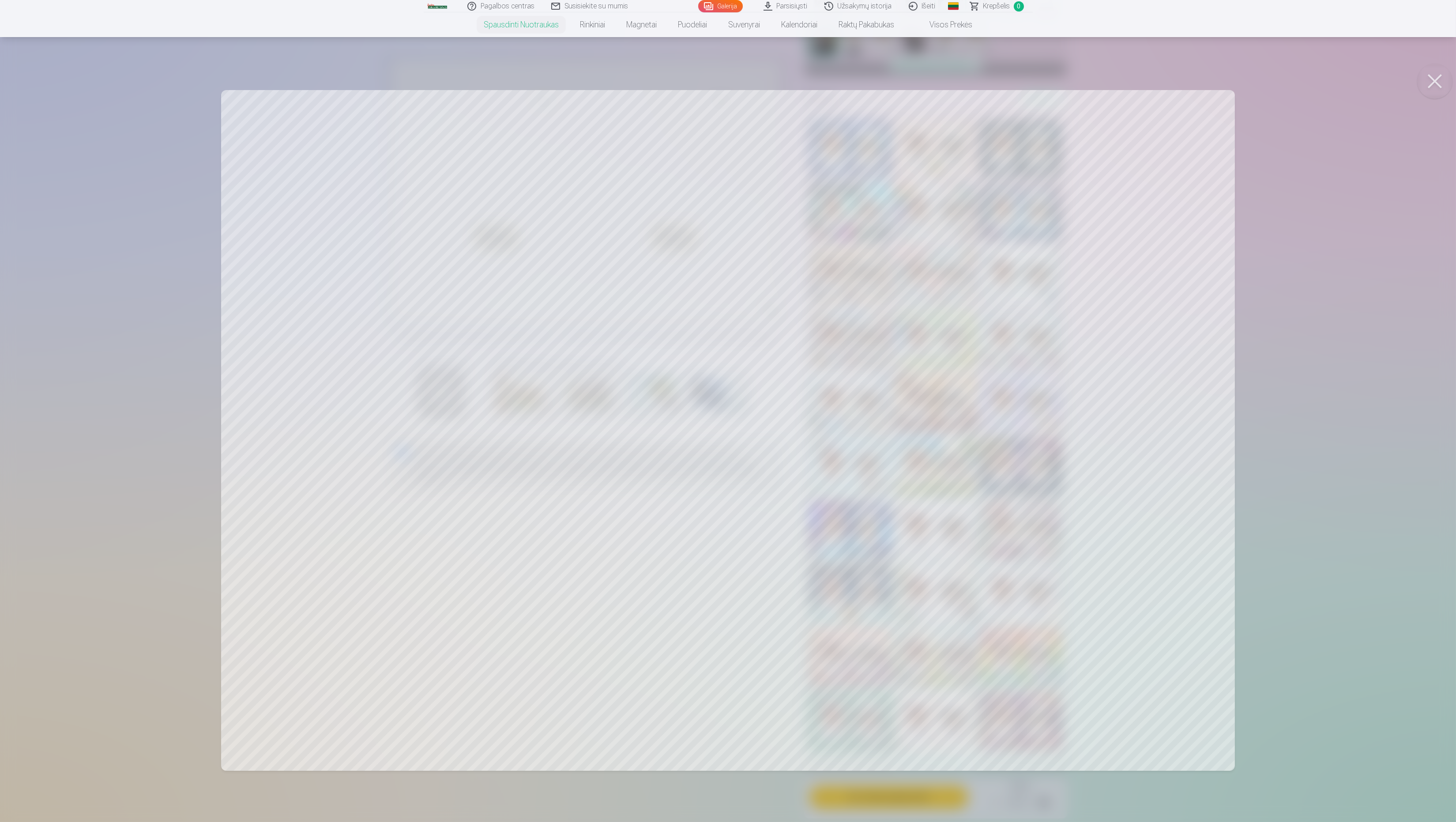
click at [1281, 77] on button at bounding box center [1435, 81] width 35 height 35
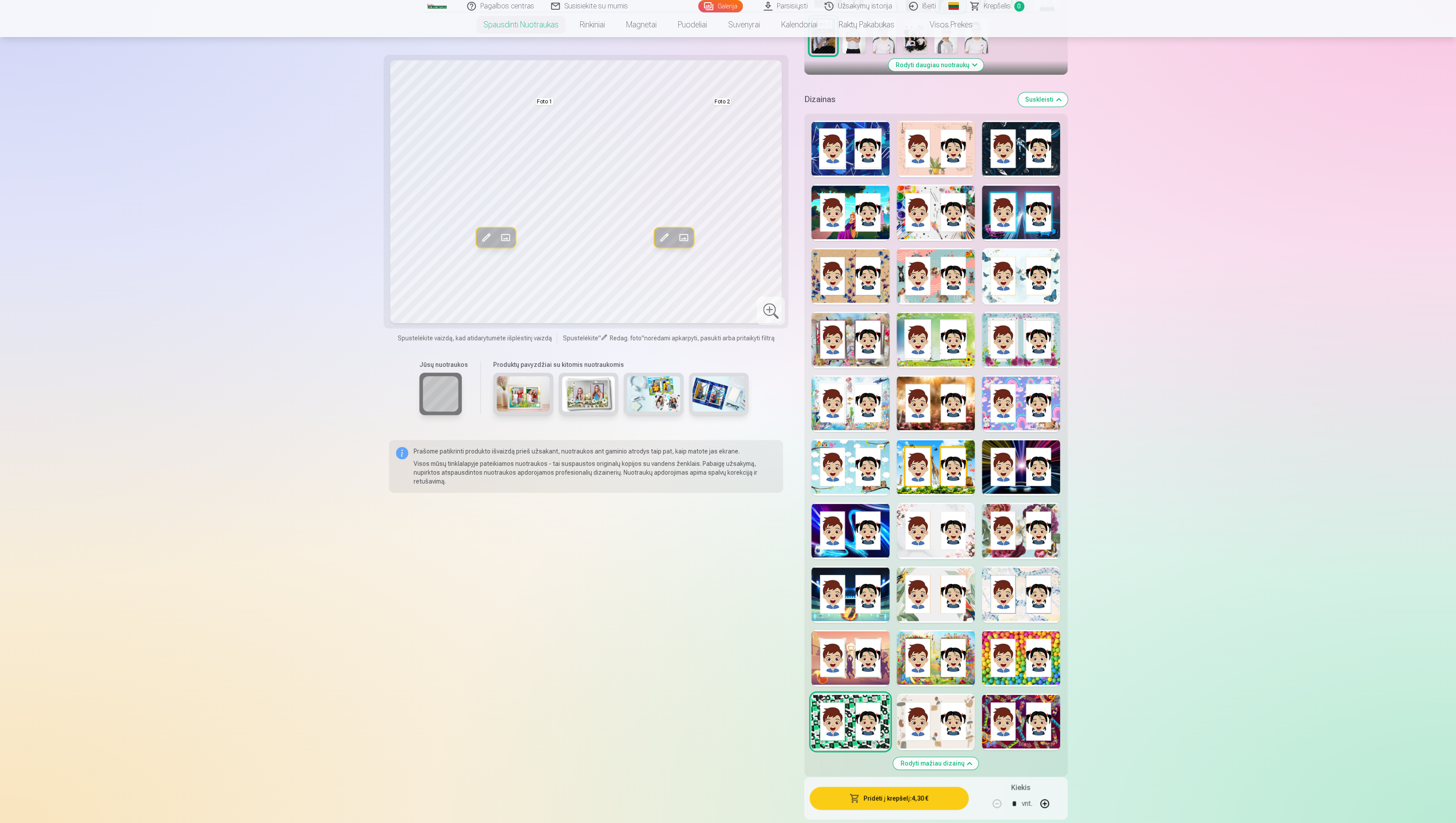
click at [945, 717] on div at bounding box center [935, 722] width 78 height 57
click at [1006, 705] on div at bounding box center [1021, 722] width 78 height 57
click at [763, 308] on div at bounding box center [770, 310] width 28 height 28
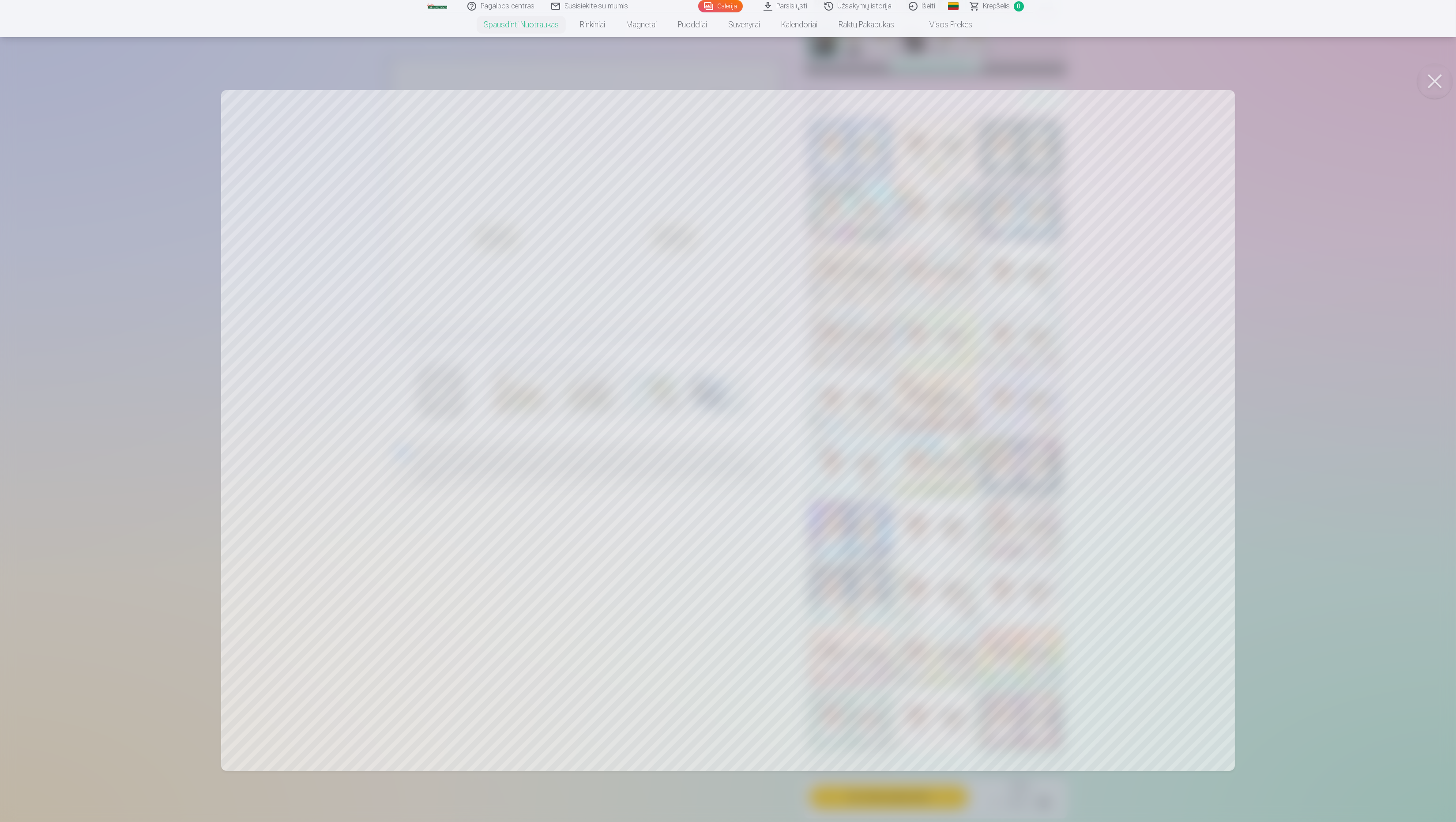
click at [1281, 86] on button at bounding box center [1435, 81] width 35 height 35
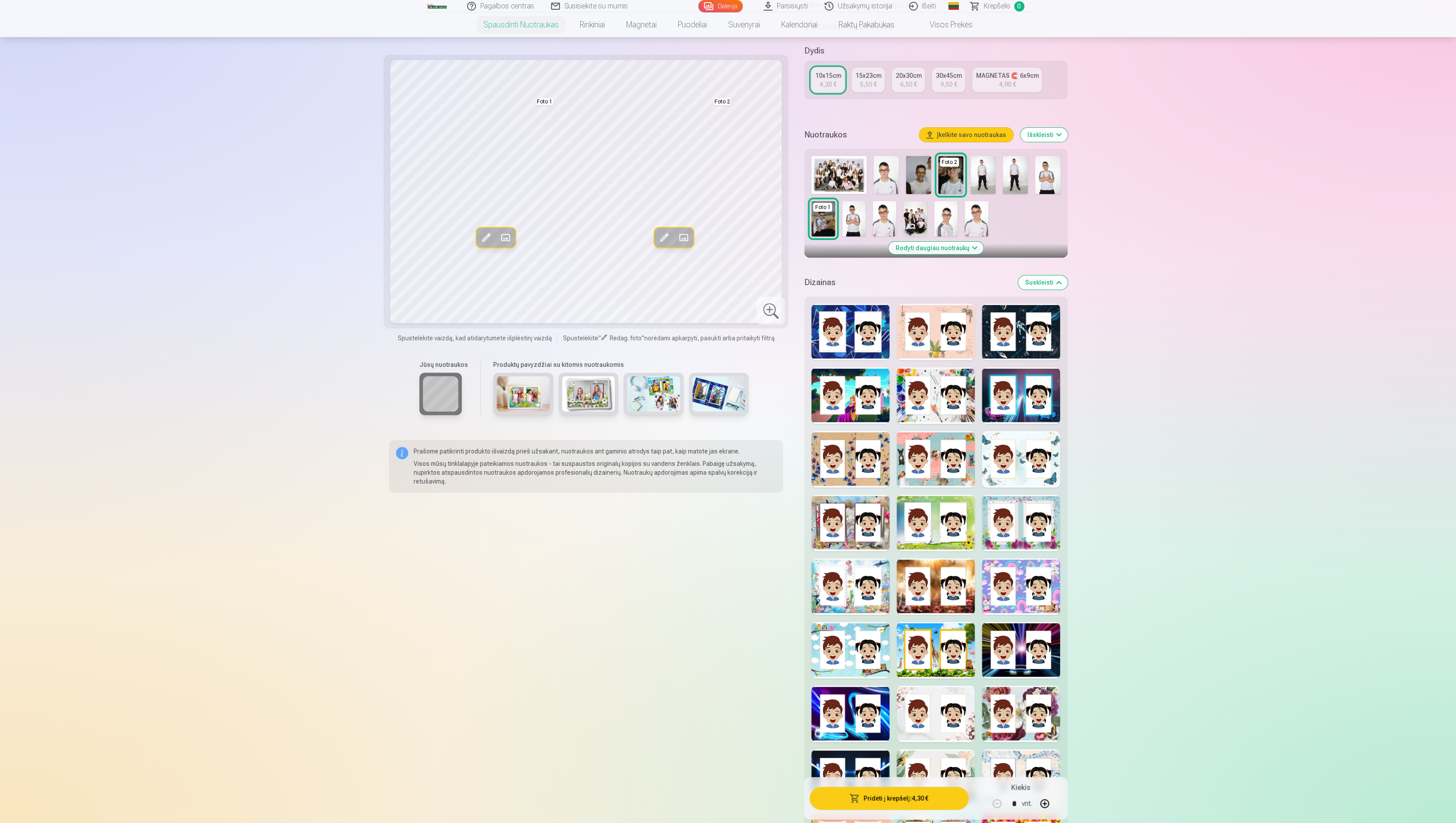
scroll to position [151, 0]
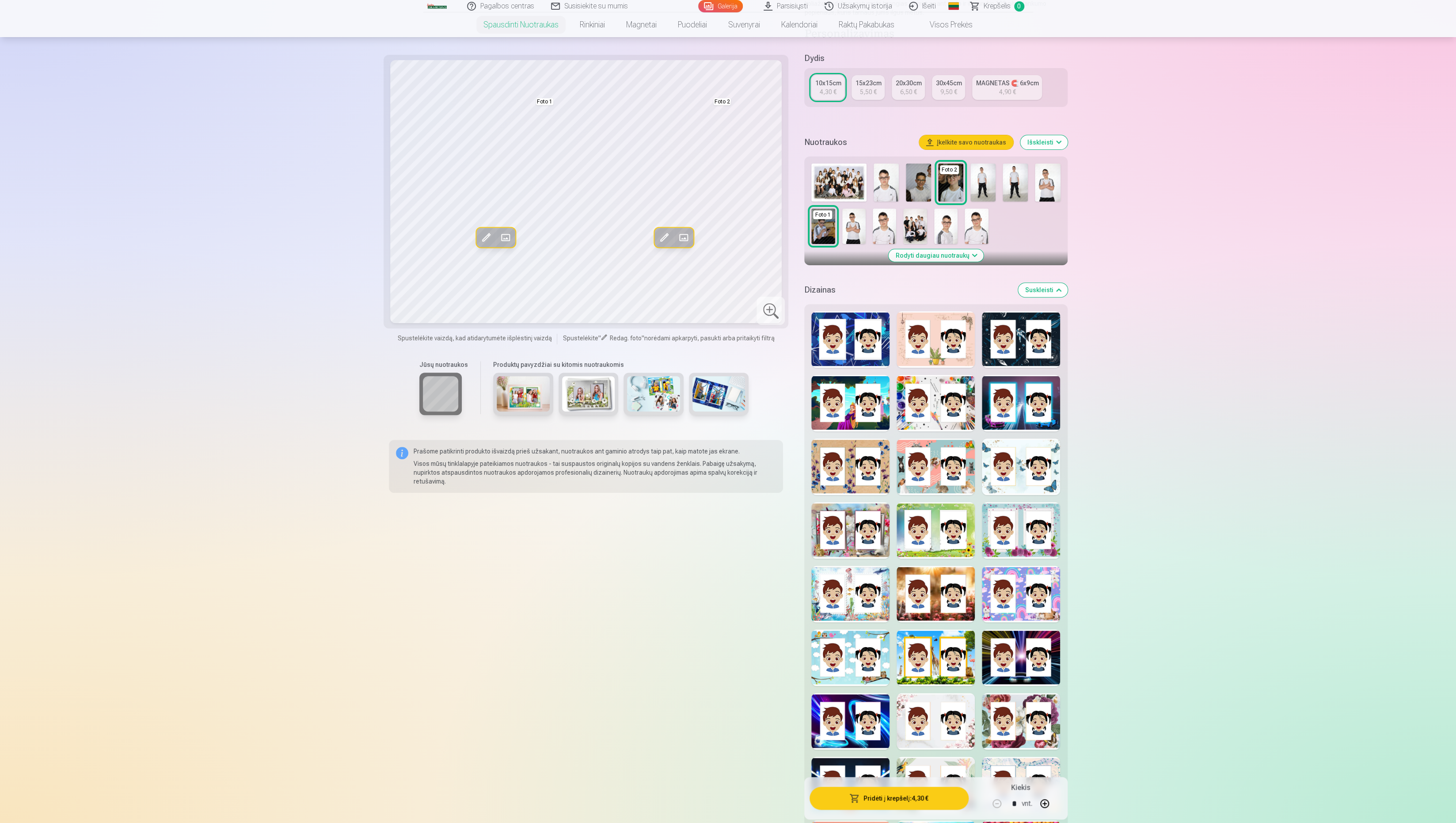
click at [872, 357] on div at bounding box center [850, 339] width 78 height 57
click at [773, 317] on div at bounding box center [770, 310] width 28 height 28
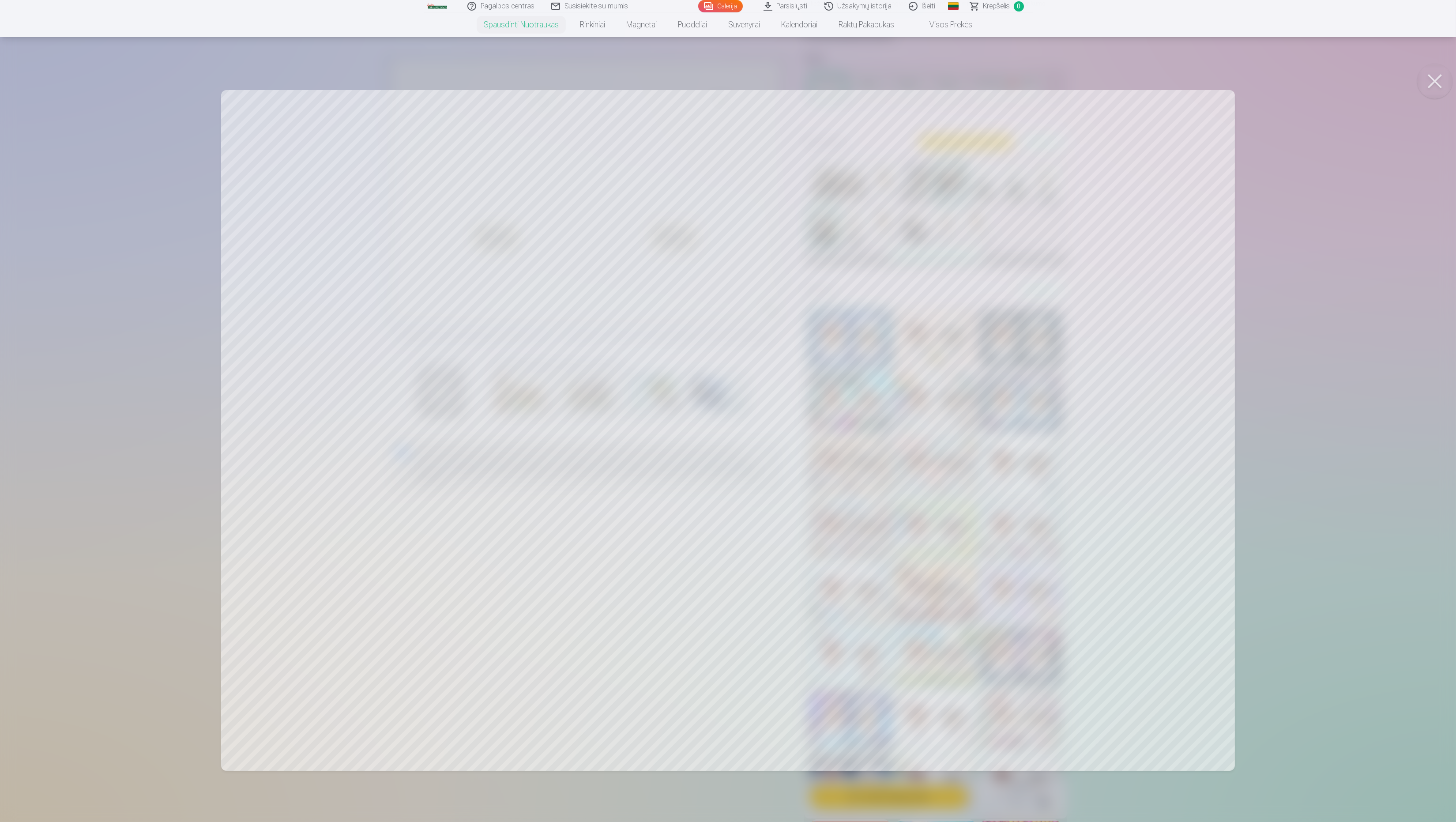
click at [1281, 83] on button at bounding box center [1435, 81] width 35 height 35
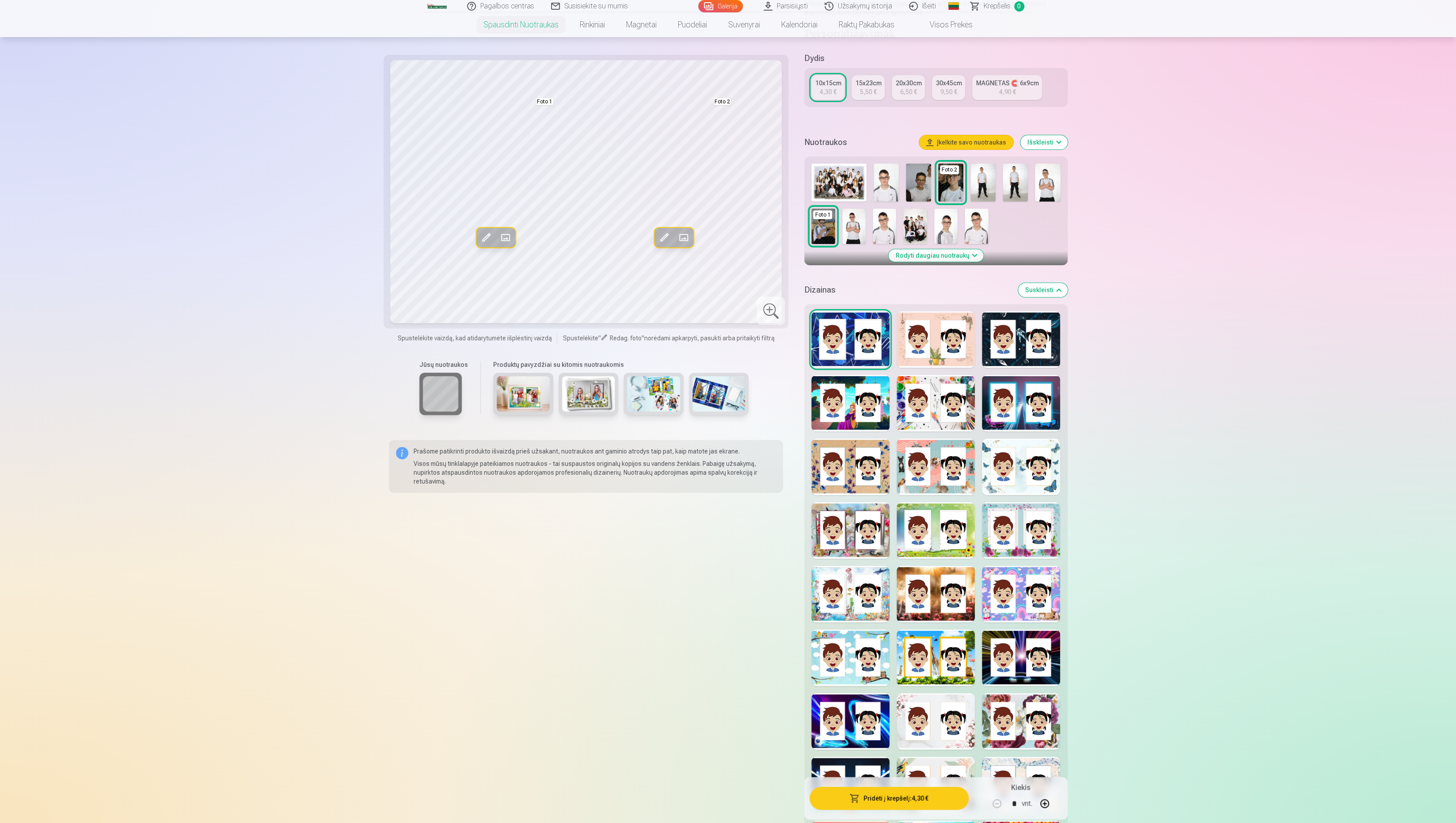
click at [923, 348] on div at bounding box center [935, 339] width 78 height 57
click at [1024, 323] on div at bounding box center [1021, 339] width 78 height 57
click at [840, 399] on div at bounding box center [850, 403] width 78 height 57
click at [950, 389] on div at bounding box center [935, 403] width 78 height 57
click at [1014, 390] on div at bounding box center [1021, 403] width 78 height 57
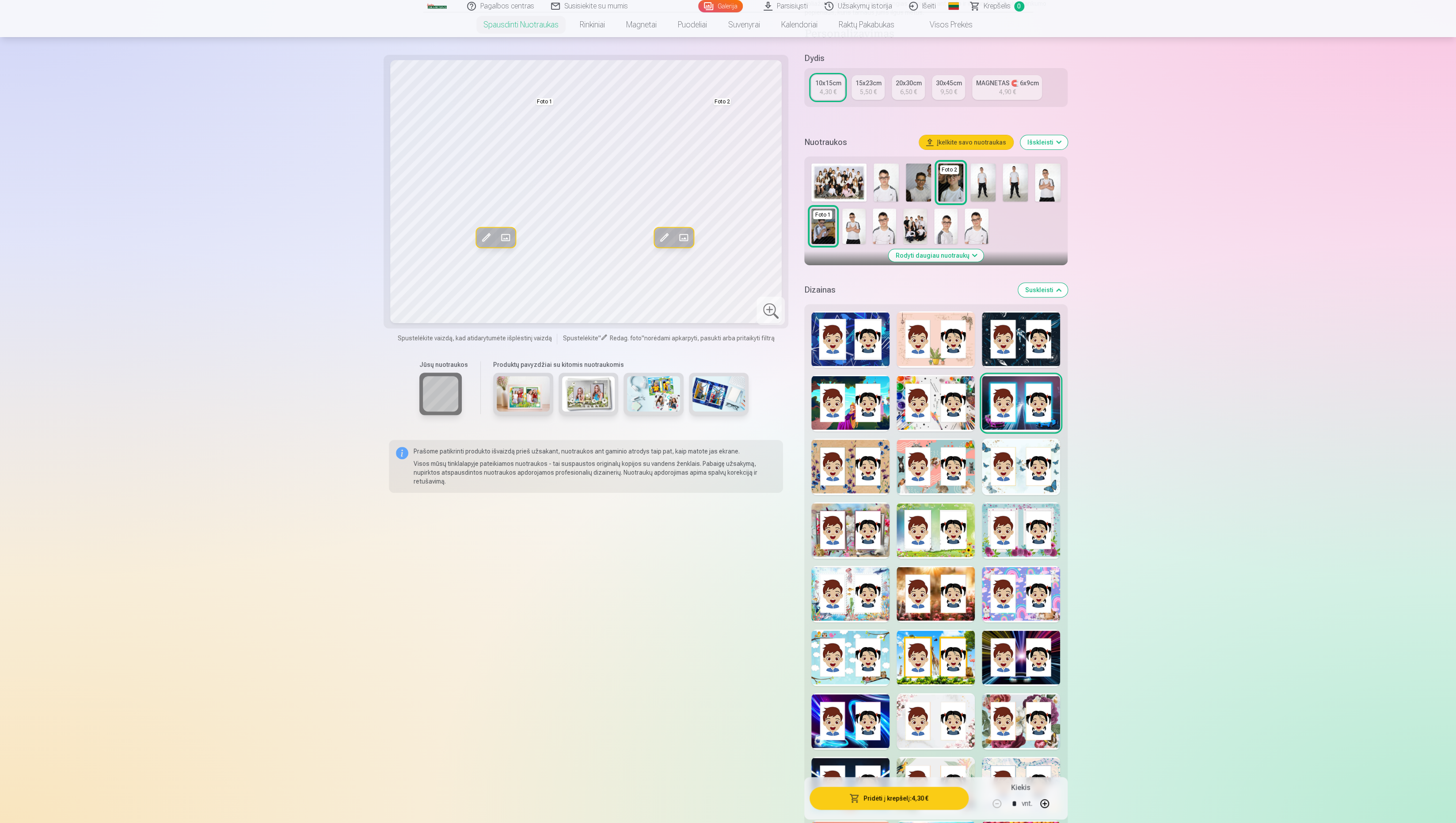
click at [871, 460] on div at bounding box center [850, 466] width 78 height 57
click at [772, 314] on div at bounding box center [770, 310] width 28 height 28
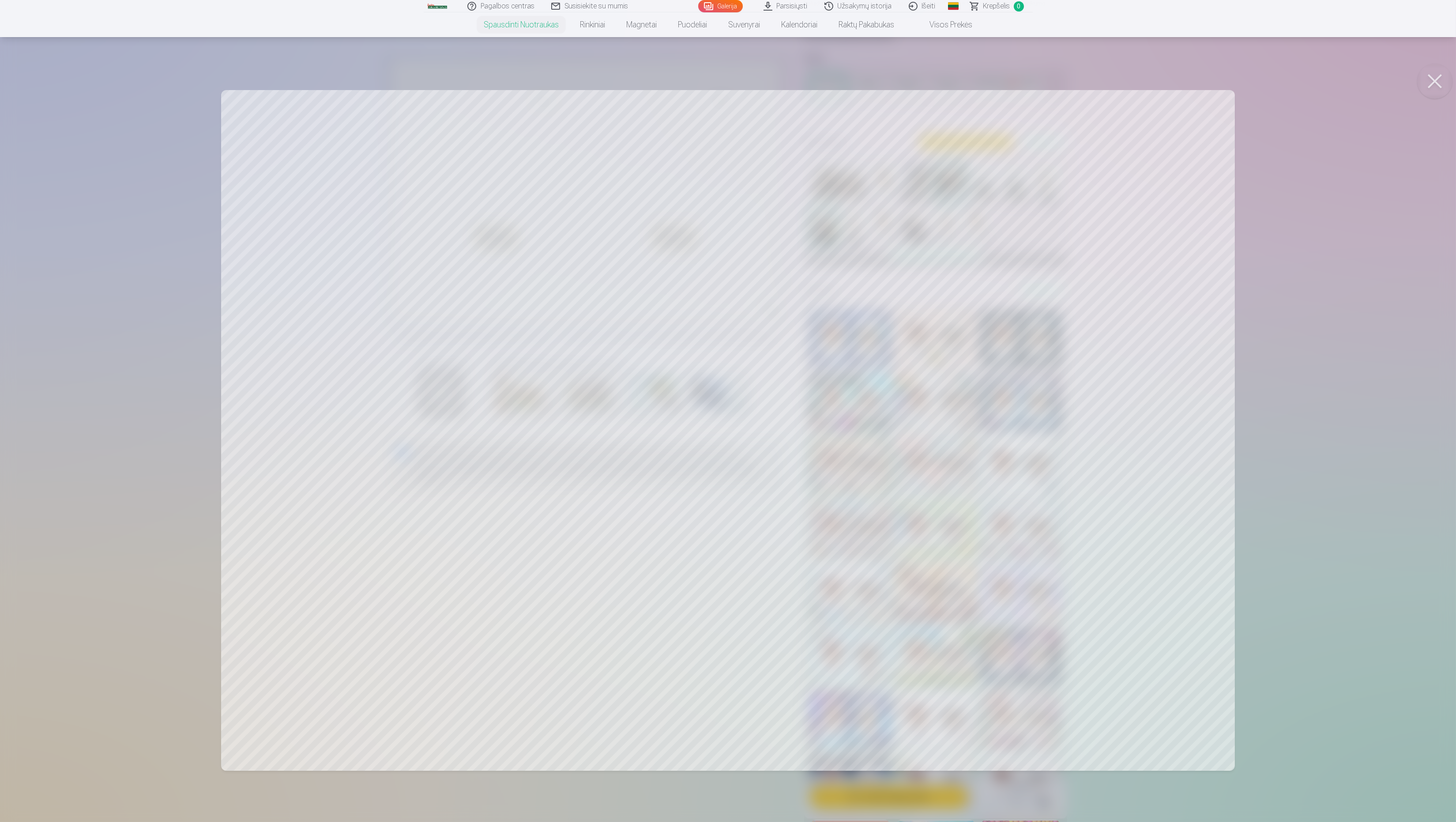
click at [1281, 83] on button at bounding box center [1435, 81] width 35 height 35
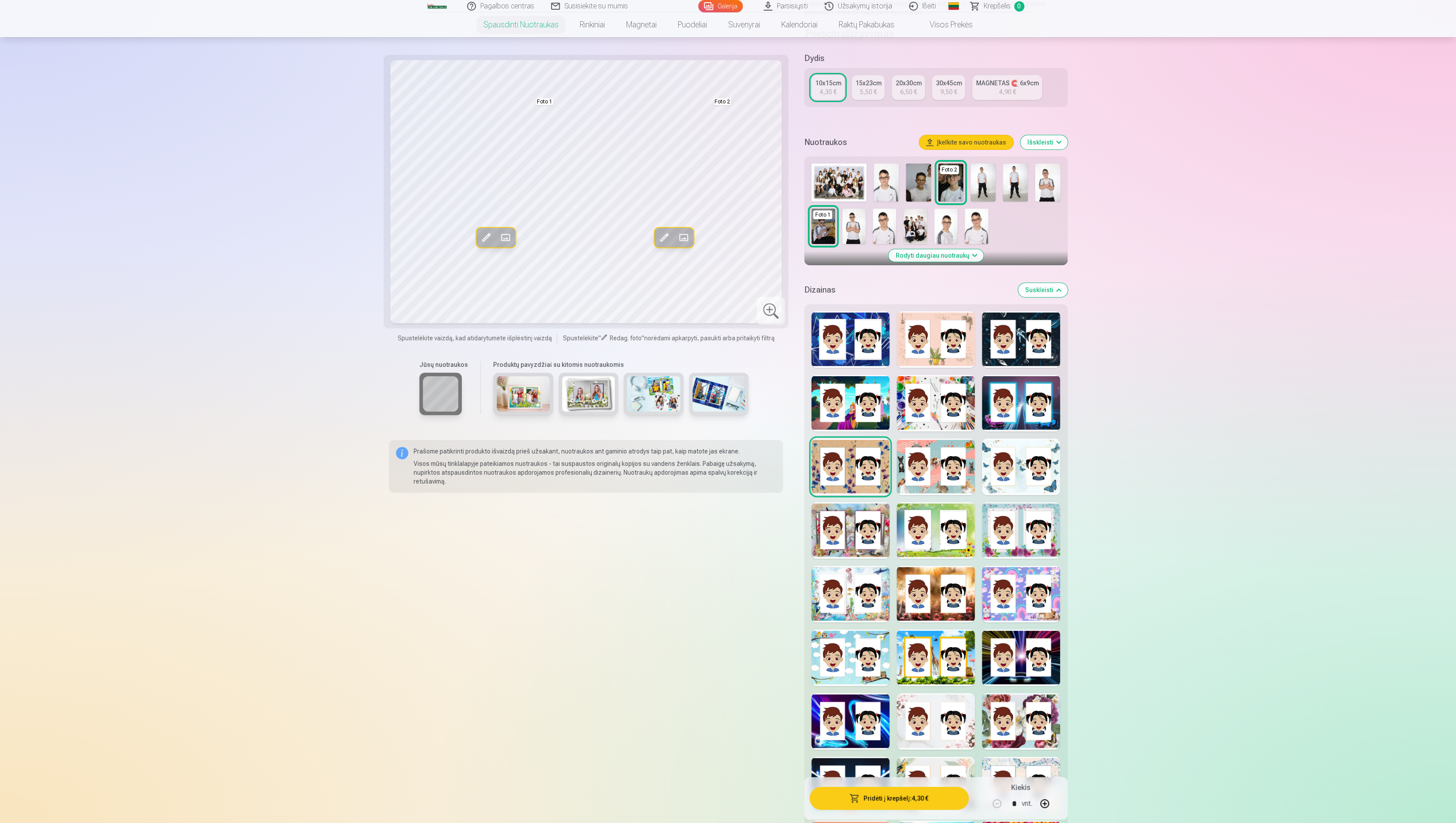
click at [776, 310] on div at bounding box center [770, 310] width 28 height 28
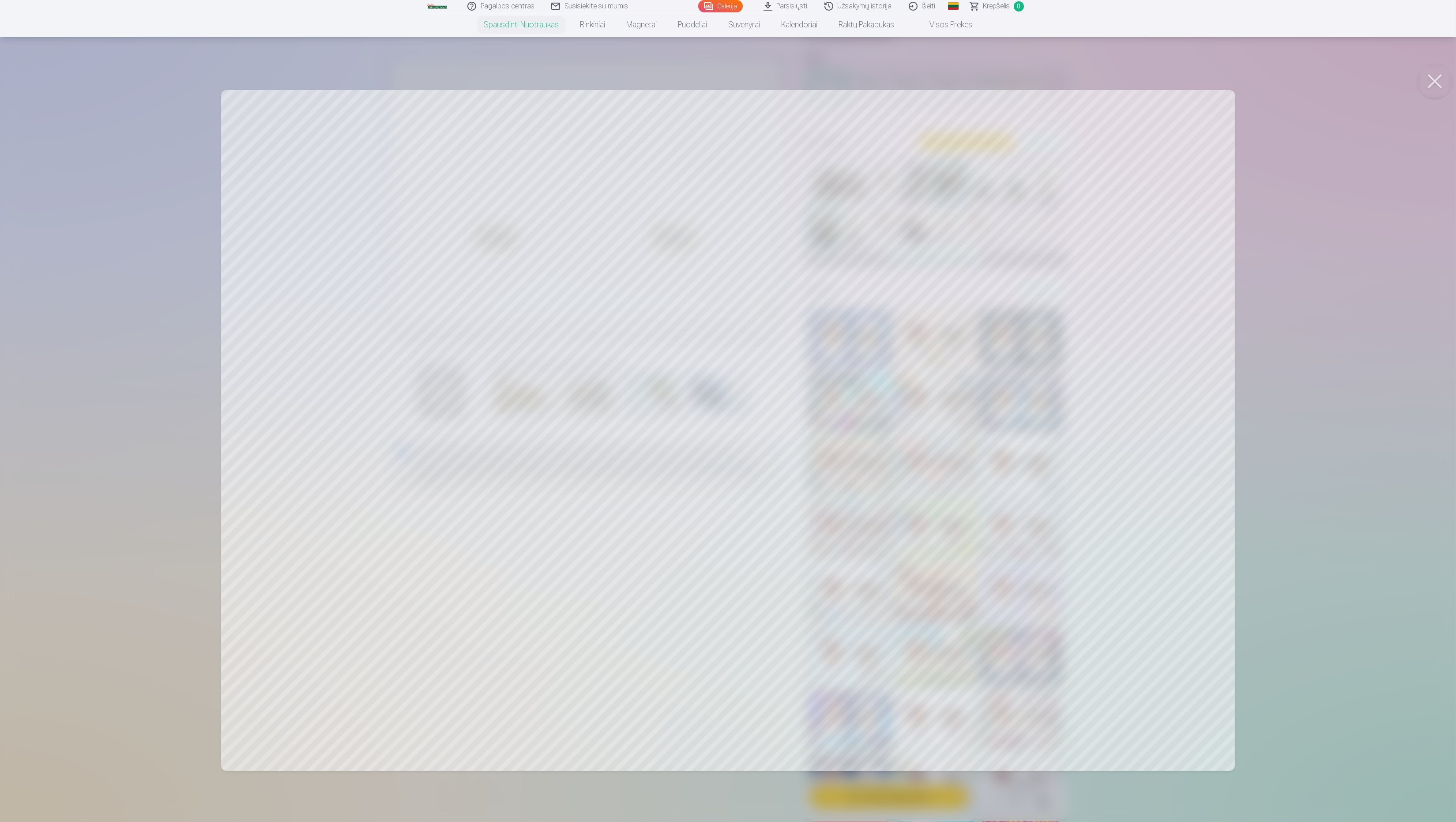
click at [1281, 82] on button at bounding box center [1435, 81] width 35 height 35
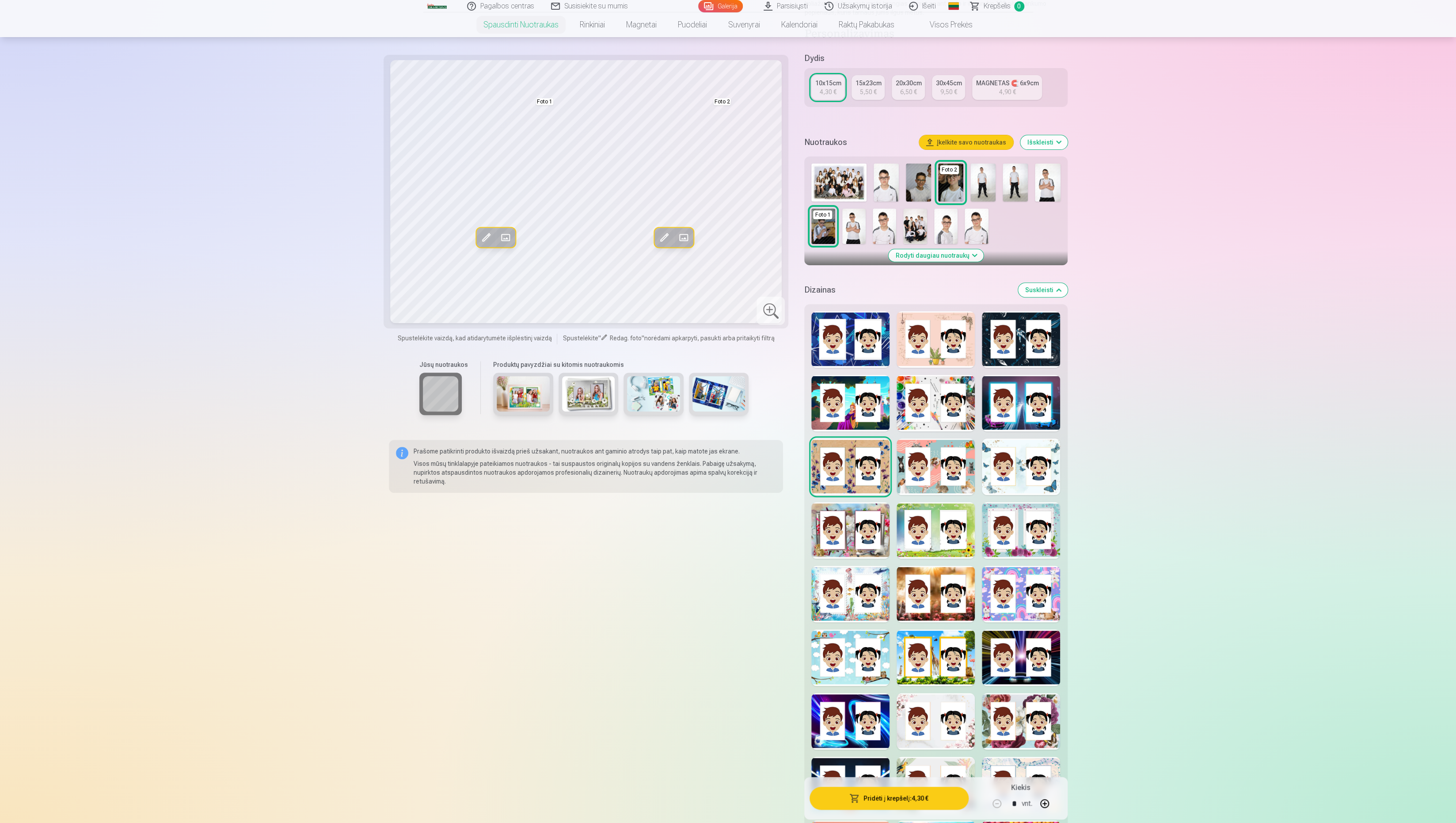
click at [948, 460] on div at bounding box center [935, 466] width 78 height 57
click at [766, 317] on div at bounding box center [770, 310] width 28 height 28
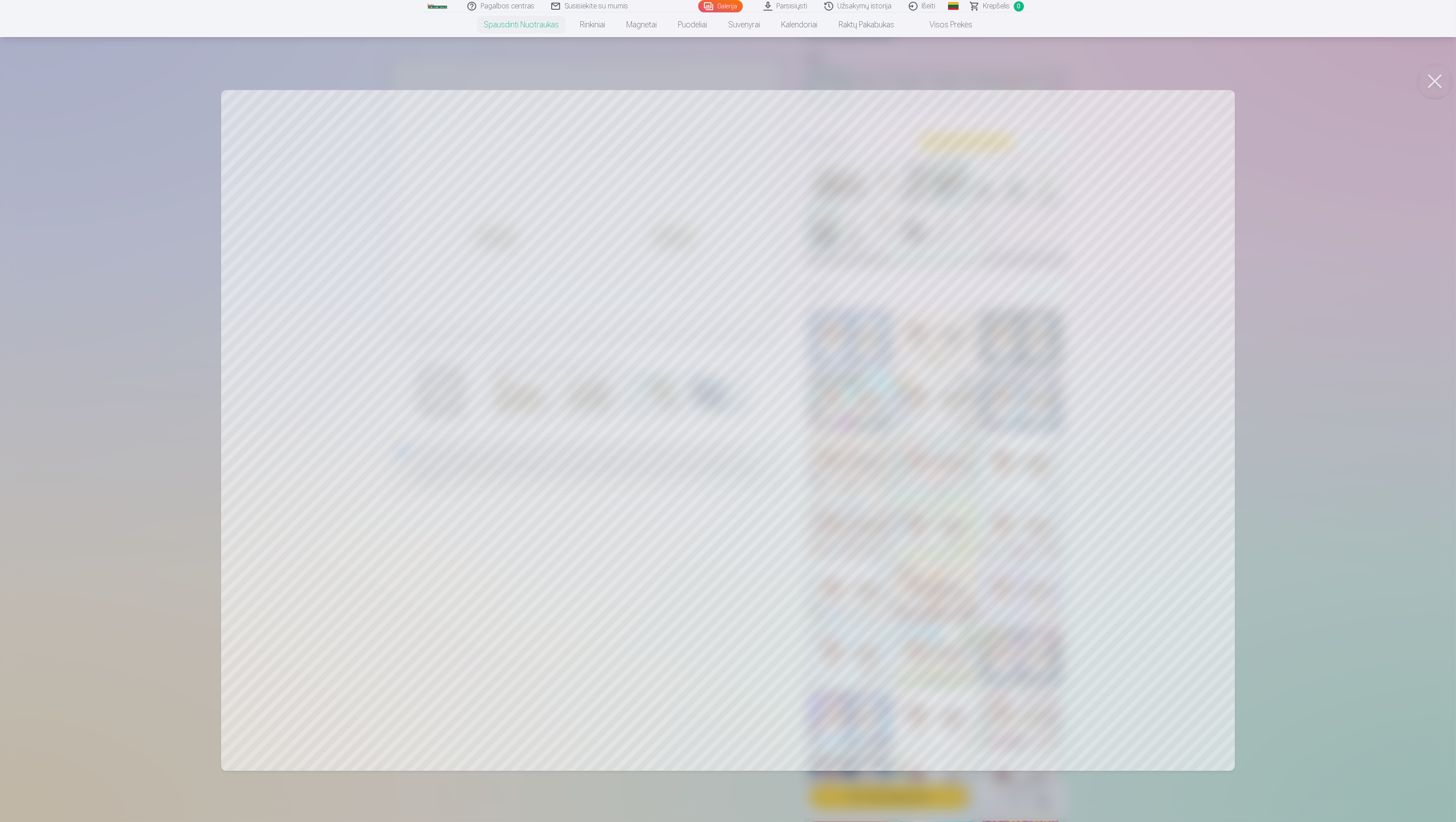
click at [1281, 80] on button at bounding box center [1435, 81] width 35 height 35
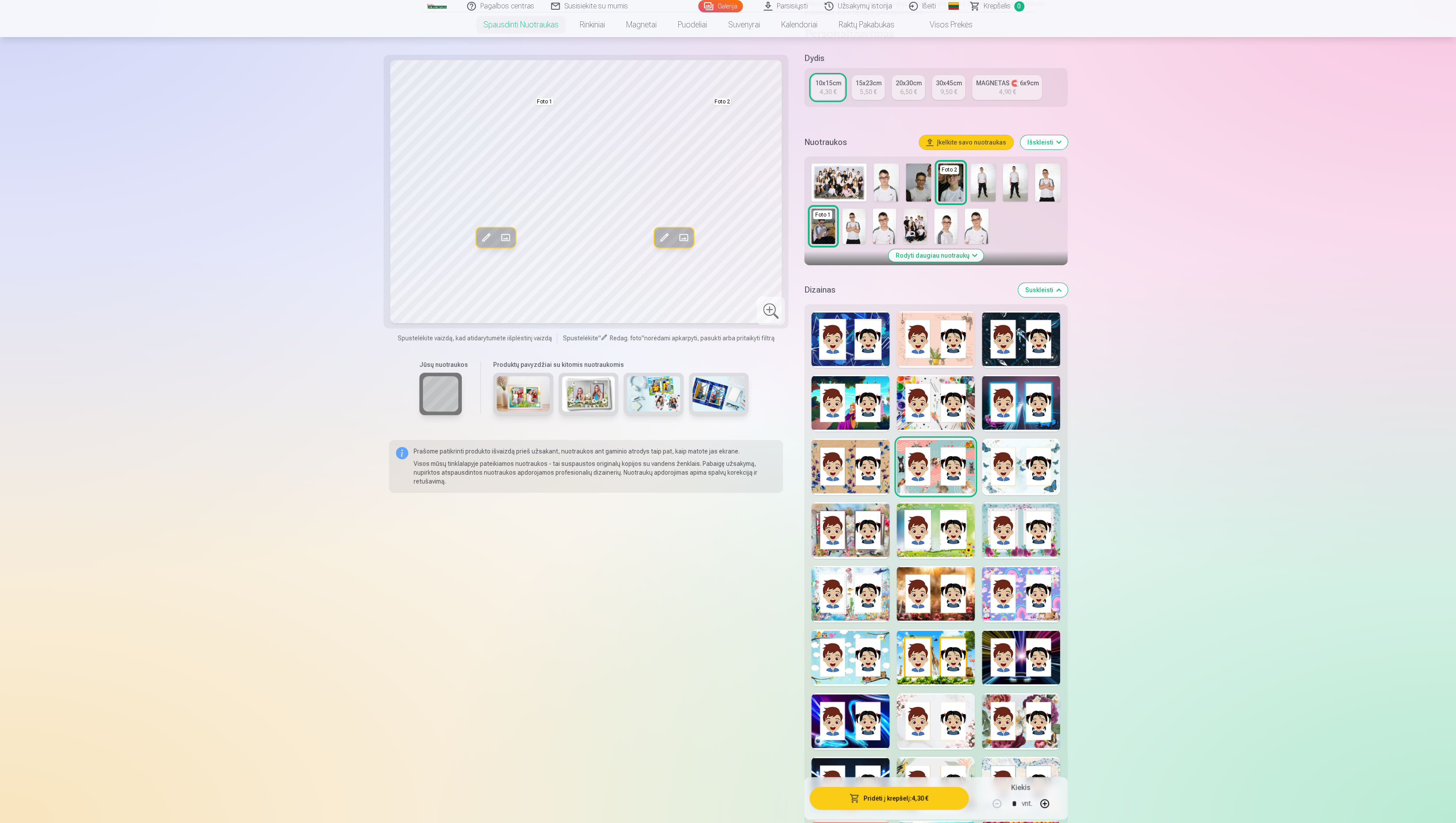
click at [1013, 456] on div at bounding box center [1021, 466] width 78 height 57
click at [855, 535] on div at bounding box center [850, 530] width 78 height 57
click at [772, 314] on div at bounding box center [770, 310] width 28 height 28
click at [932, 466] on div at bounding box center [935, 466] width 78 height 57
click at [931, 405] on div at bounding box center [935, 403] width 78 height 57
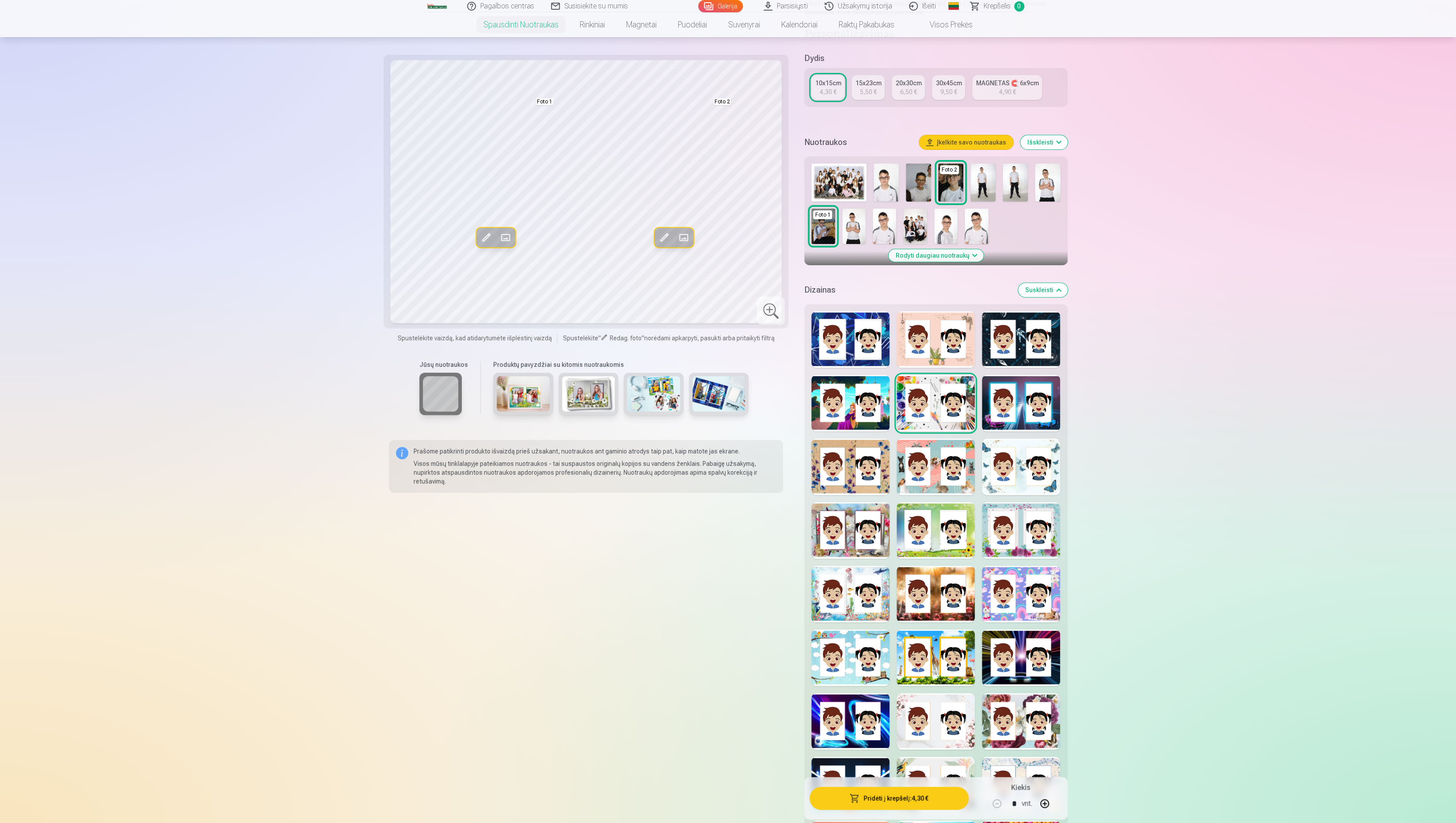
click at [870, 409] on div at bounding box center [850, 403] width 78 height 57
click at [925, 339] on div at bounding box center [935, 339] width 78 height 57
click at [865, 351] on div at bounding box center [850, 339] width 78 height 57
click at [928, 347] on div at bounding box center [935, 339] width 78 height 57
click at [768, 311] on div at bounding box center [770, 310] width 28 height 28
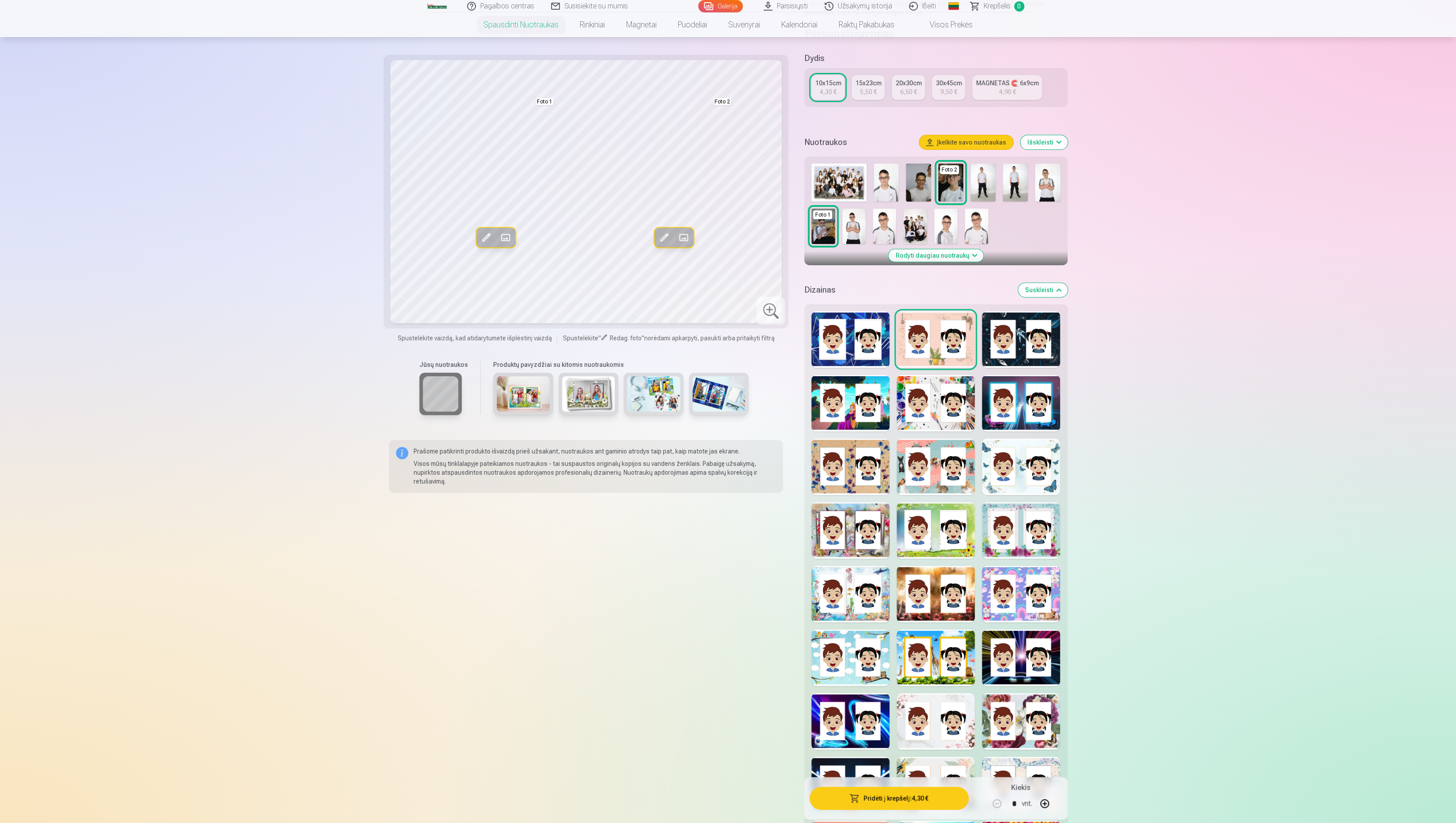
click at [1024, 339] on div at bounding box center [1021, 339] width 78 height 57
click at [1024, 418] on div at bounding box center [1021, 403] width 78 height 57
click at [850, 407] on div at bounding box center [850, 403] width 78 height 57
click at [855, 344] on div at bounding box center [850, 339] width 78 height 57
click at [859, 543] on div at bounding box center [850, 530] width 78 height 57
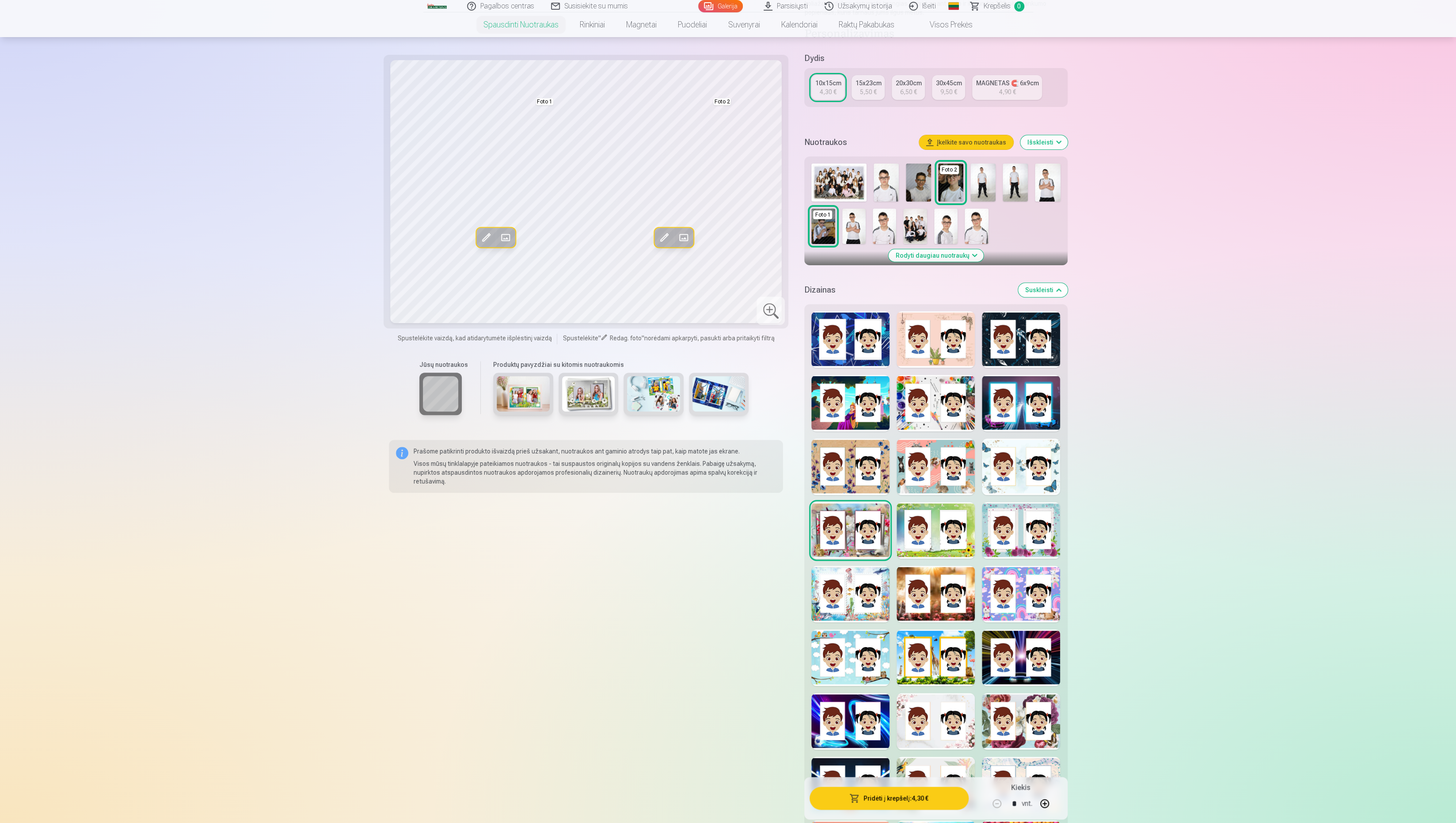
click at [773, 320] on div at bounding box center [770, 310] width 28 height 28
click at [936, 666] on div at bounding box center [935, 657] width 78 height 57
click at [779, 316] on div at bounding box center [770, 310] width 28 height 28
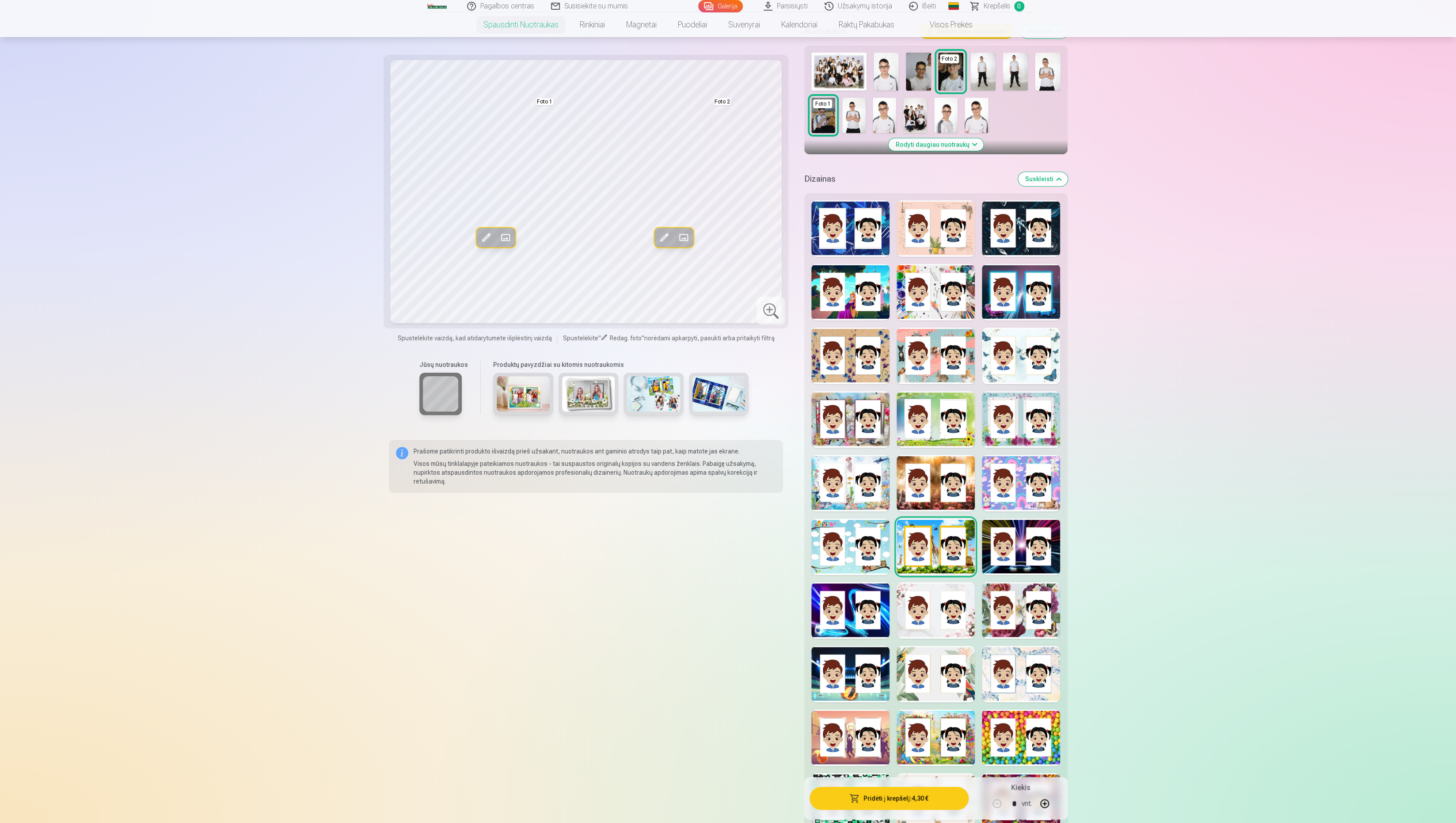
scroll to position [263, 0]
click at [1006, 606] on div at bounding box center [1021, 609] width 78 height 57
click at [765, 311] on div at bounding box center [770, 310] width 28 height 28
click at [857, 349] on div at bounding box center [850, 354] width 78 height 57
click at [770, 306] on div at bounding box center [770, 310] width 28 height 28
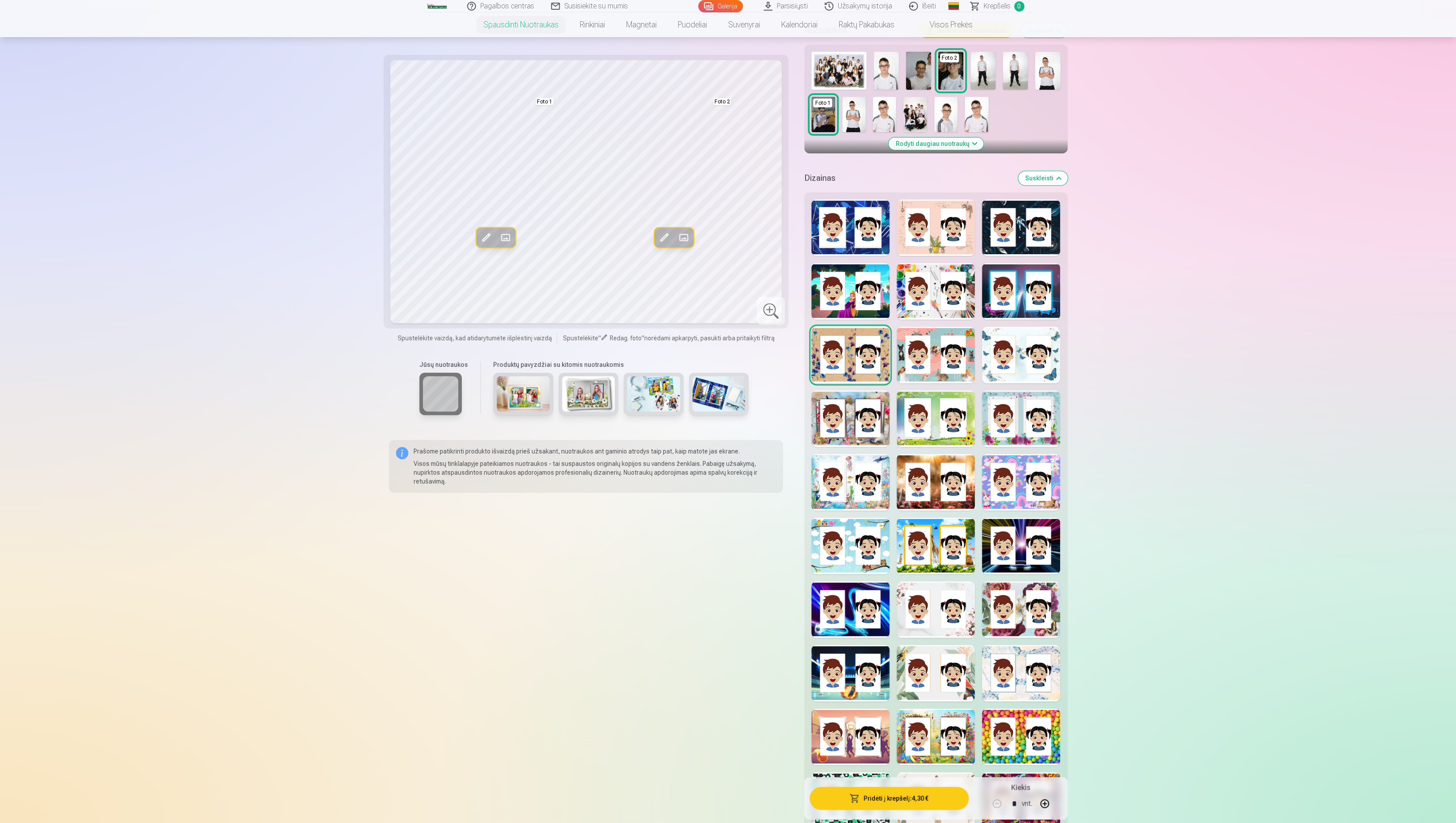
click at [917, 470] on div at bounding box center [935, 482] width 78 height 57
click at [925, 537] on div at bounding box center [935, 545] width 78 height 57
click at [928, 514] on div "Rodyti mažiau dizainų" at bounding box center [935, 524] width 263 height 663
click at [942, 489] on div at bounding box center [935, 482] width 78 height 57
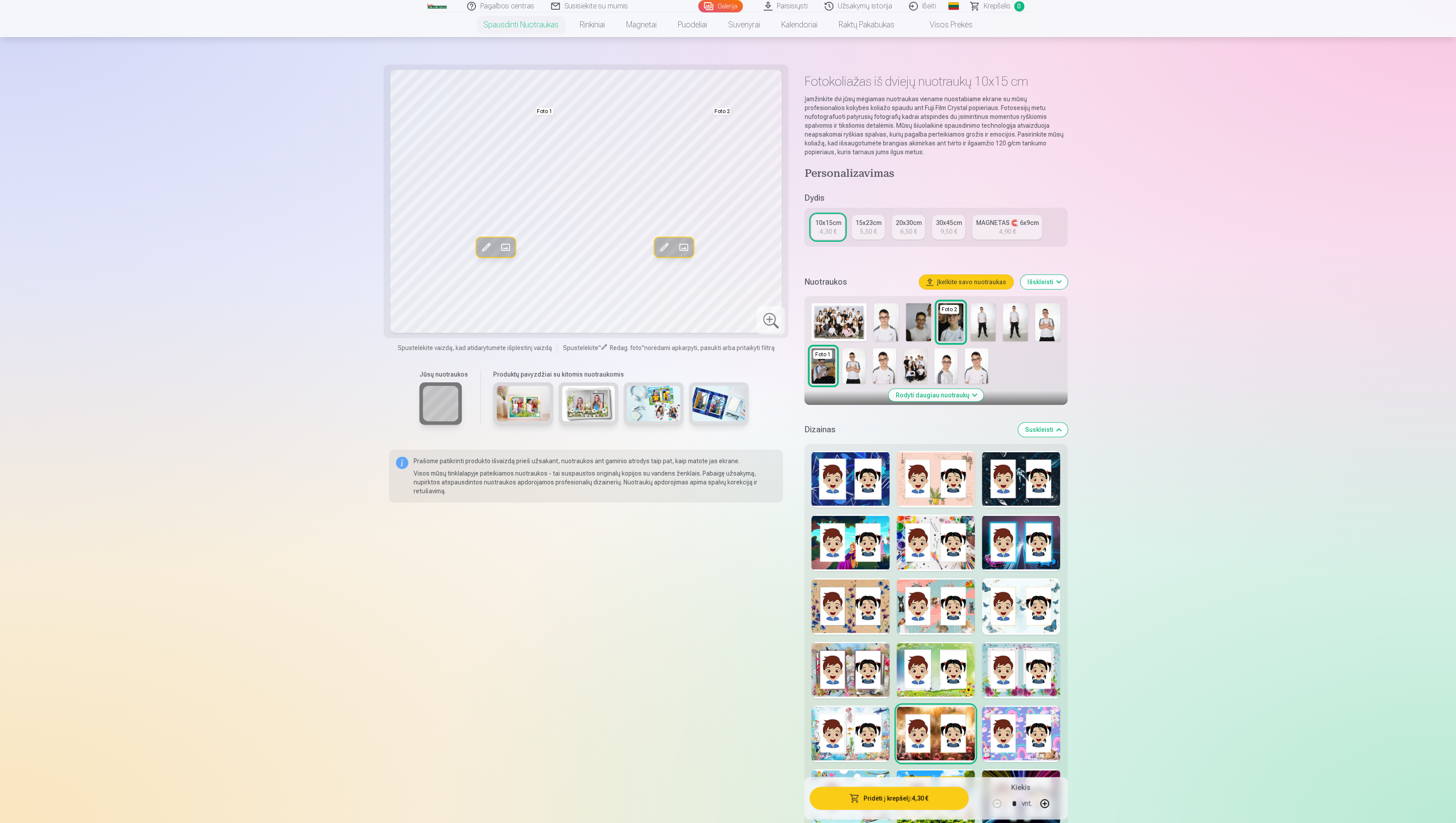
scroll to position [0, 0]
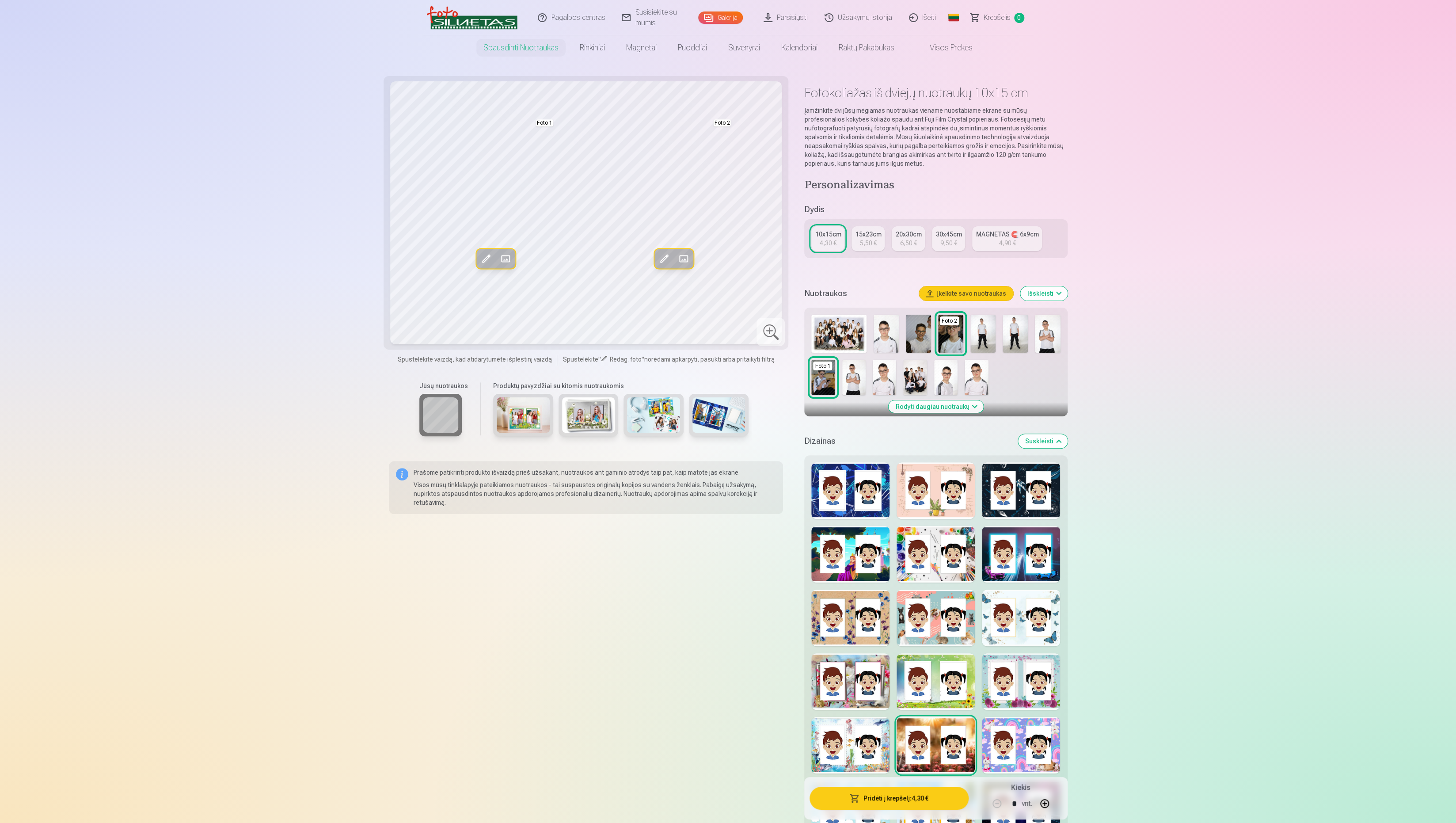
click at [869, 242] on div "5,50 €" at bounding box center [868, 243] width 16 height 9
